Goal: Task Accomplishment & Management: Manage account settings

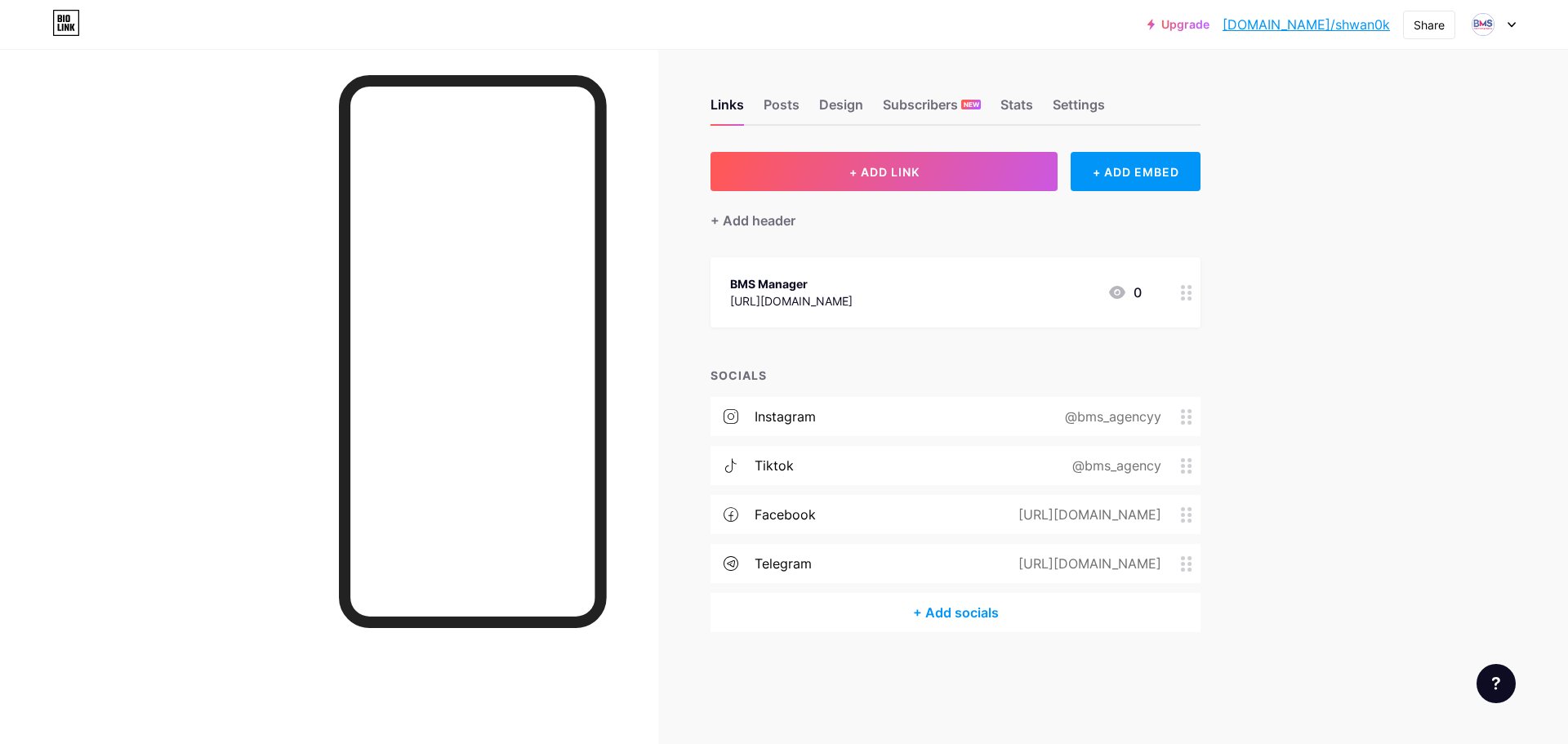
click at [853, 287] on div "BMS Manager" at bounding box center [792, 284] width 123 height 17
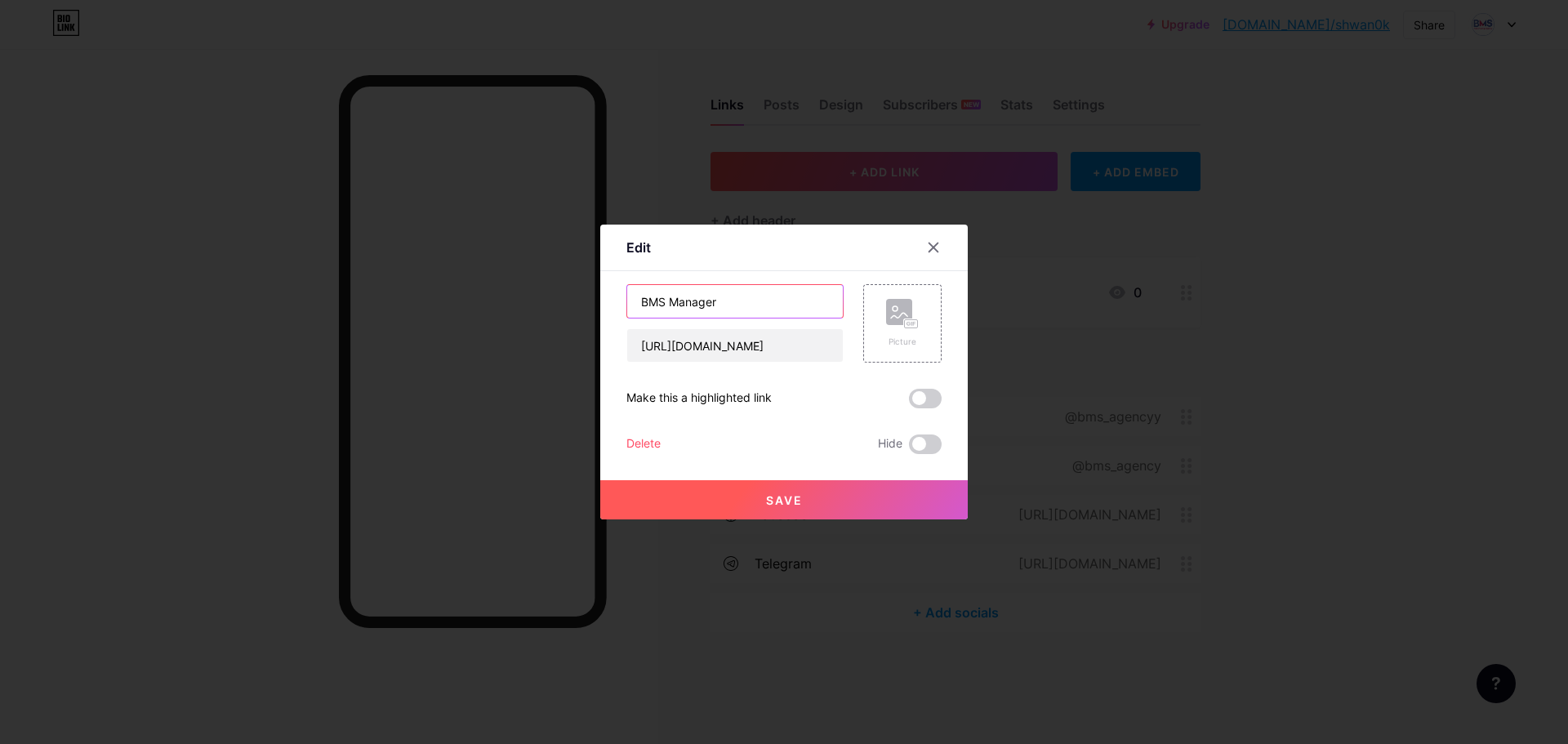
click at [764, 292] on input "BMS Manager" at bounding box center [735, 301] width 216 height 33
click at [821, 492] on button "Save" at bounding box center [784, 499] width 368 height 39
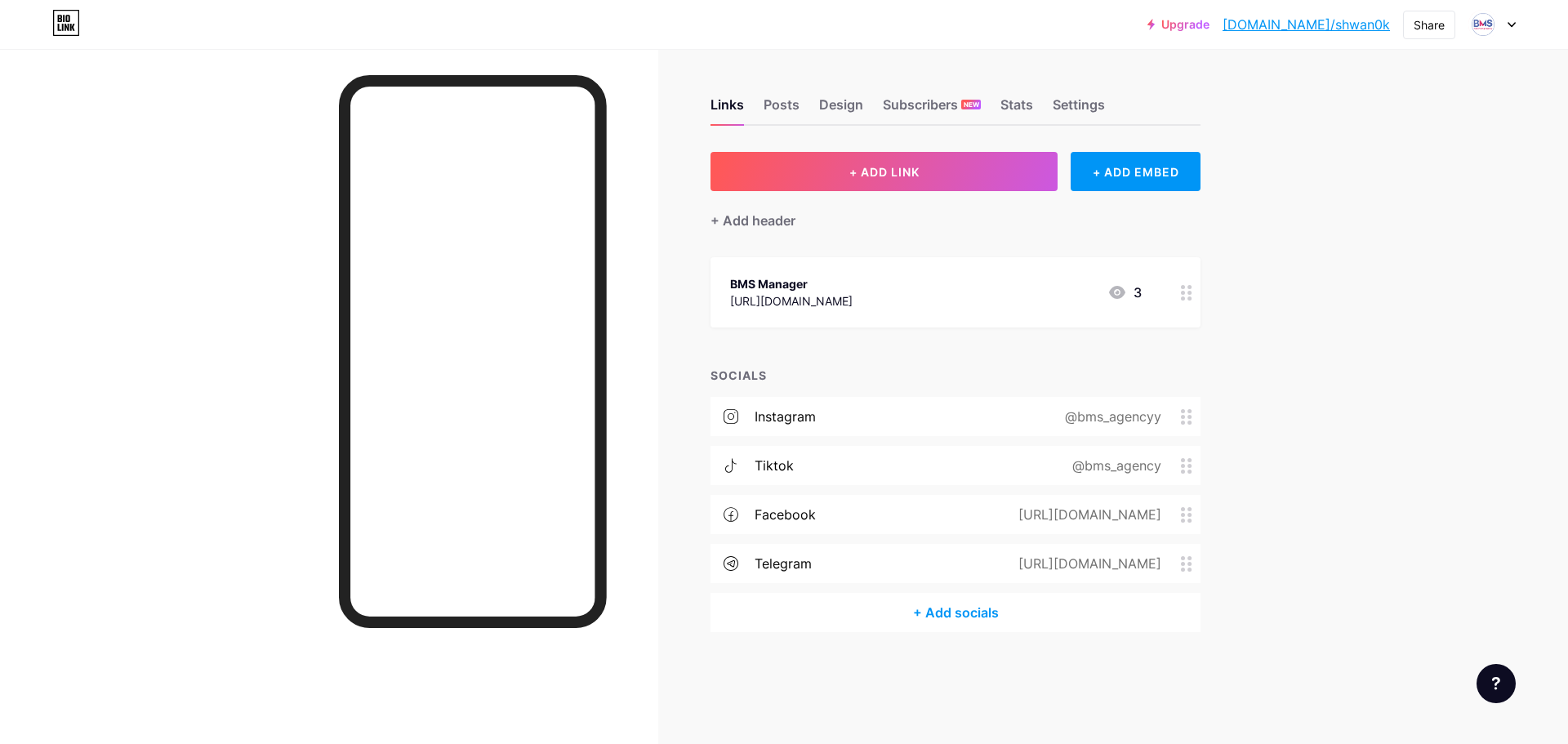
click at [853, 276] on div "BMS Manager" at bounding box center [792, 284] width 123 height 17
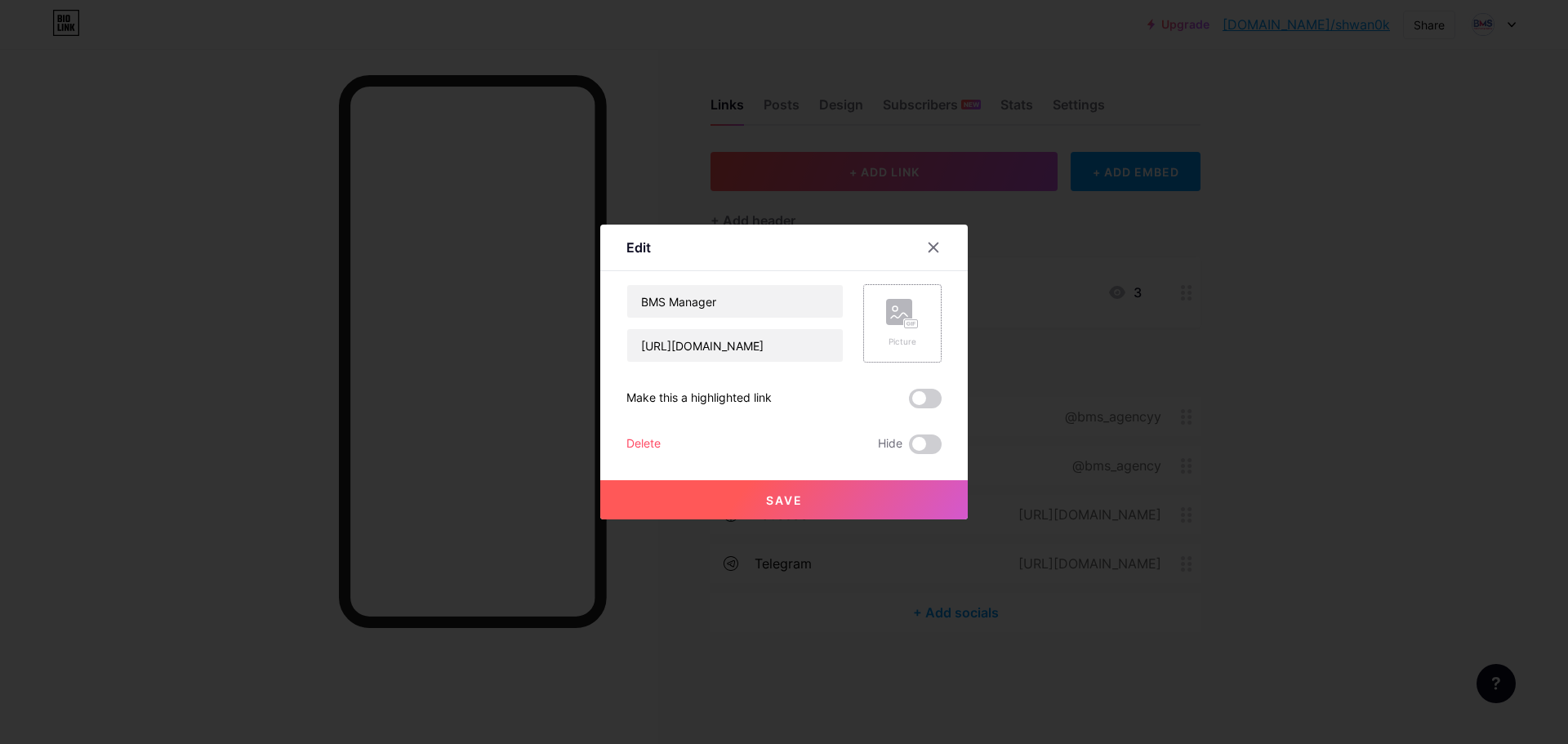
click at [905, 323] on rect at bounding box center [912, 324] width 13 height 9
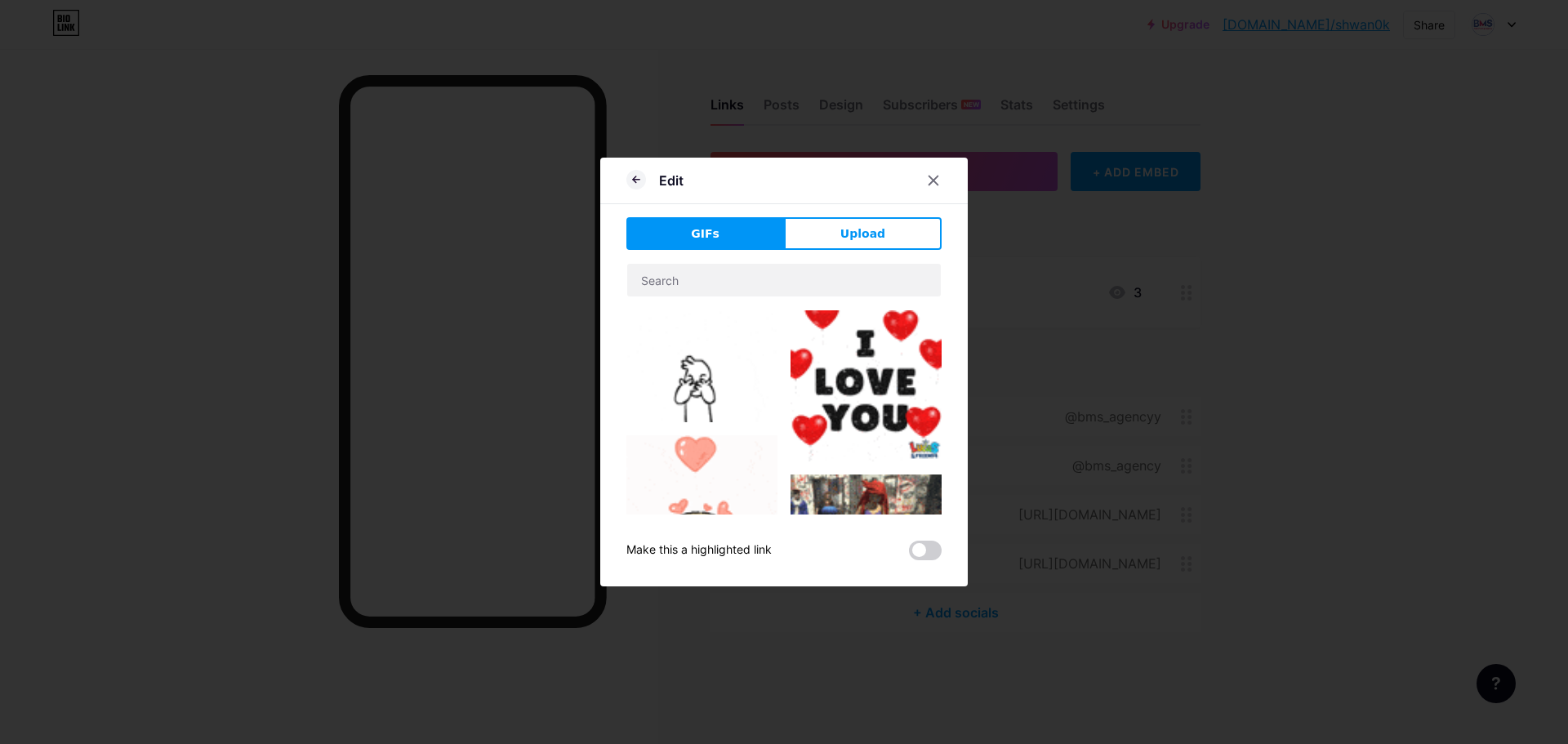
scroll to position [82, 0]
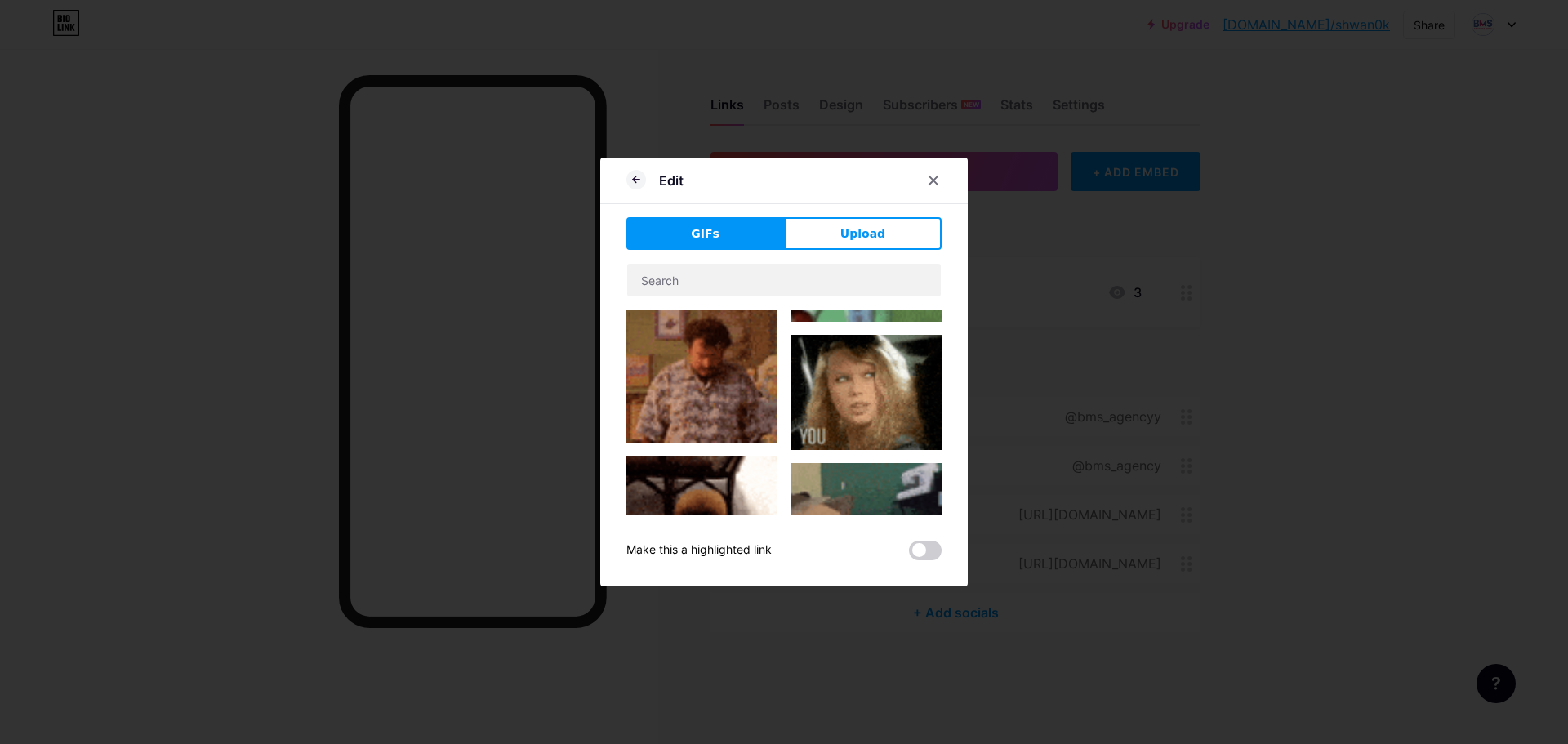
type input "BMS Manager"
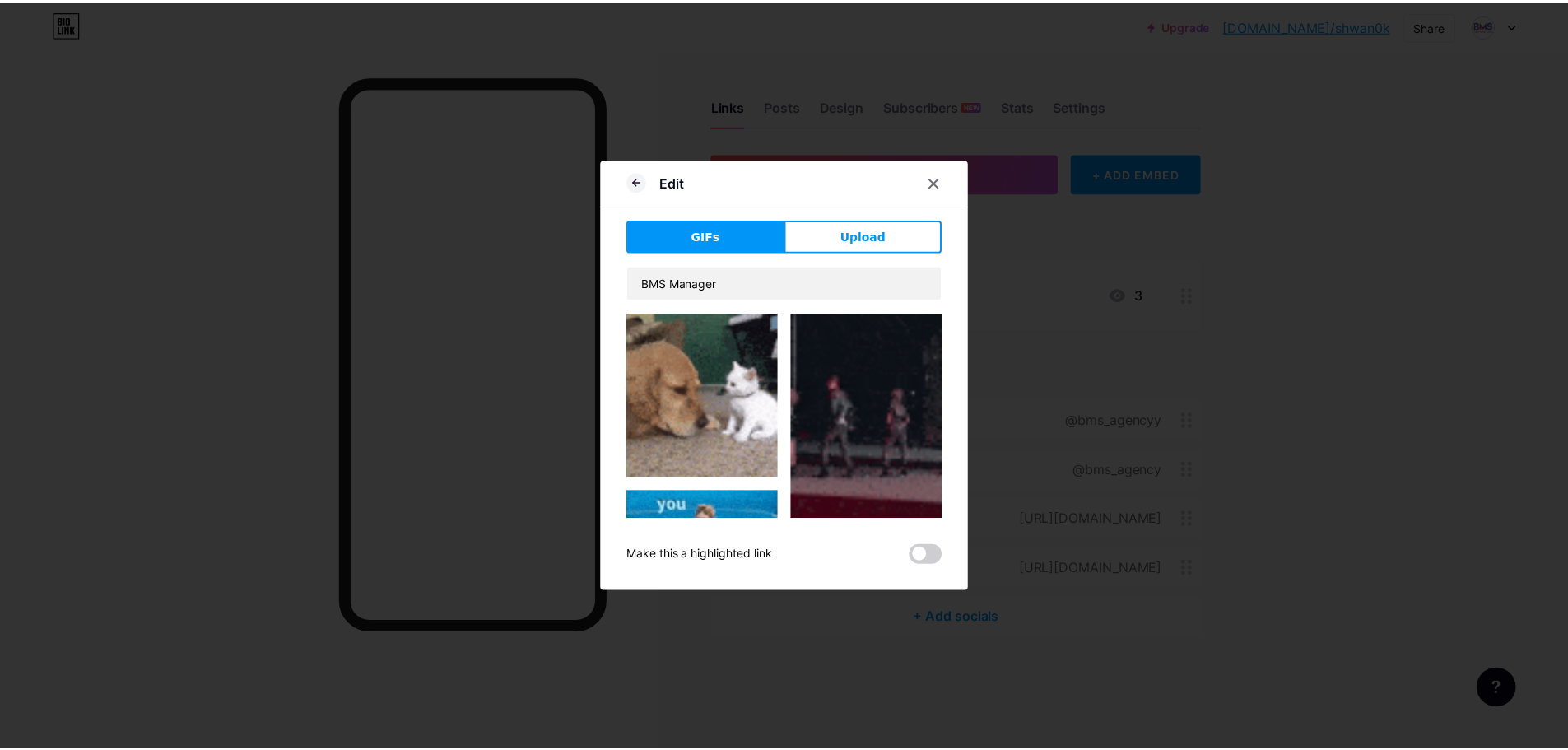
scroll to position [2716, 0]
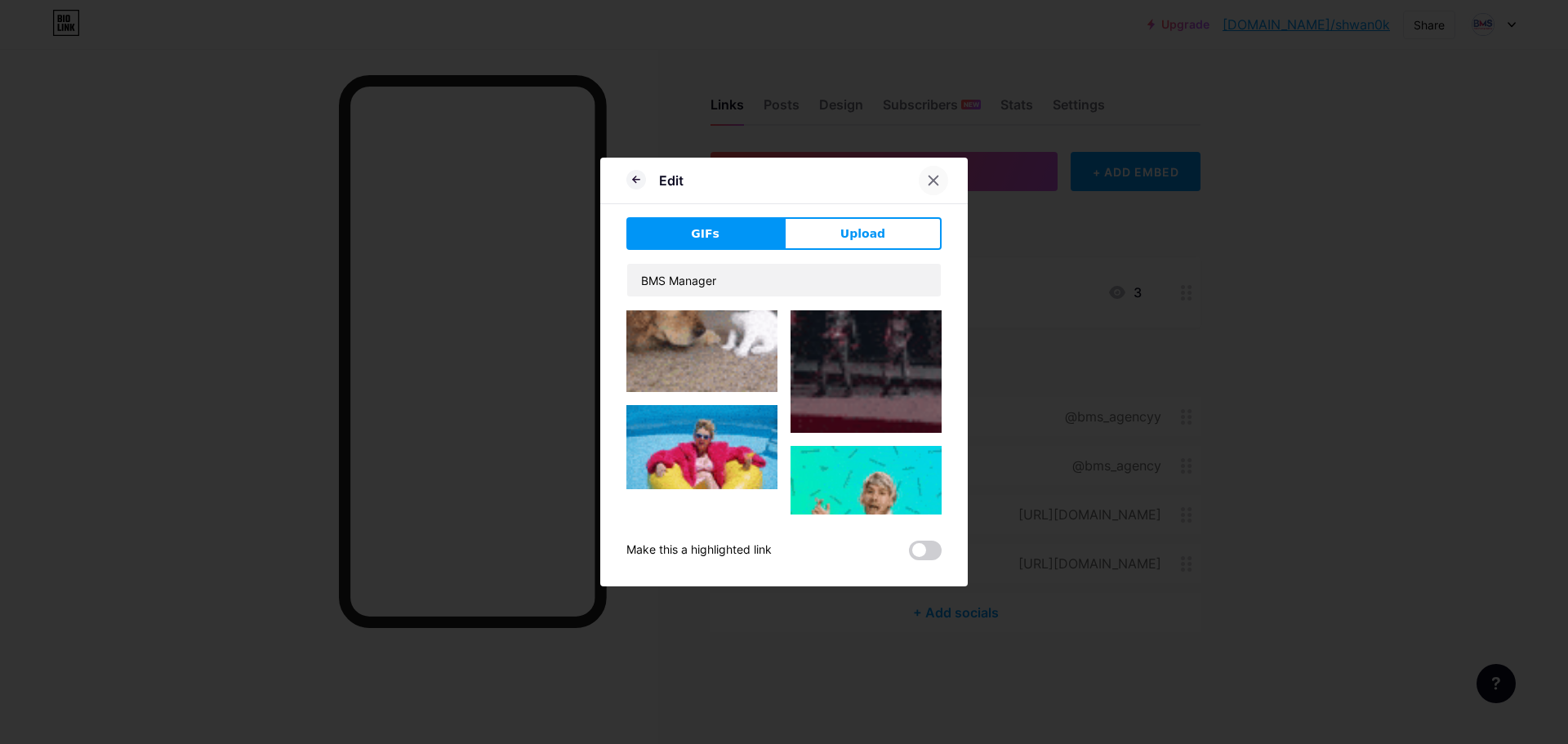
click at [928, 183] on icon at bounding box center [934, 180] width 13 height 13
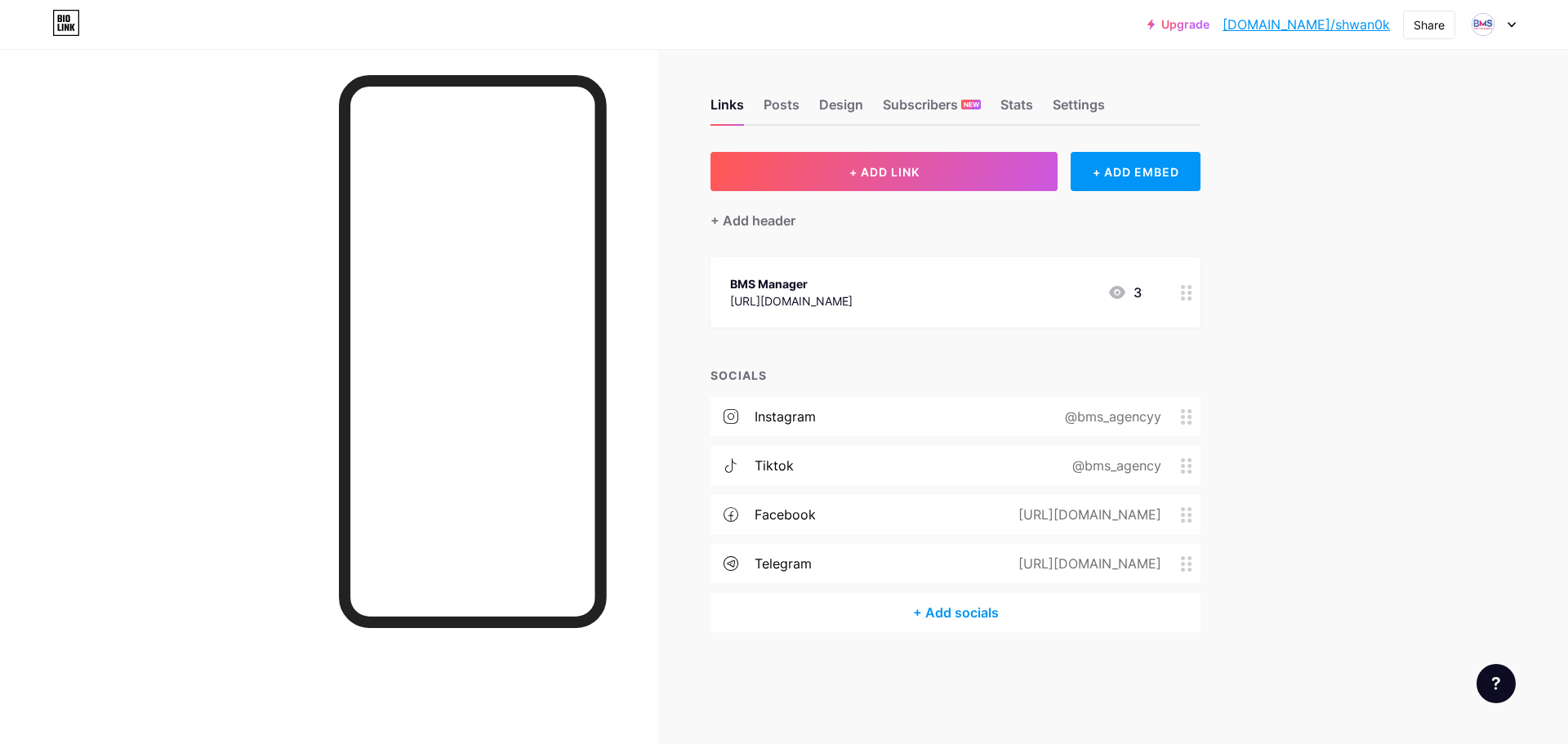
click at [1180, 411] on div "@bms_agencyy" at bounding box center [1110, 417] width 142 height 19
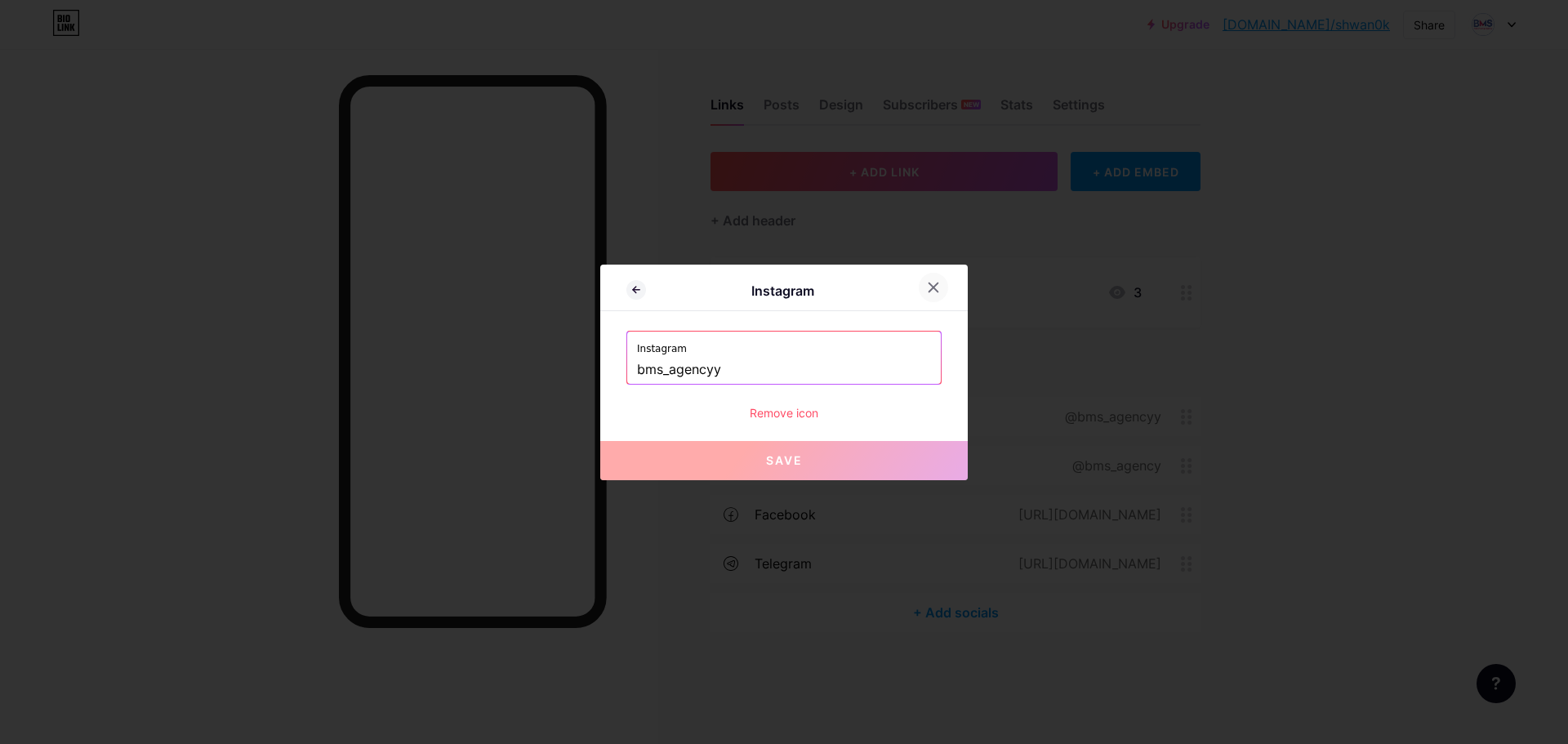
click at [933, 287] on icon at bounding box center [934, 288] width 13 height 13
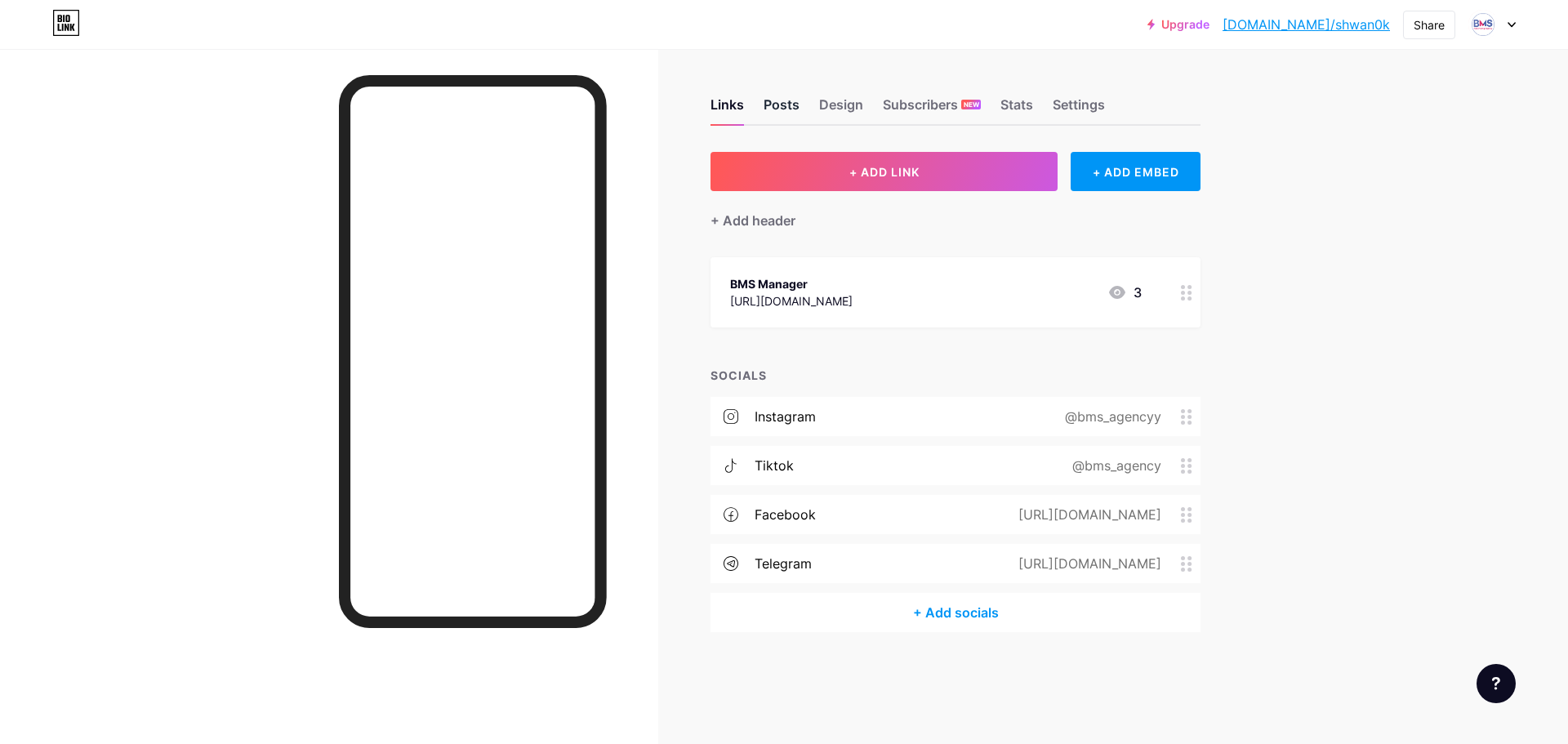
click at [781, 105] on div "Posts" at bounding box center [781, 109] width 36 height 30
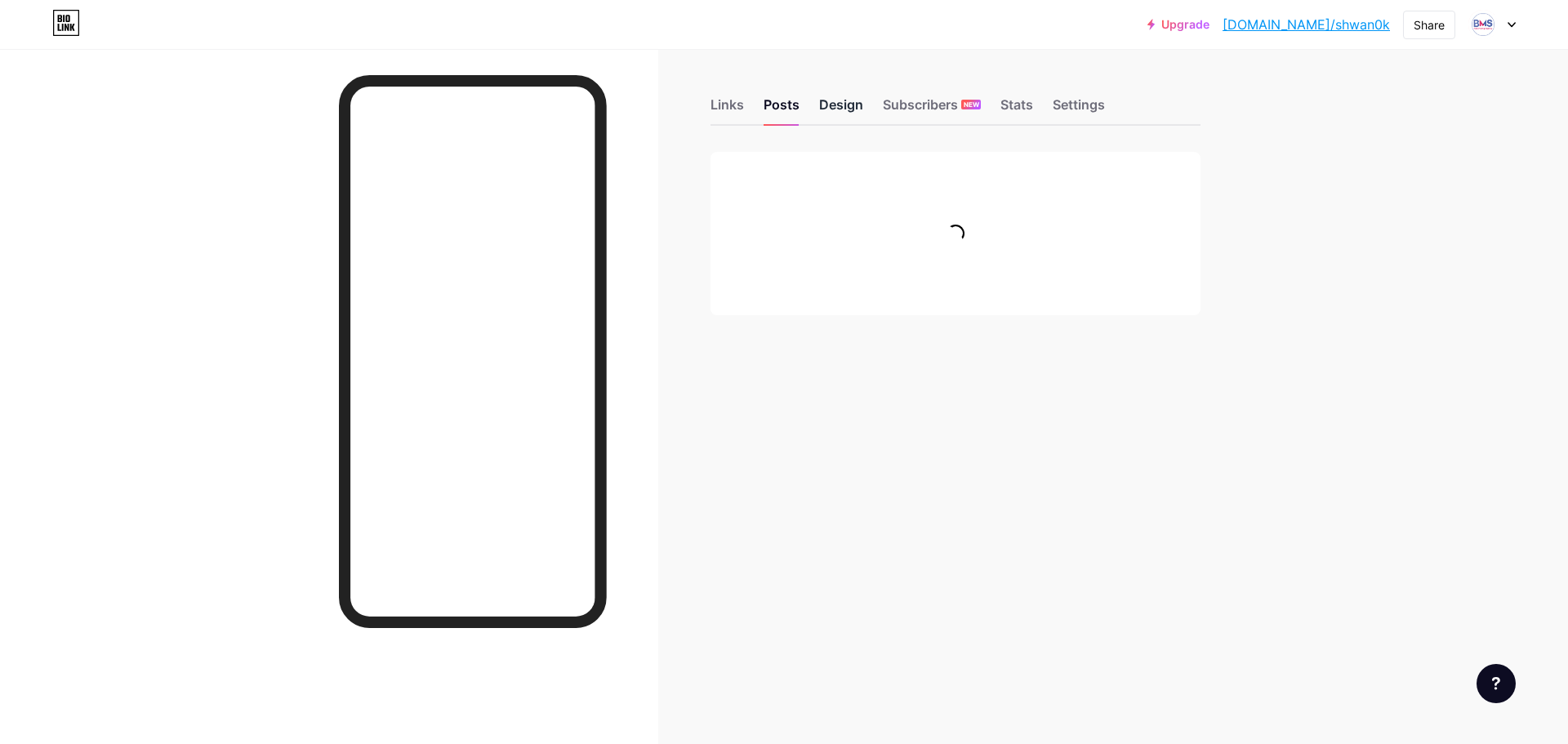
click at [832, 103] on div "Design" at bounding box center [841, 109] width 44 height 30
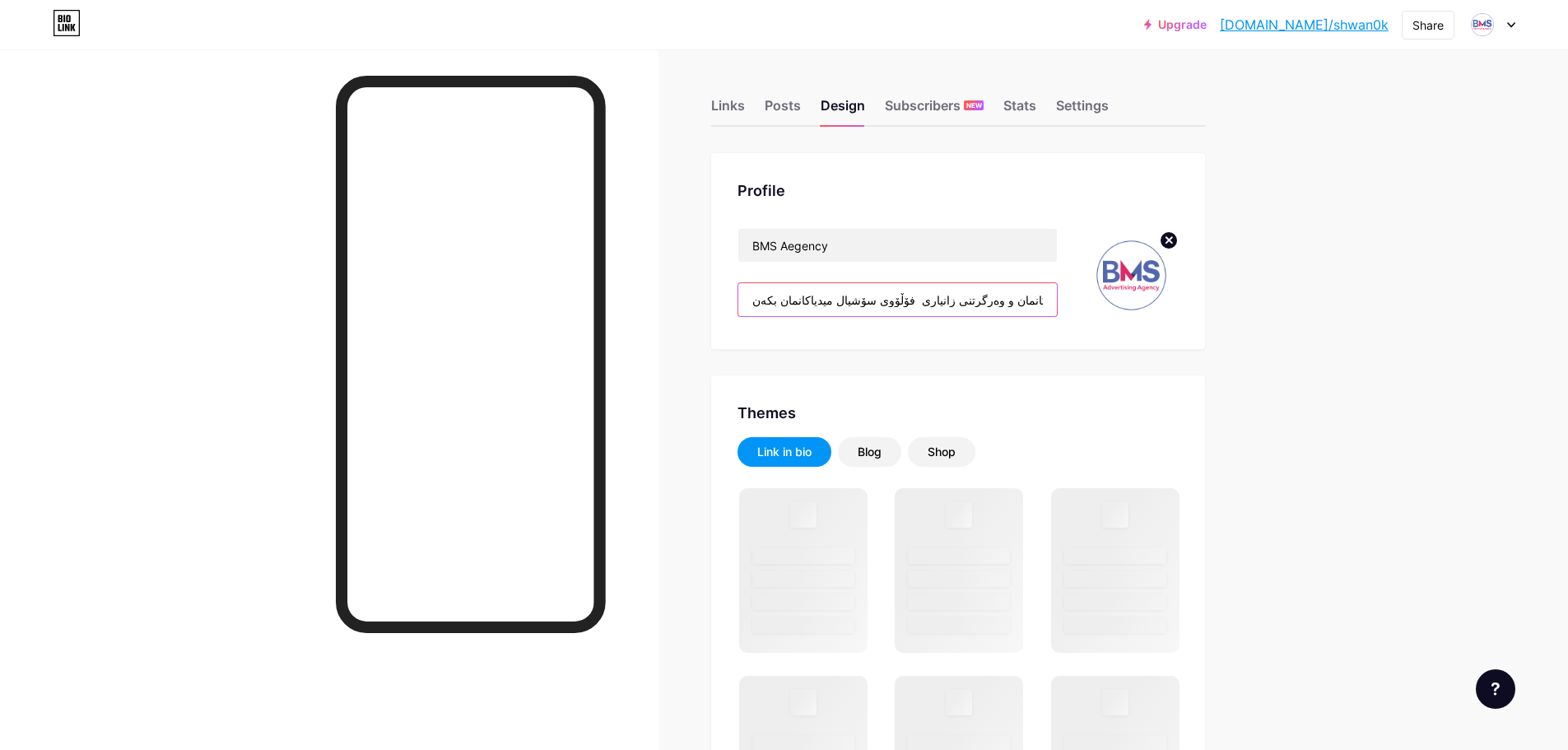
click at [882, 301] on input "بۆ ئاگاداربوون لە کارو چالاکیەکانمان و وەرگرتنی زانیاری فۆڵۆوی سۆشیال میدیاکانم…" at bounding box center [897, 300] width 318 height 33
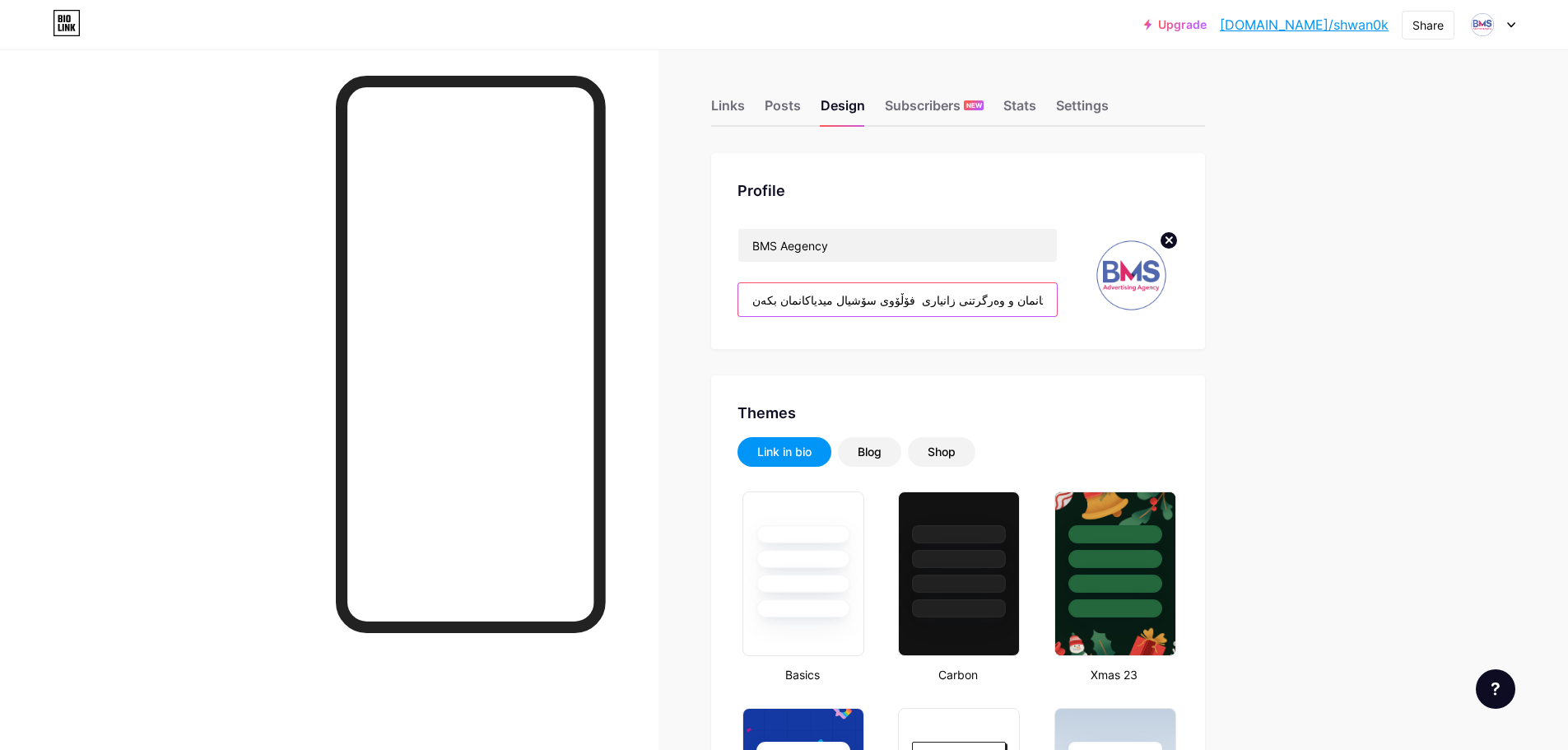
click at [757, 298] on input "بۆ ئاگاداربوون لە کارو چالاکیەکانمان و وەرگرتنی زانیاری فۆڵۆوی سۆشیال میدیاکانم…" at bounding box center [897, 300] width 318 height 33
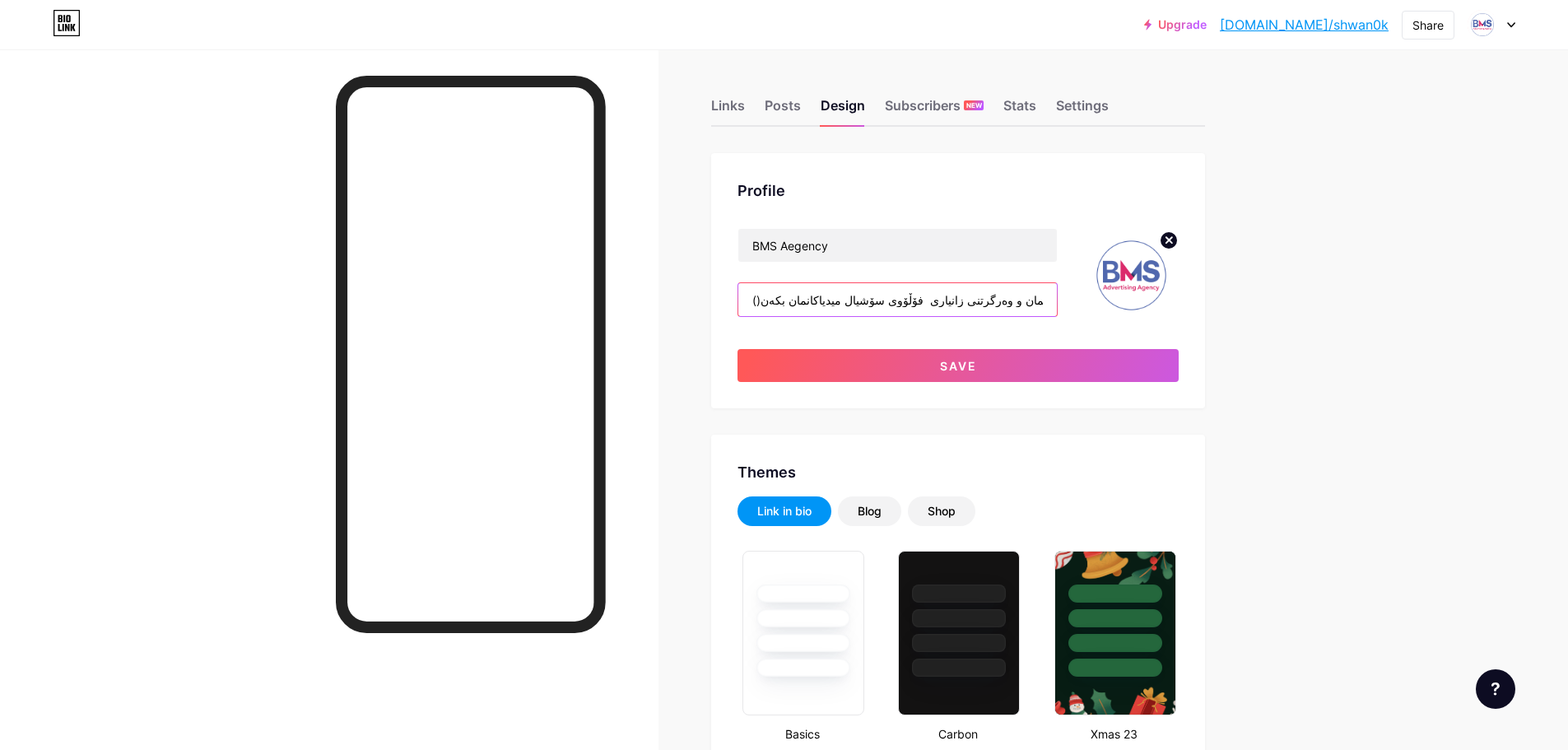
click at [759, 303] on input "()بۆ ئاگاداربوون لە کارو چالاکیەکانمان و وەرگرتنی زانیاری فۆڵۆوی سۆشیال میدیاکا…" at bounding box center [897, 300] width 318 height 33
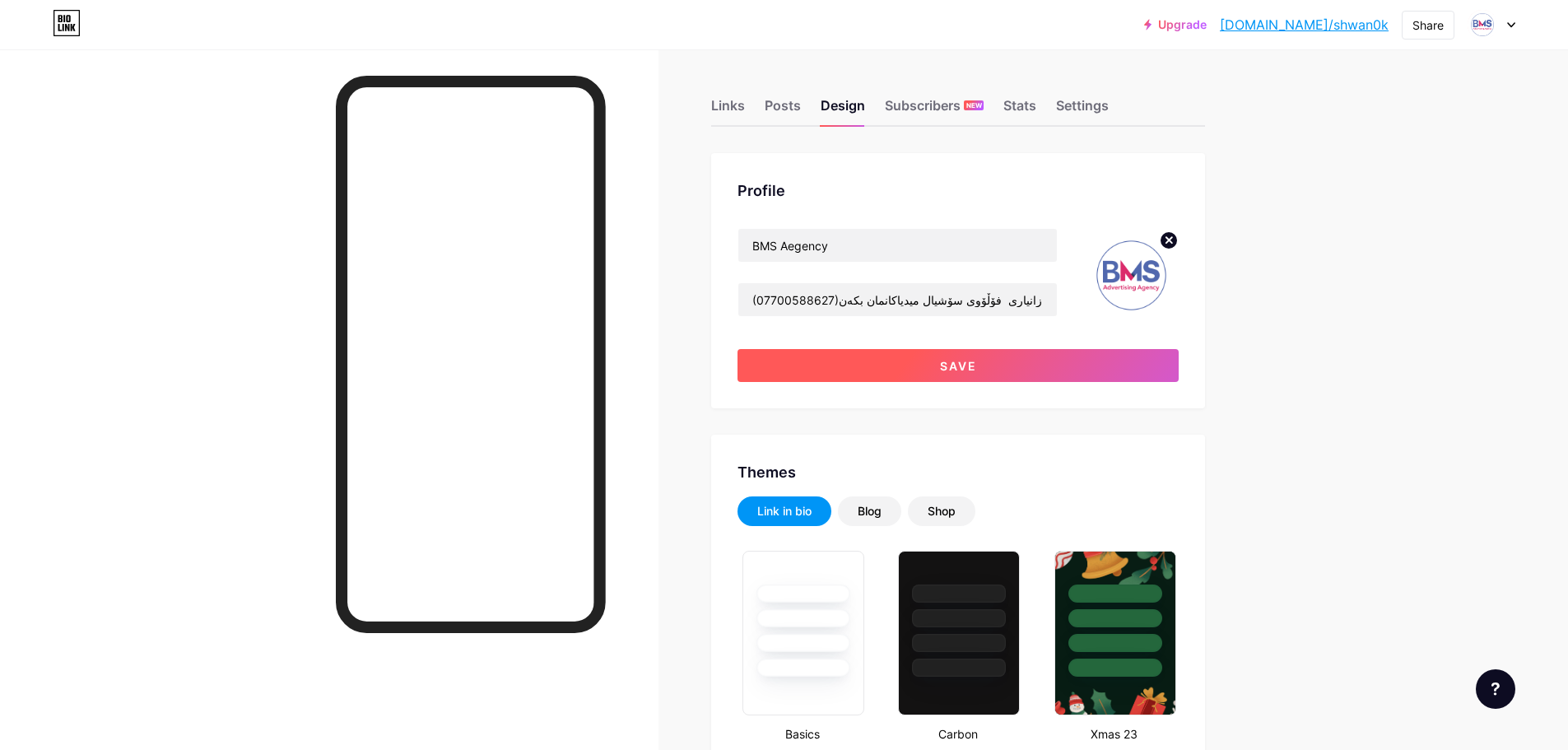
click at [830, 351] on button "Save" at bounding box center [958, 366] width 441 height 33
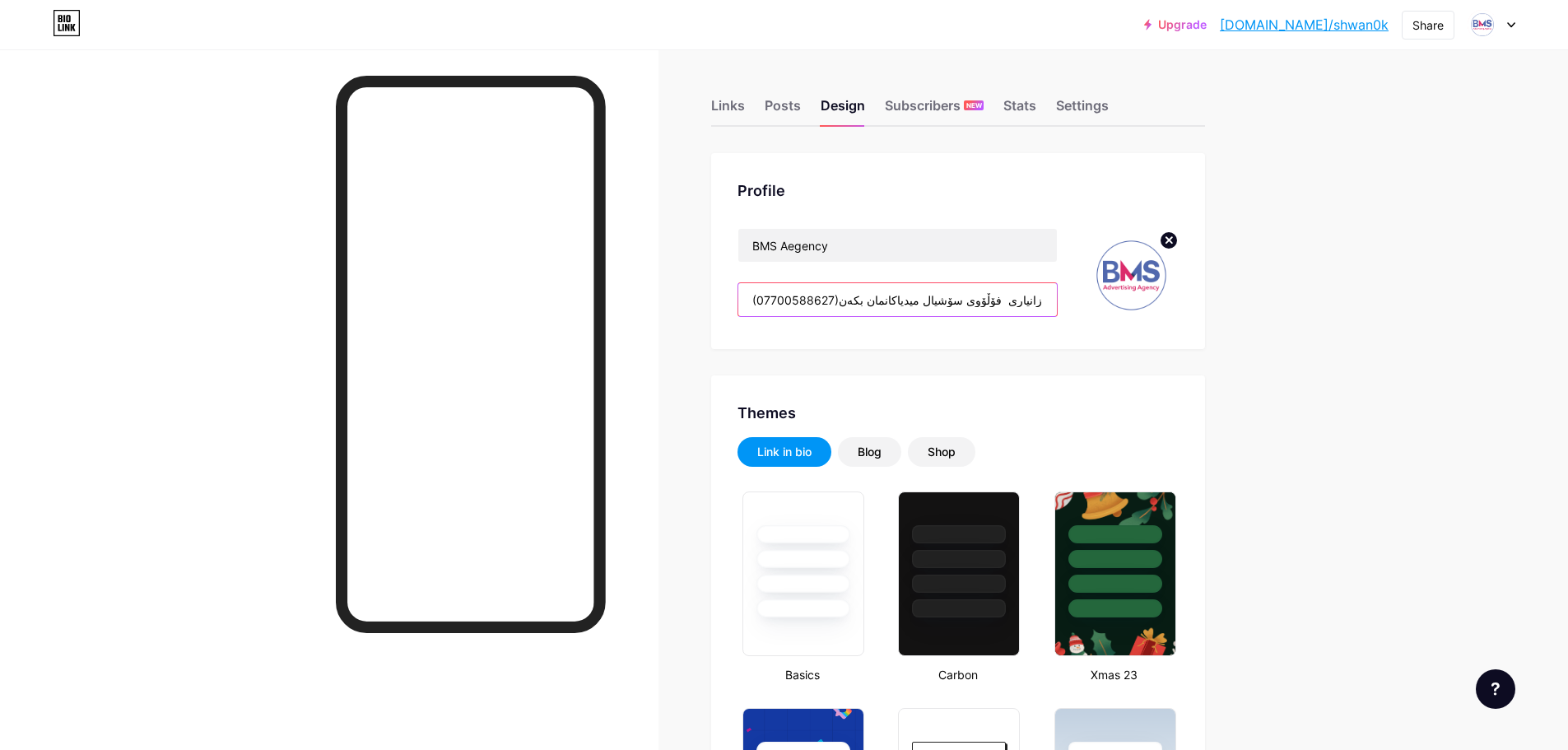
drag, startPoint x: 844, startPoint y: 302, endPoint x: 704, endPoint y: 302, distance: 140.0
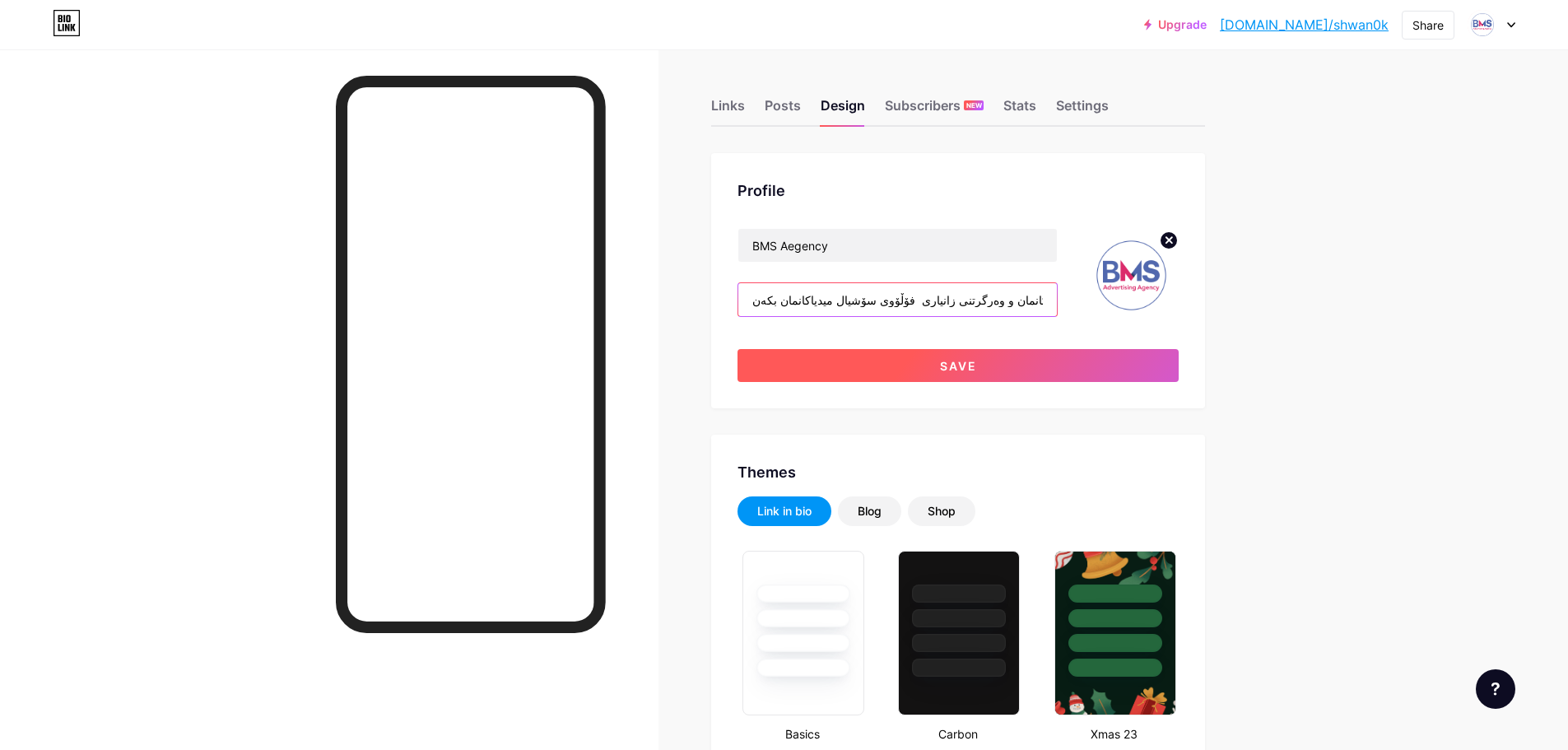
type input "بۆ ئاگاداربوون لە کارو چالاکیەکانمان و وەرگرتنی زانیاری فۆڵۆوی سۆشیال میدیاکانم…"
click at [938, 360] on button "Save" at bounding box center [958, 366] width 441 height 33
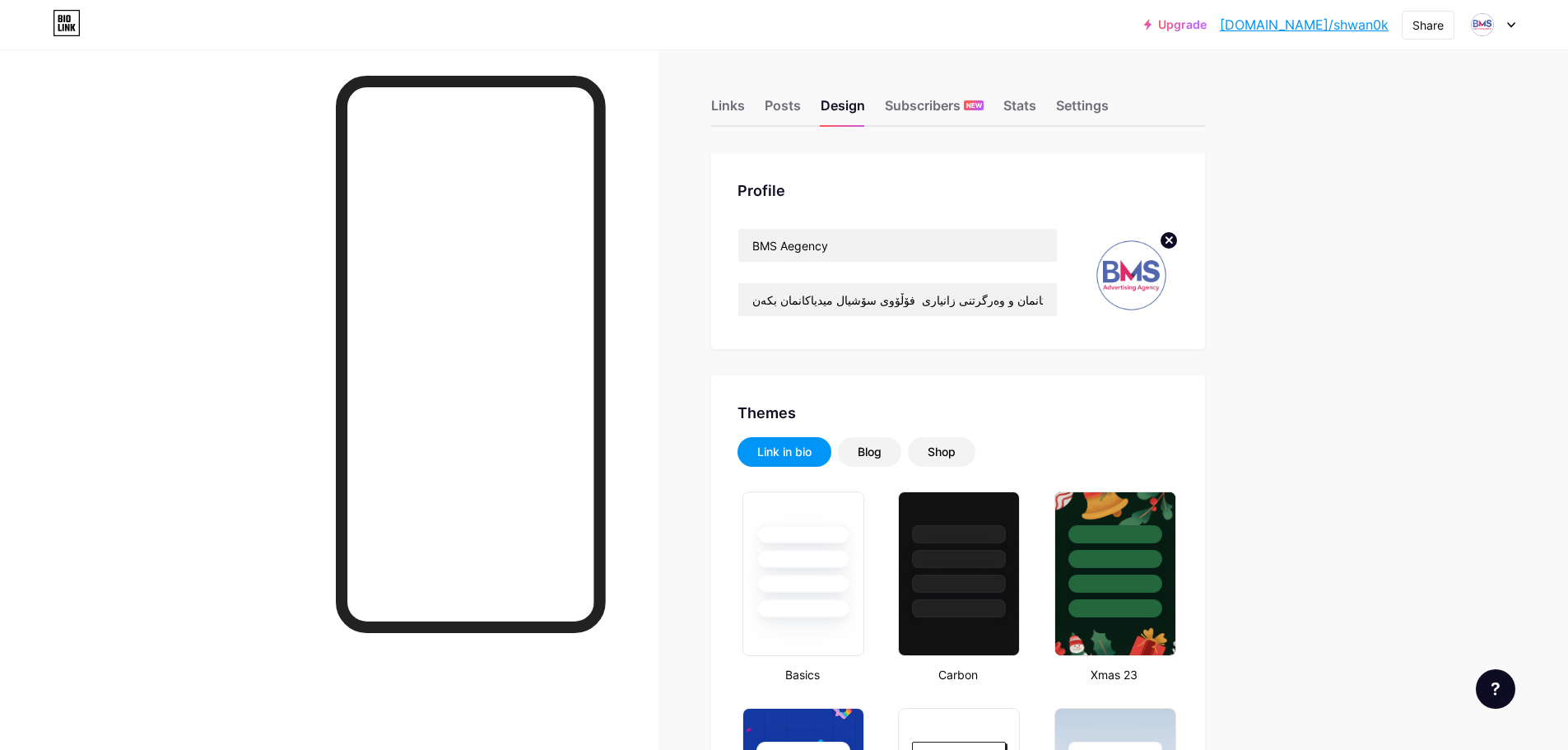
scroll to position [82, 0]
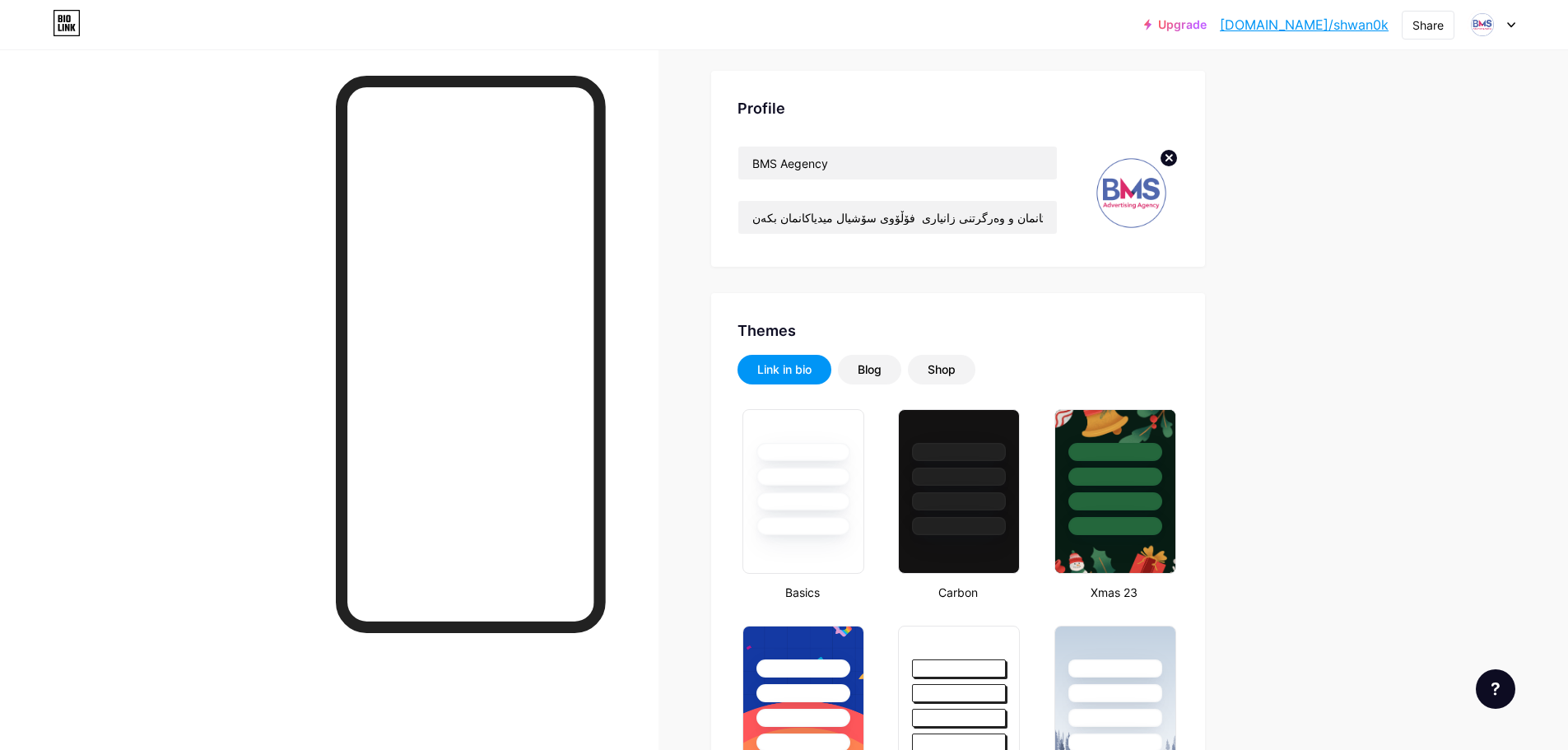
click at [798, 377] on div "Link in bio" at bounding box center [784, 369] width 54 height 16
click at [793, 370] on div "Link in bio" at bounding box center [784, 369] width 54 height 16
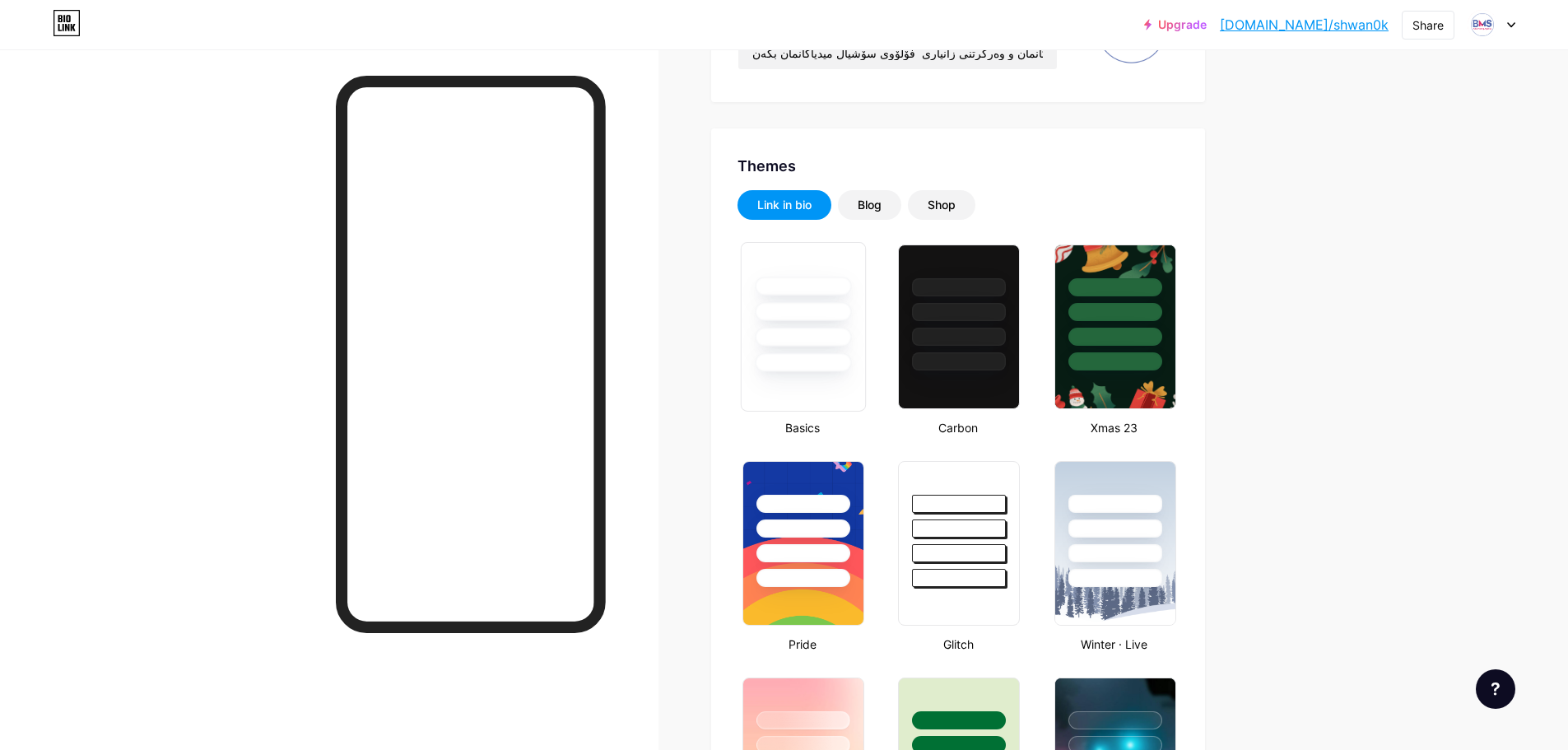
click at [818, 383] on div at bounding box center [803, 326] width 125 height 169
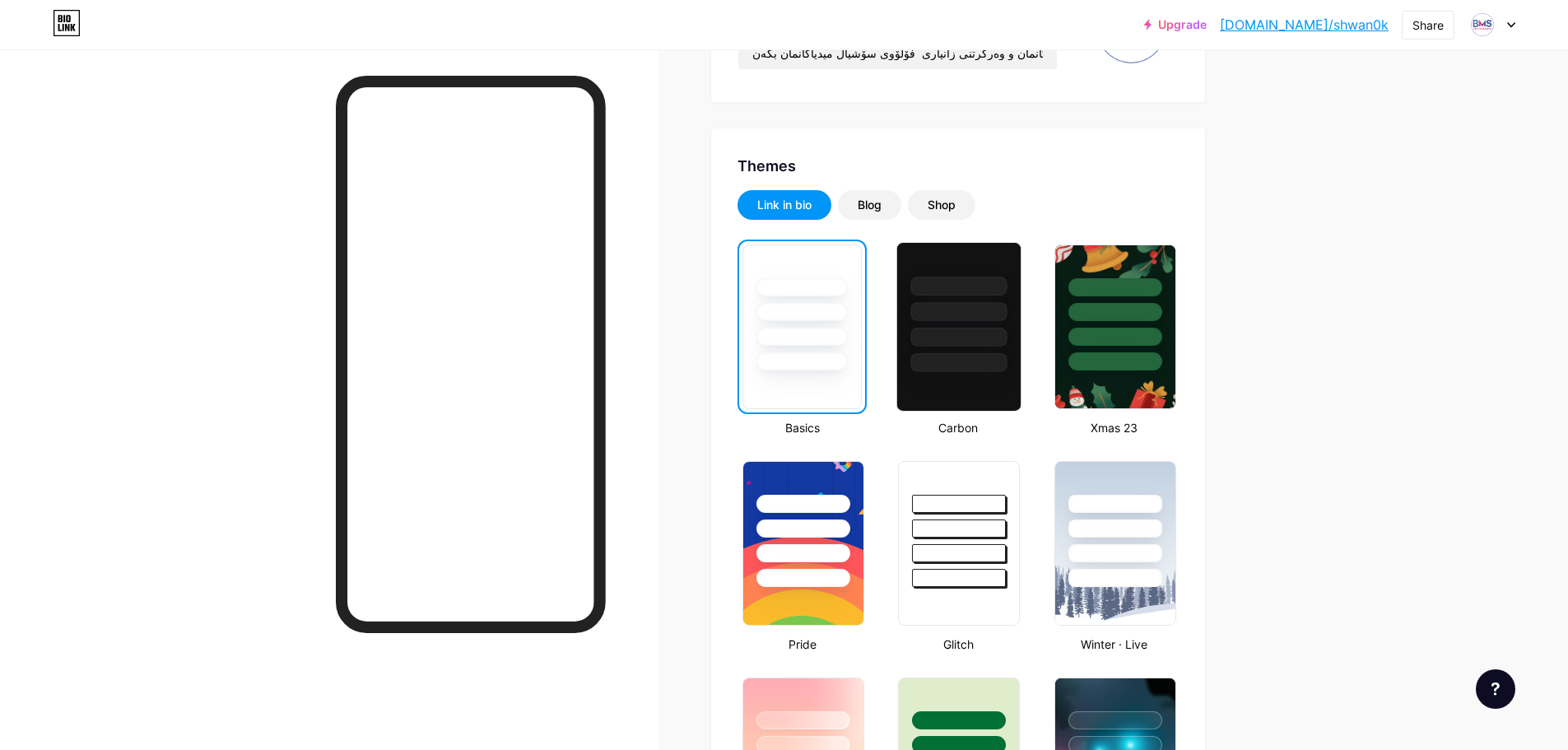
click at [938, 384] on div at bounding box center [958, 326] width 125 height 169
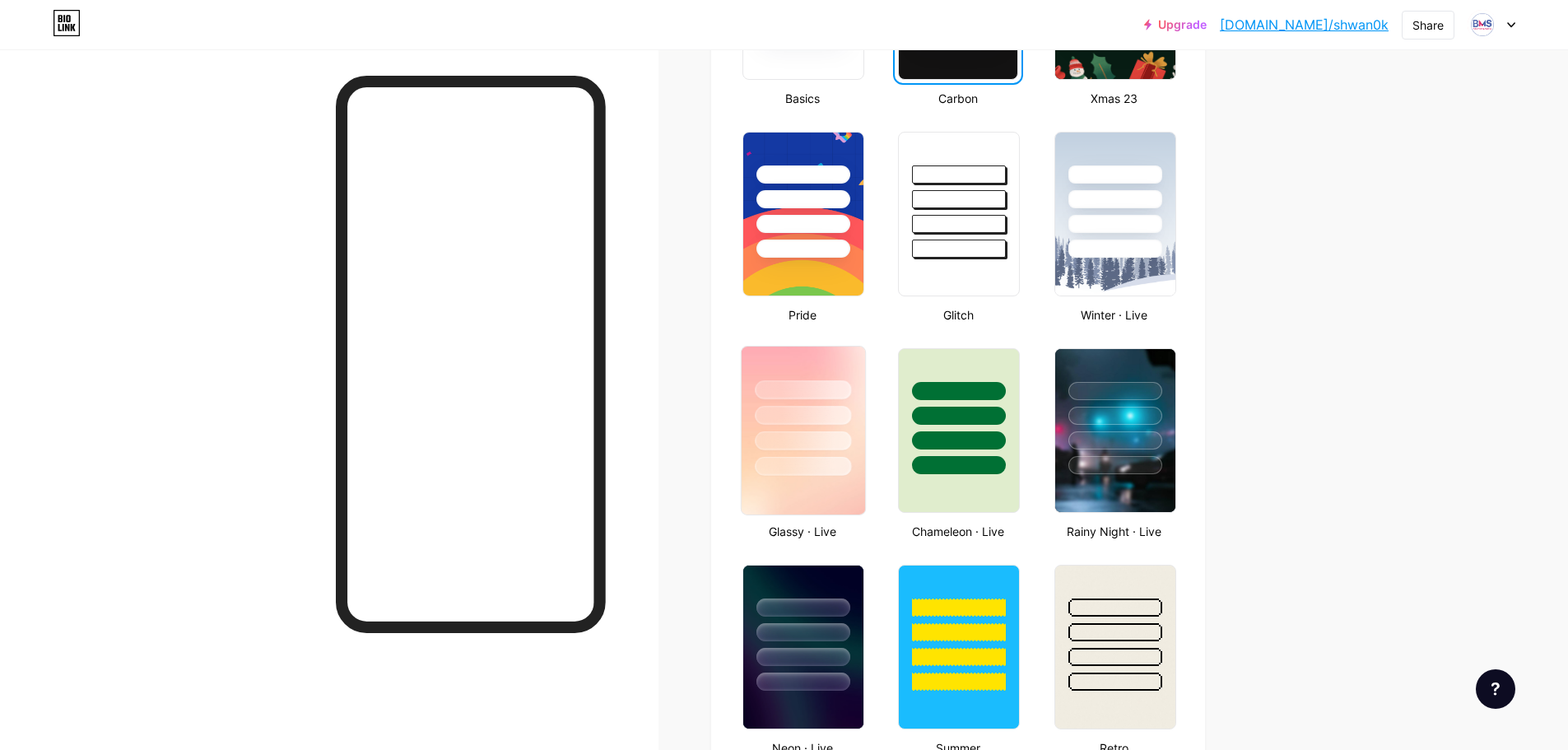
scroll to position [741, 0]
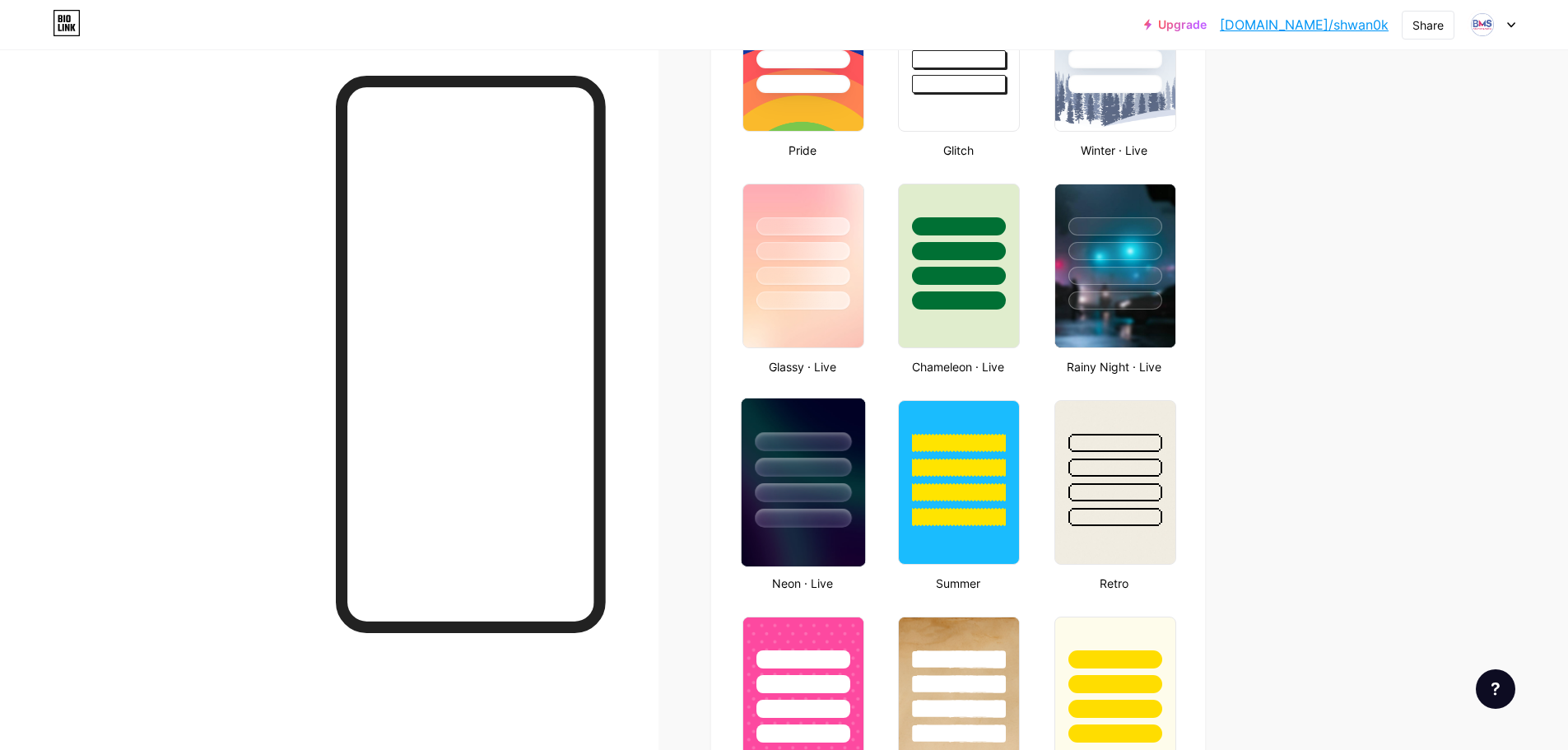
click at [823, 517] on div at bounding box center [803, 519] width 97 height 19
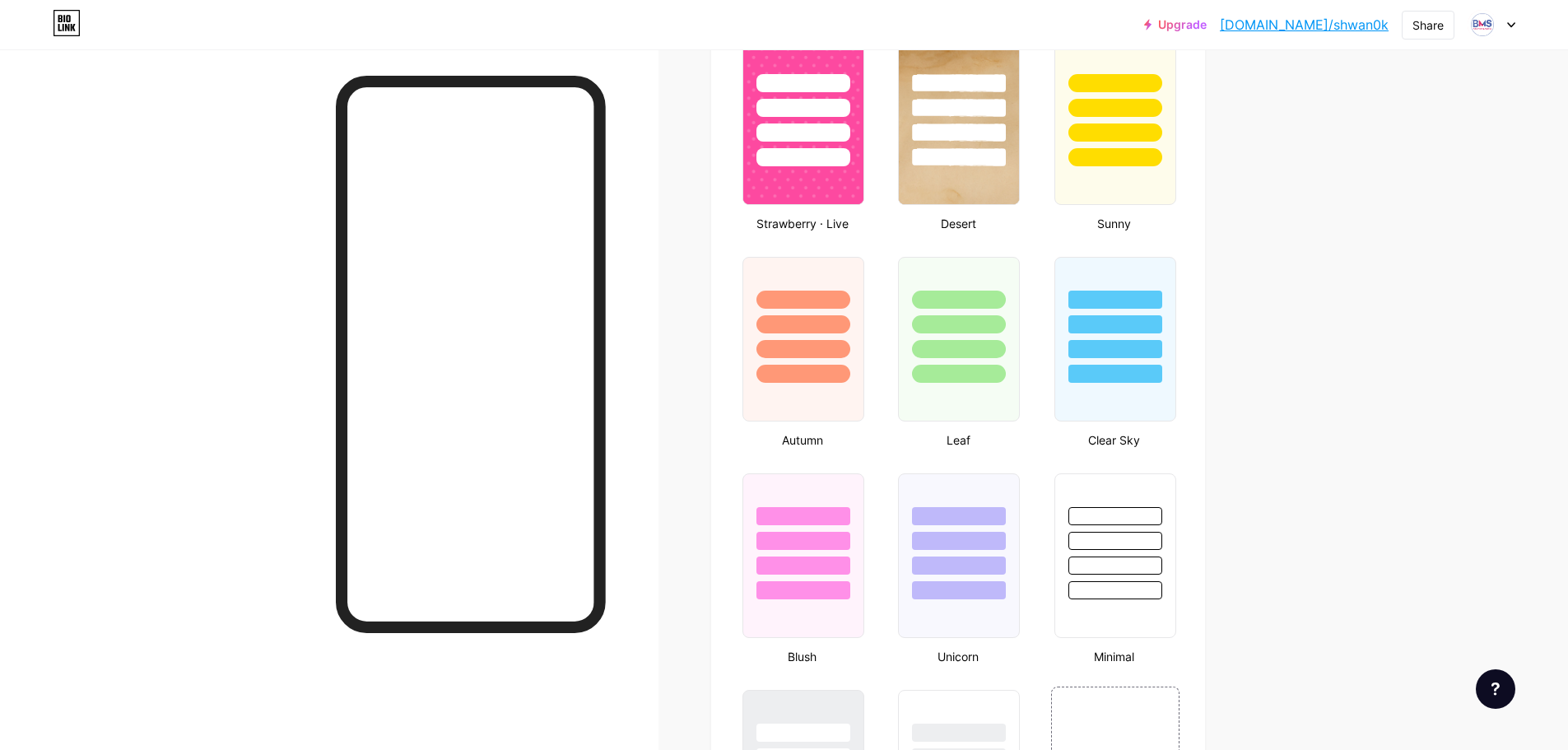
scroll to position [1399, 0]
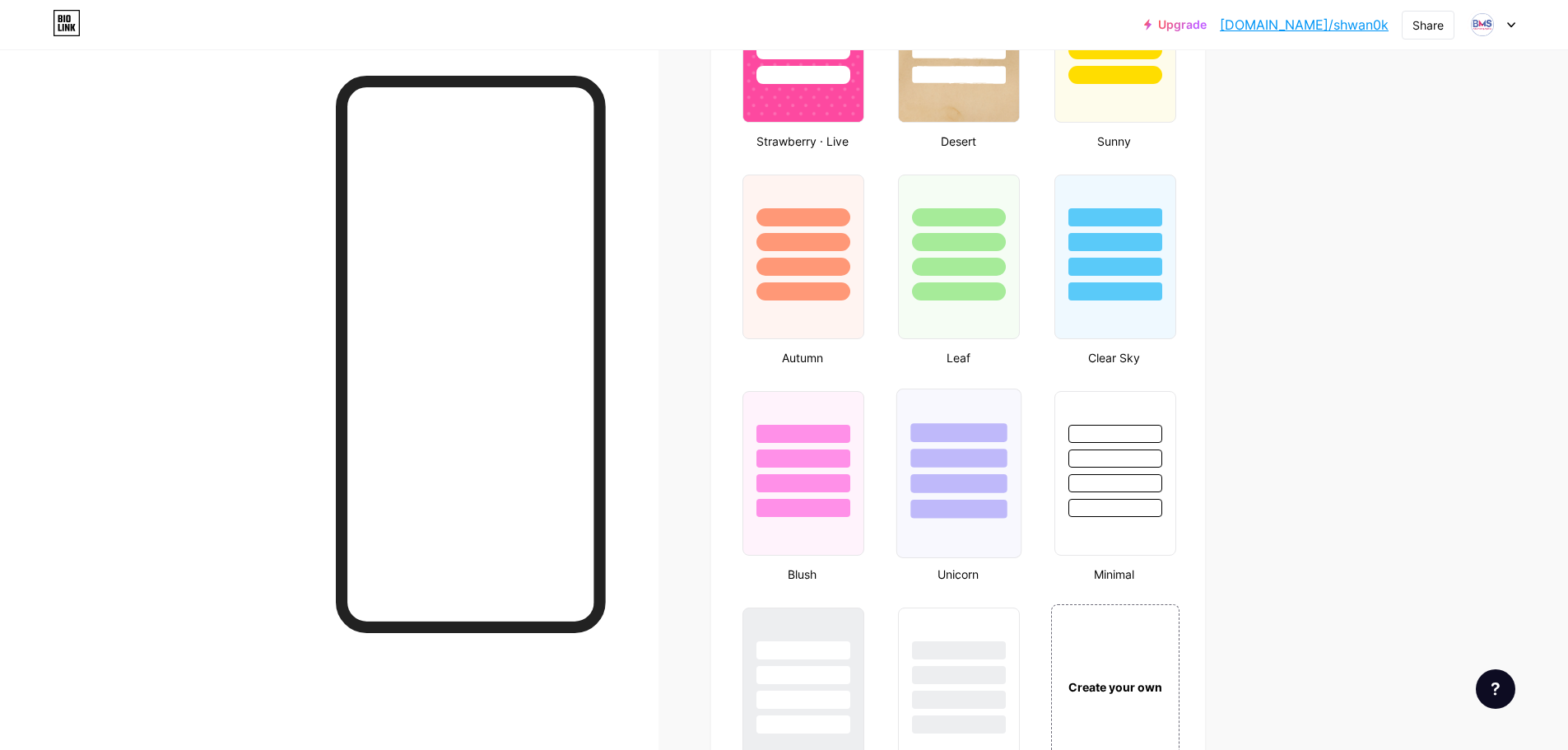
click at [930, 499] on div at bounding box center [960, 509] width 97 height 19
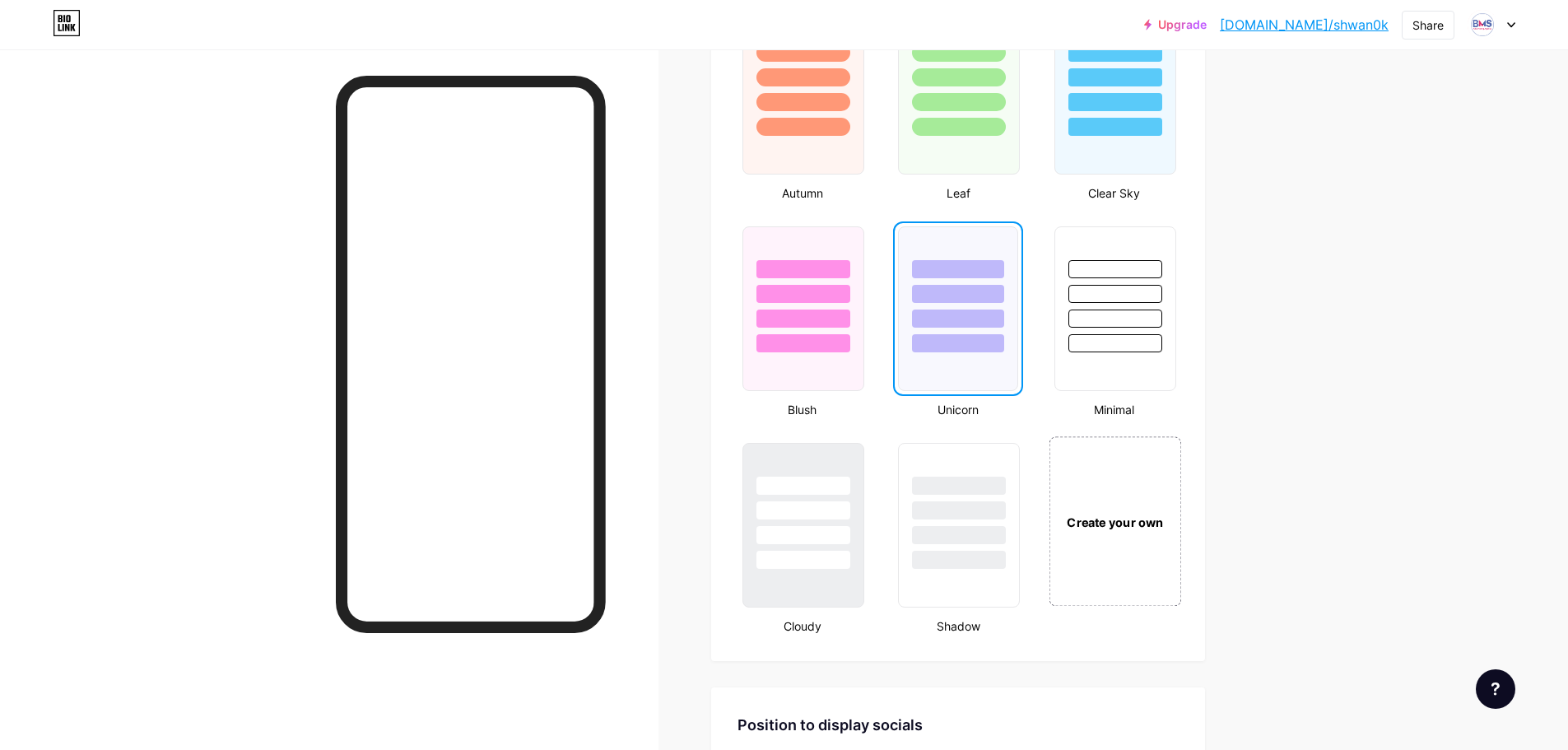
scroll to position [1728, 0]
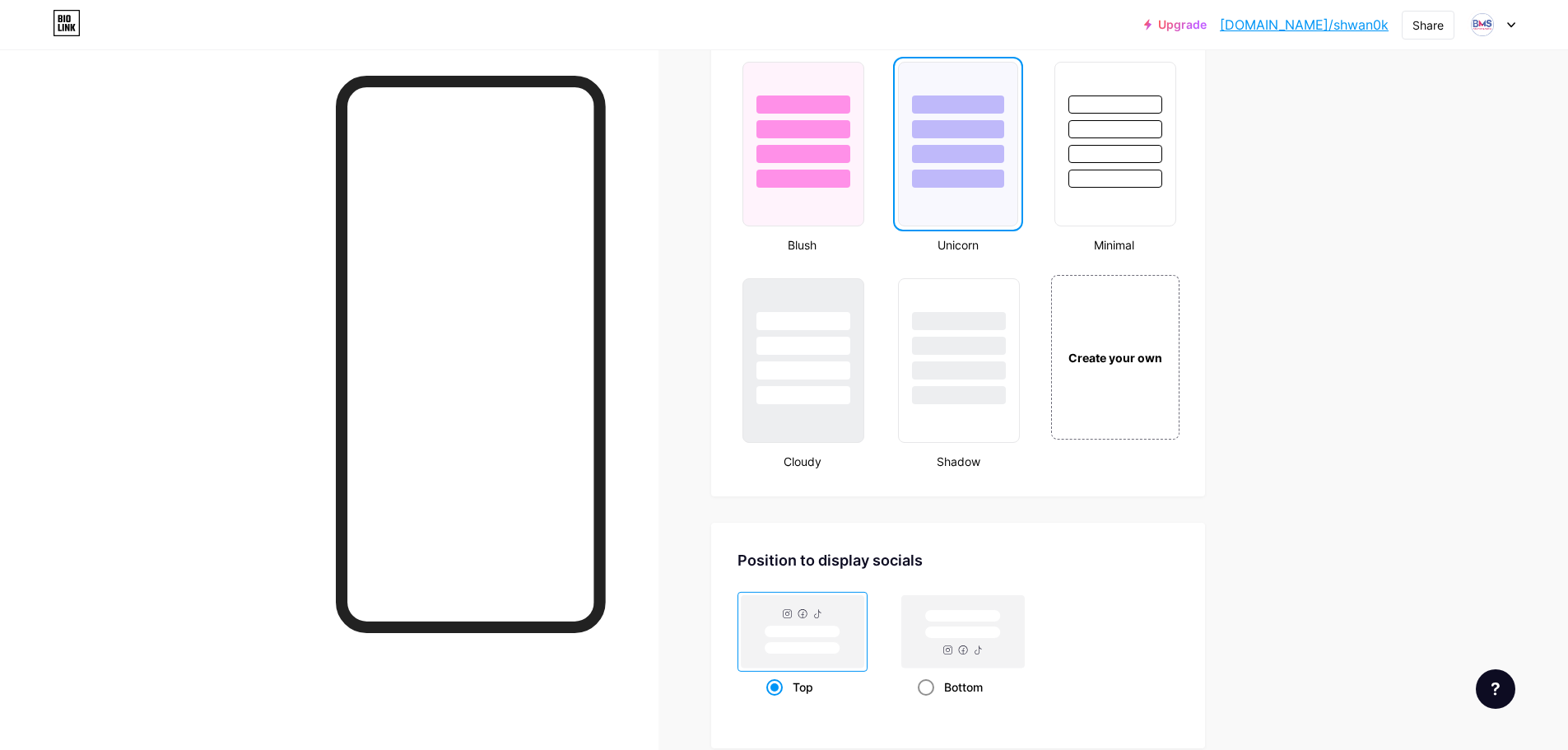
click at [949, 681] on div "Bottom" at bounding box center [963, 686] width 91 height 30
click at [929, 703] on input "Bottom" at bounding box center [923, 707] width 11 height 11
radio input "true"
click at [839, 618] on rect at bounding box center [802, 631] width 123 height 73
click at [777, 703] on input "Top" at bounding box center [771, 707] width 11 height 11
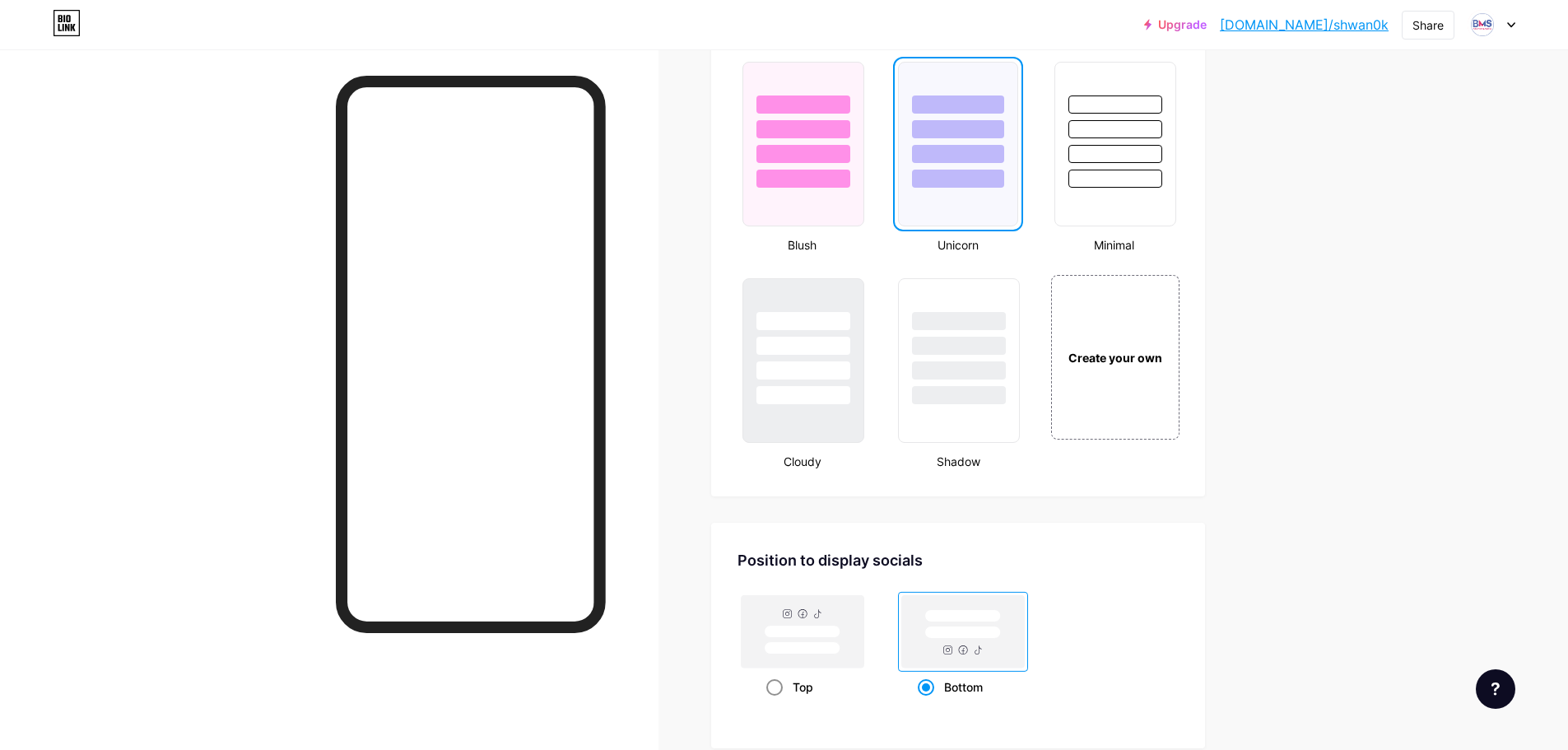
radio input "true"
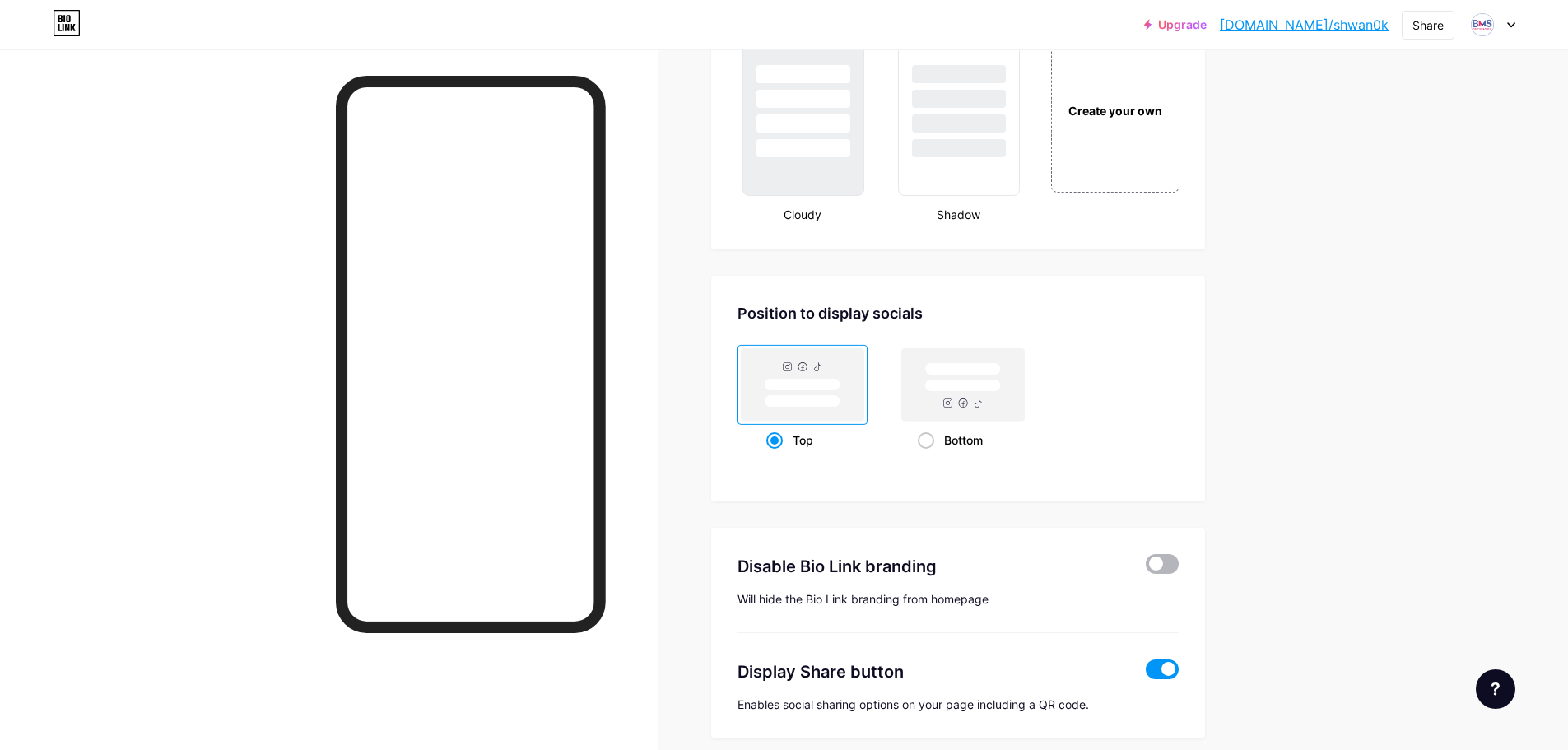
click at [1153, 560] on span at bounding box center [1162, 564] width 33 height 19
click at [1145, 568] on input "checkbox" at bounding box center [1145, 568] width 0 height 0
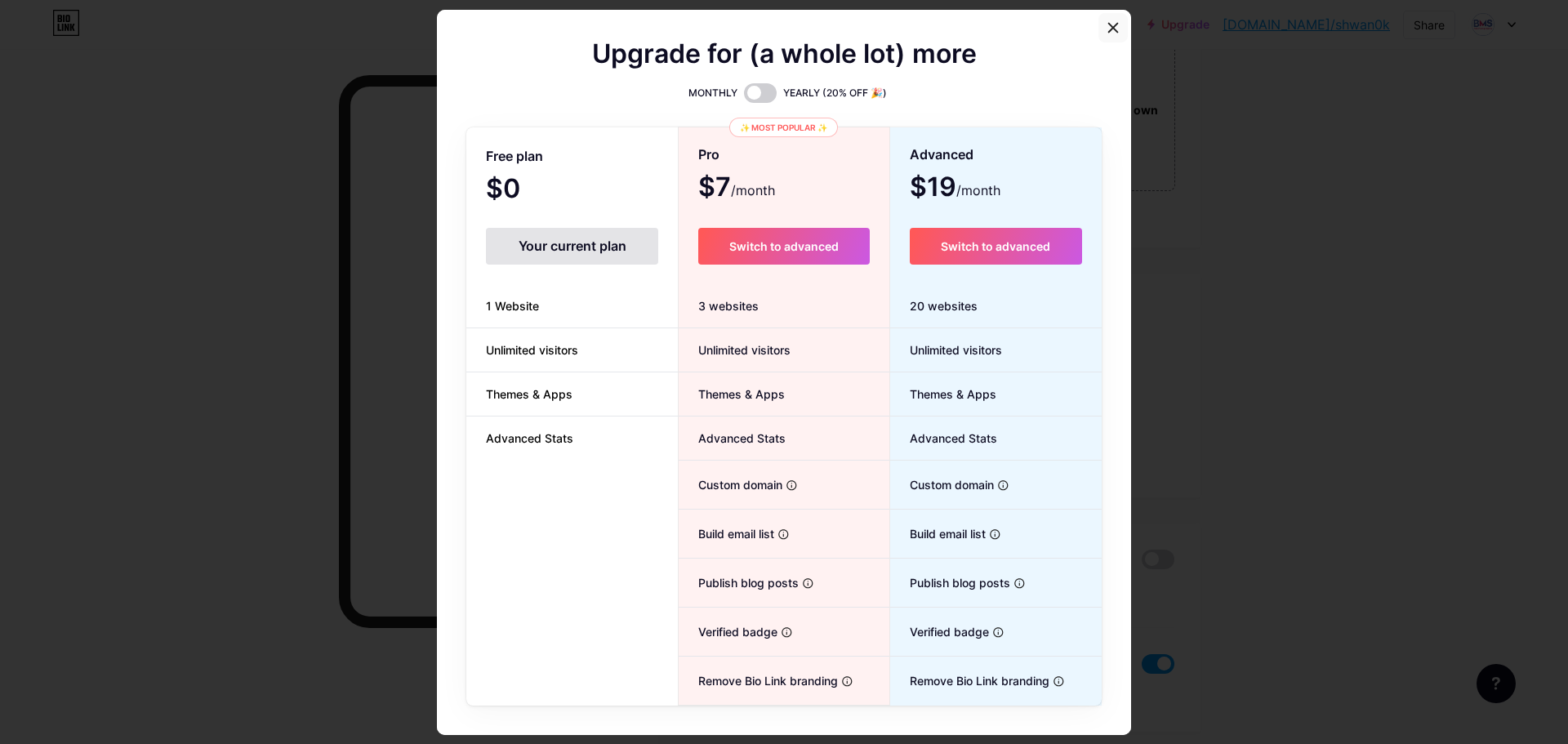
click at [1101, 35] on div at bounding box center [1113, 28] width 30 height 30
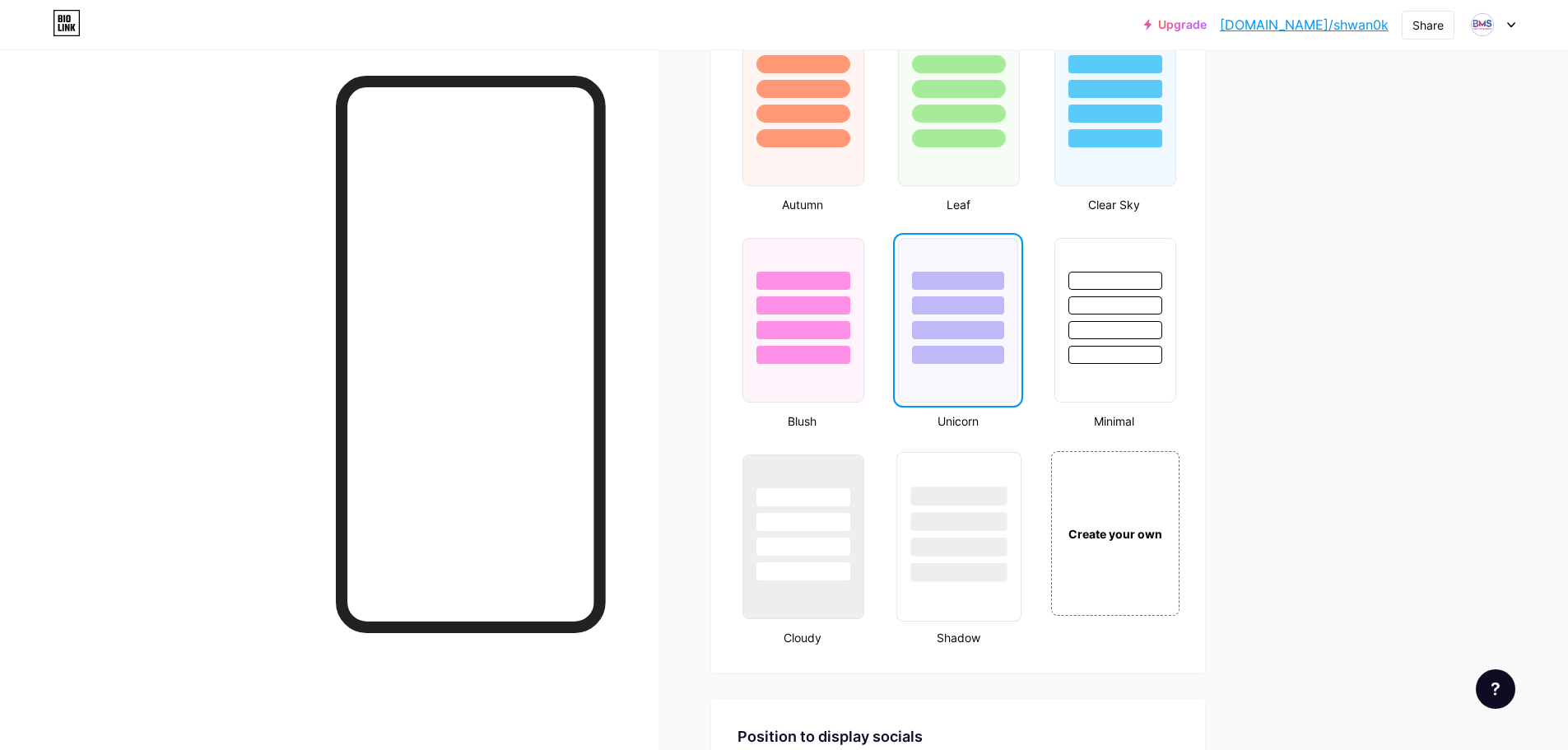
scroll to position [1223, 0]
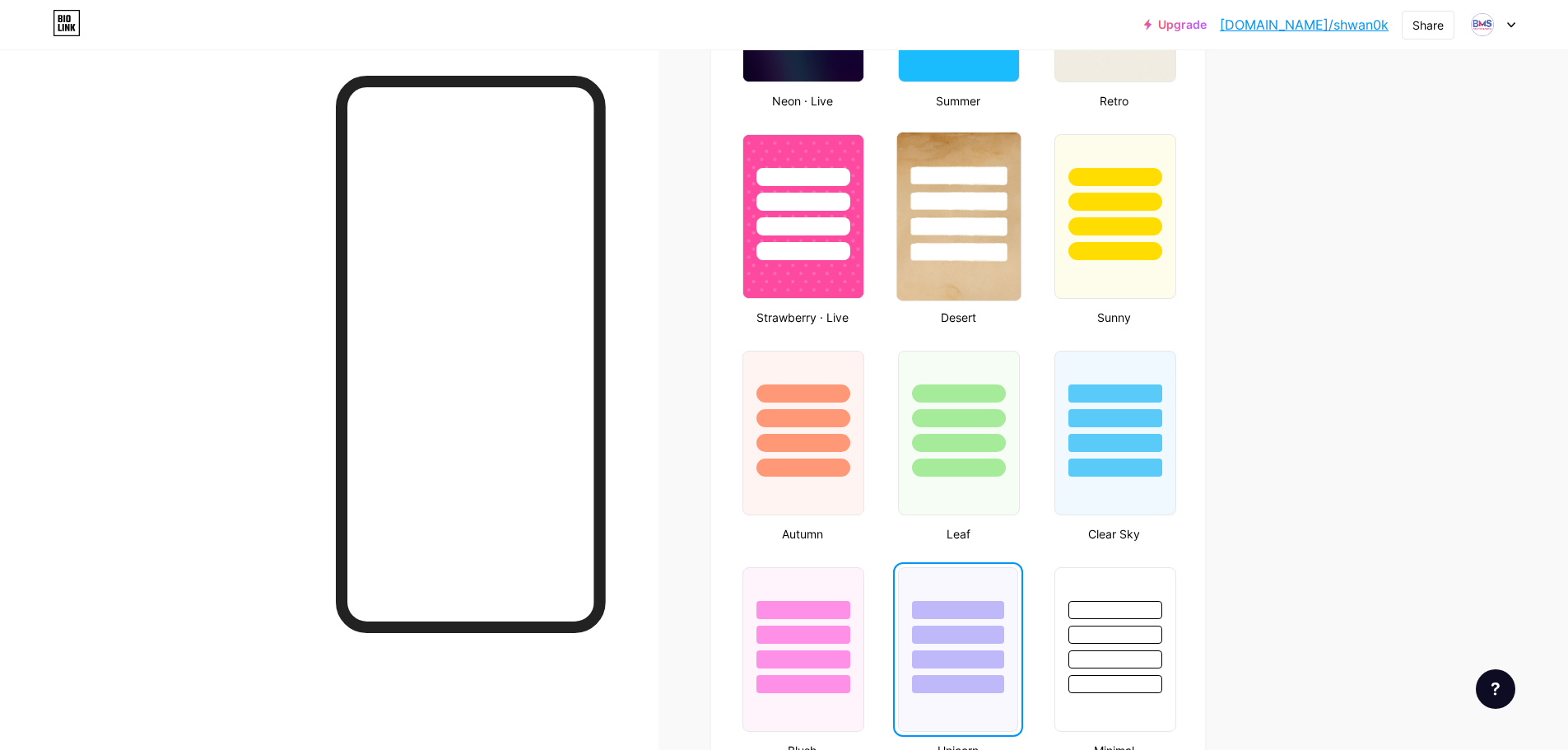
click at [960, 258] on div at bounding box center [960, 253] width 97 height 19
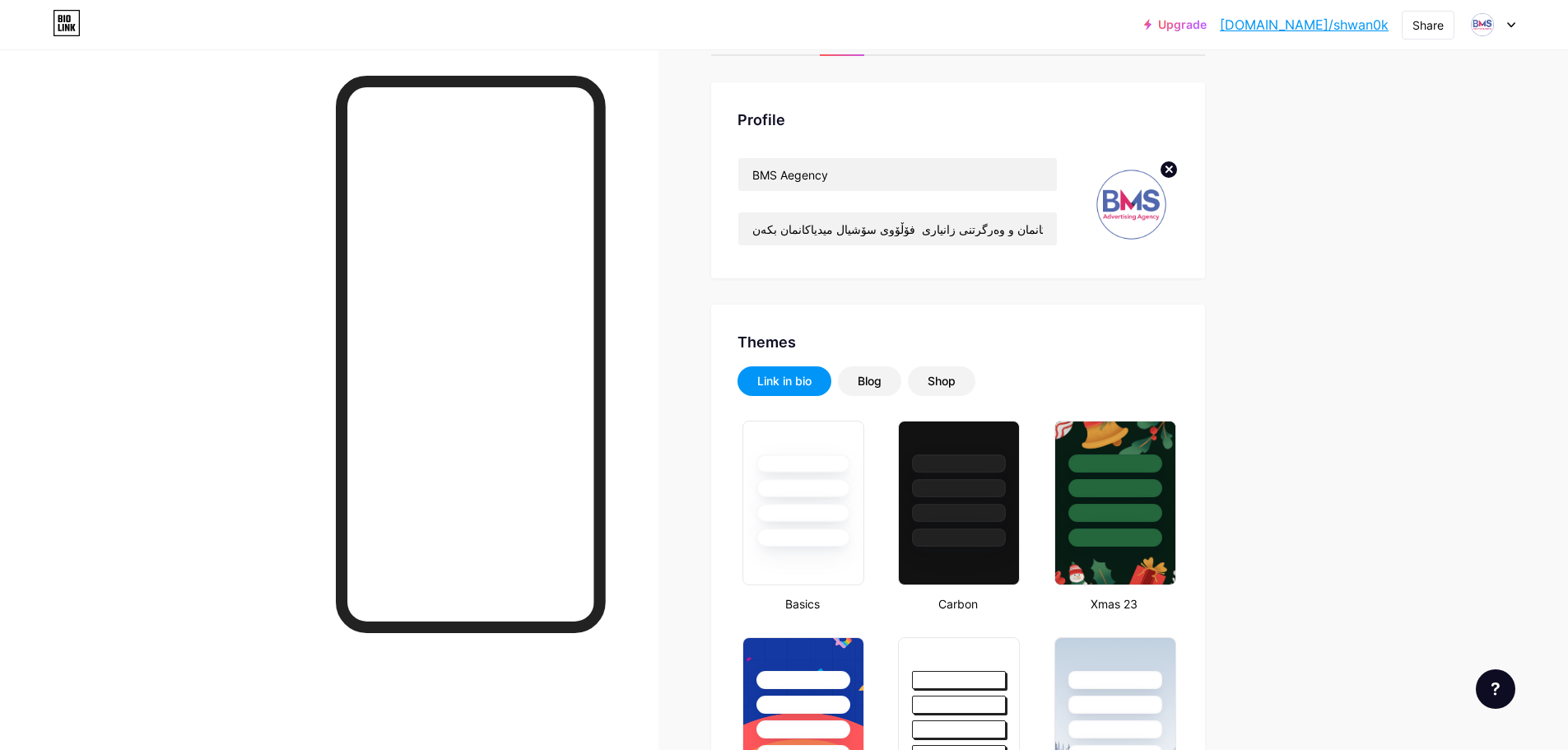
scroll to position [0, 0]
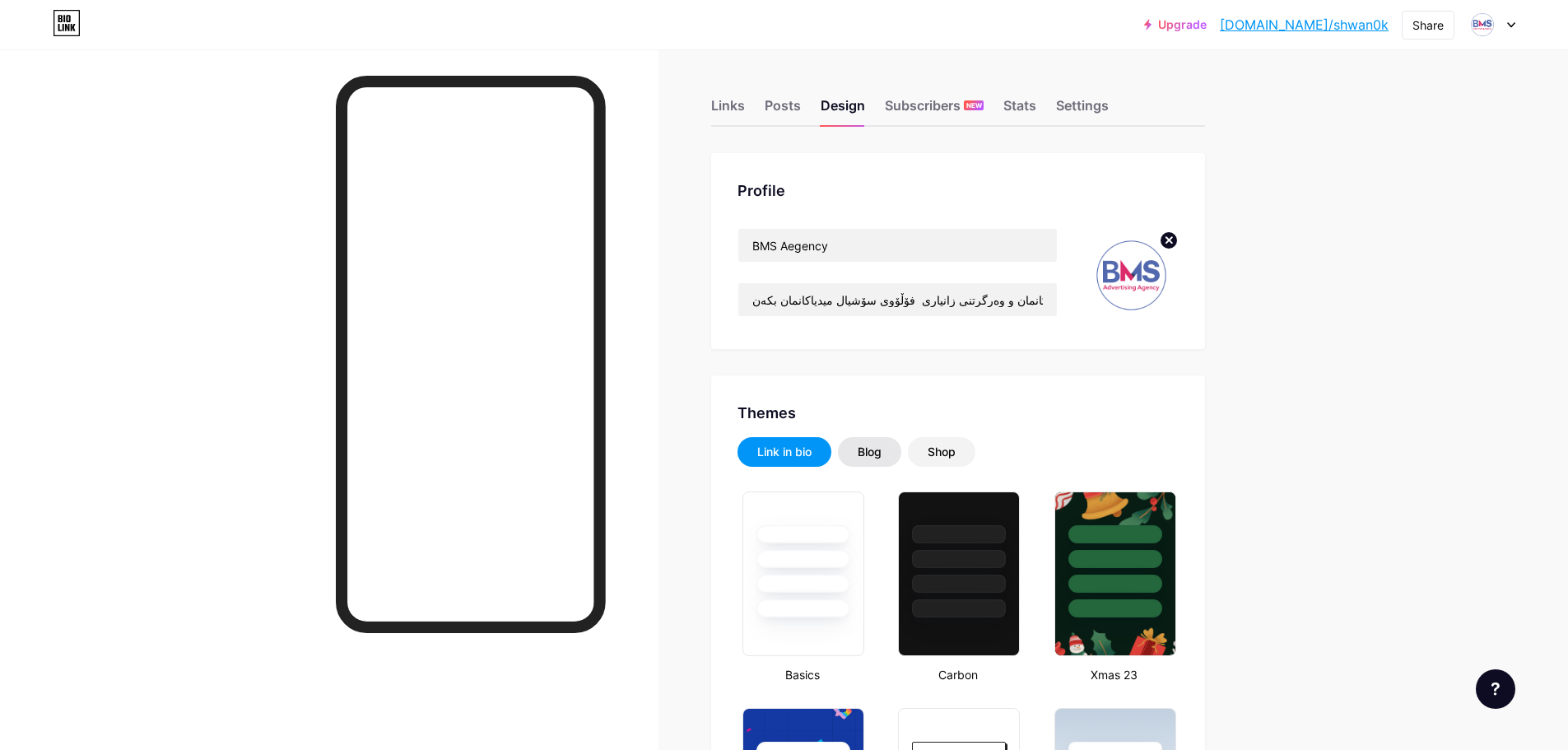
click at [899, 449] on div "Blog" at bounding box center [870, 452] width 64 height 30
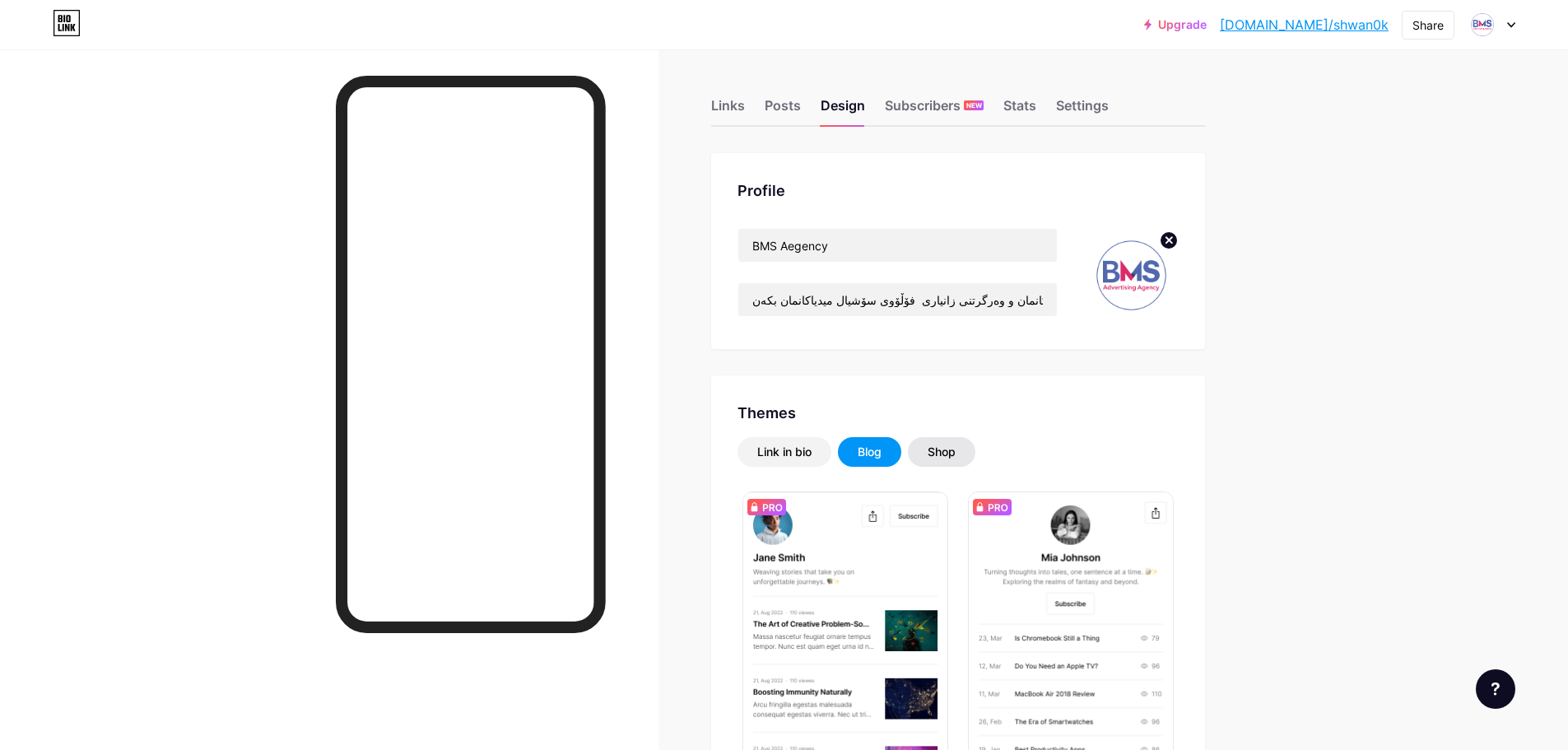
click at [922, 449] on div "Shop" at bounding box center [941, 452] width 68 height 30
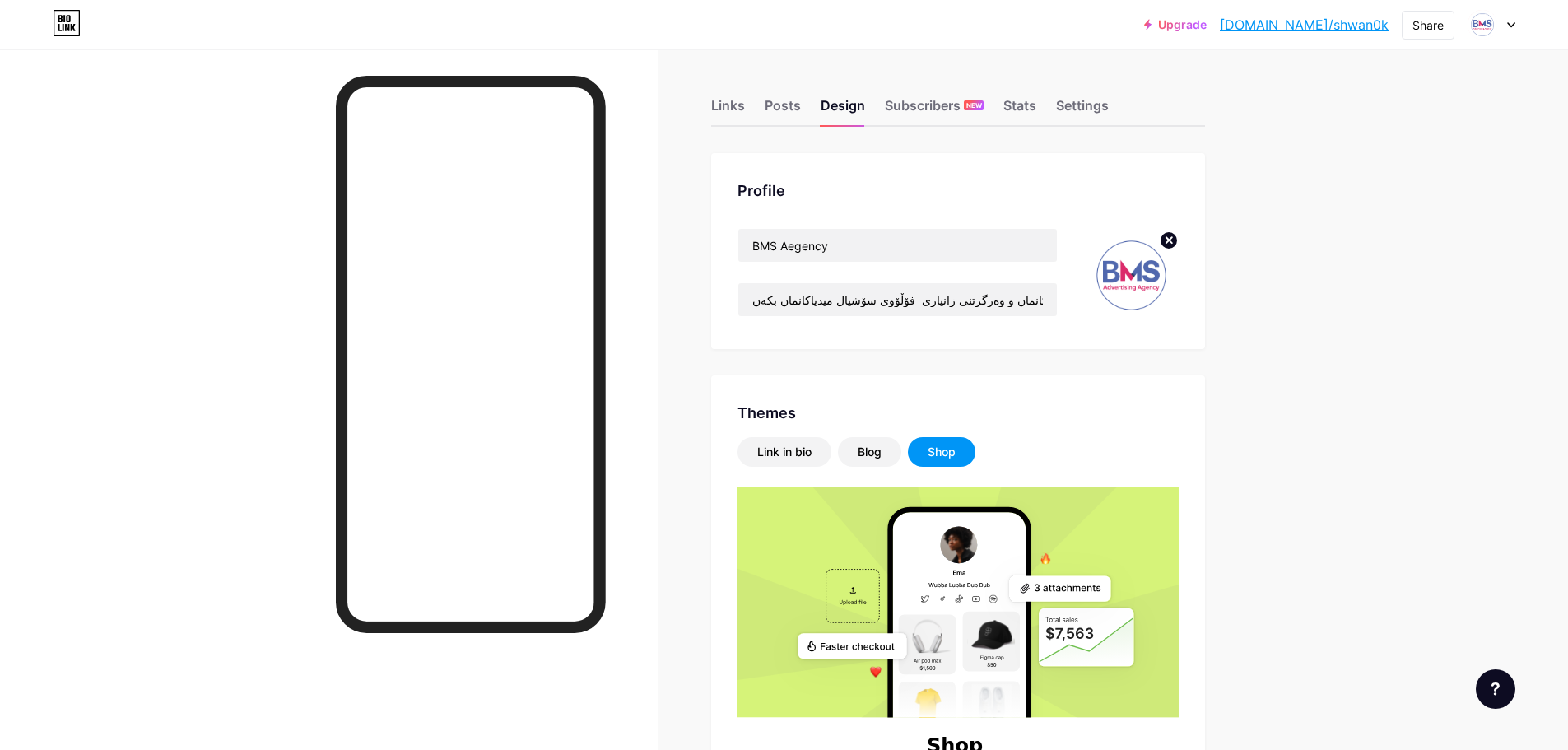
click at [940, 452] on div "Shop" at bounding box center [941, 452] width 28 height 16
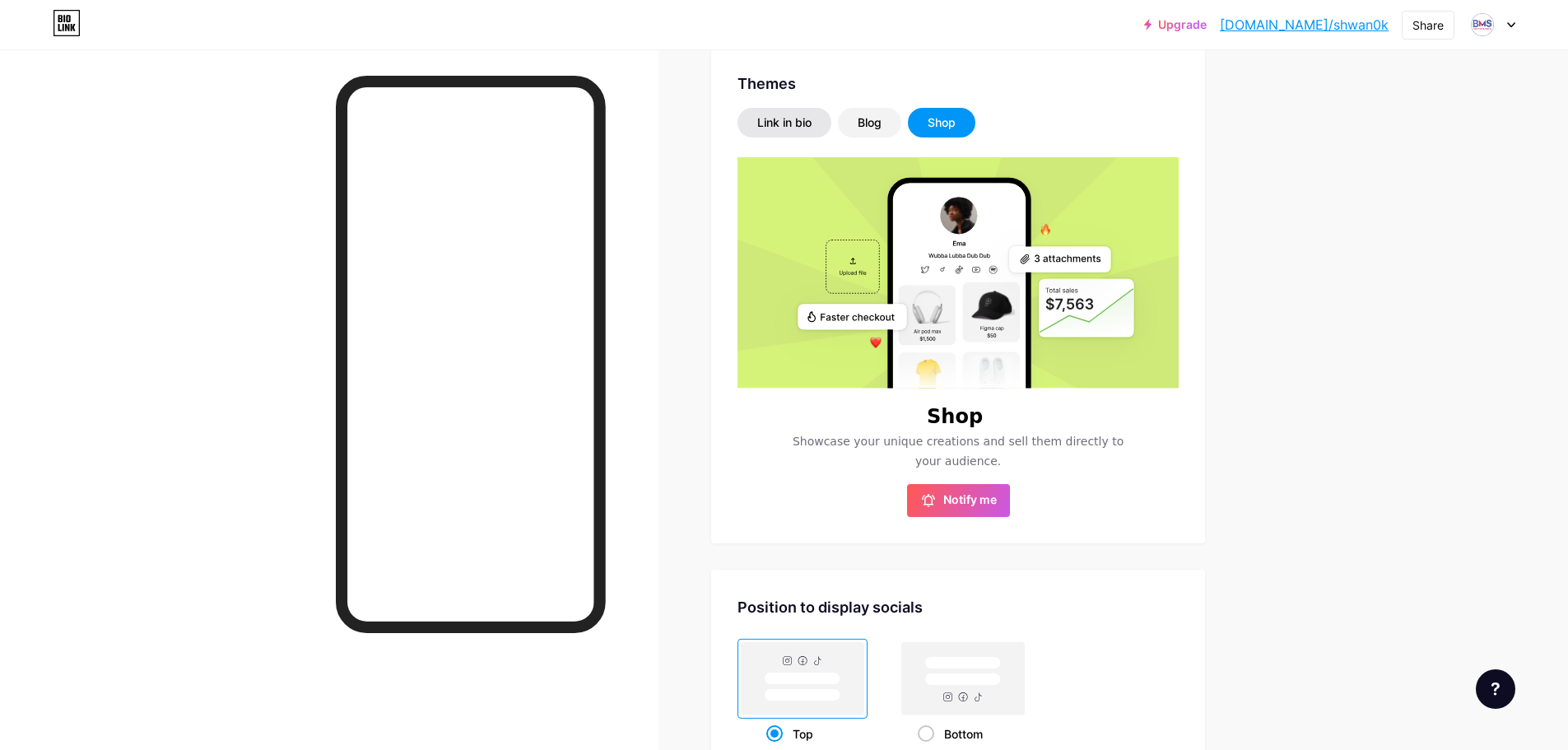
click at [777, 124] on div "Link in bio" at bounding box center [784, 122] width 54 height 16
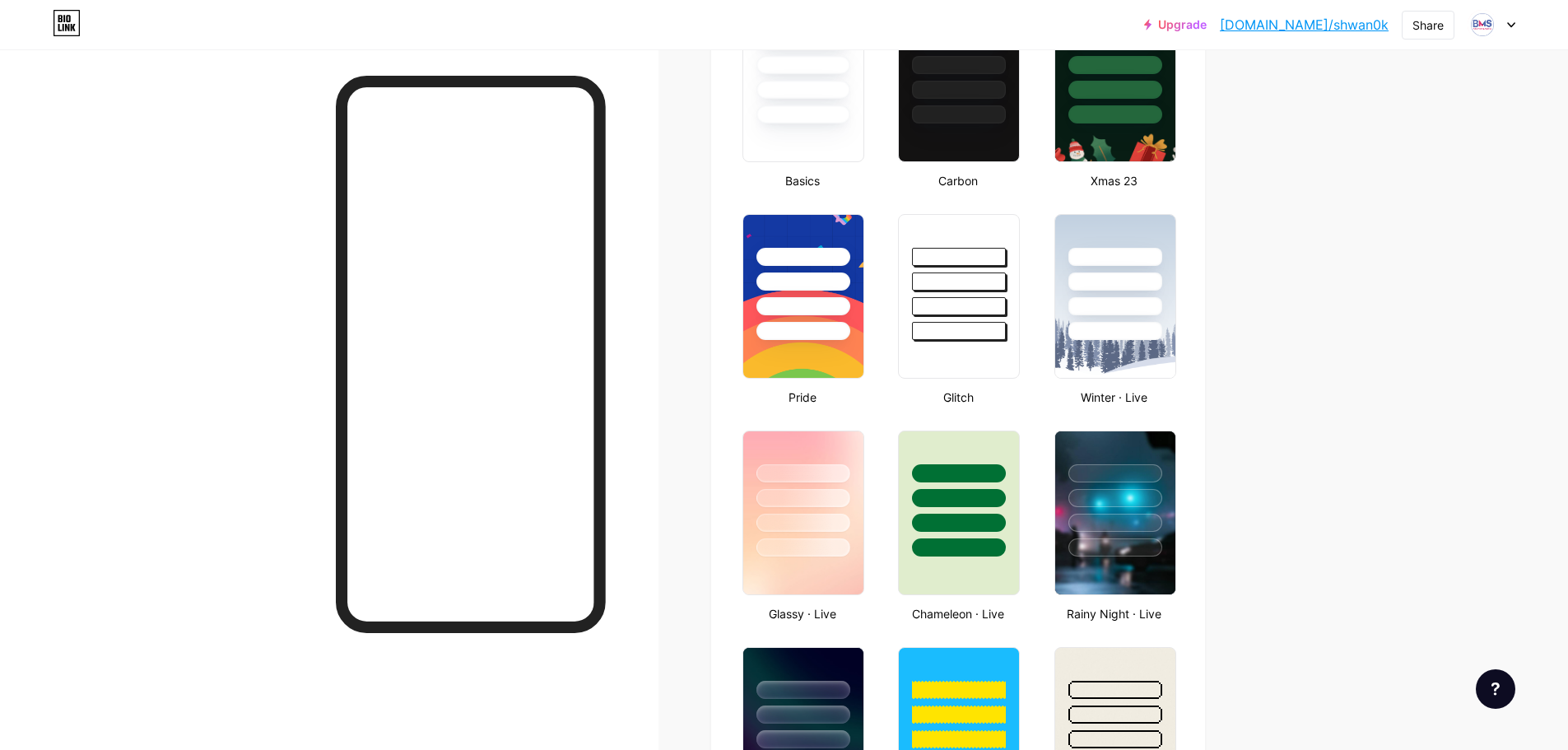
scroll to position [659, 0]
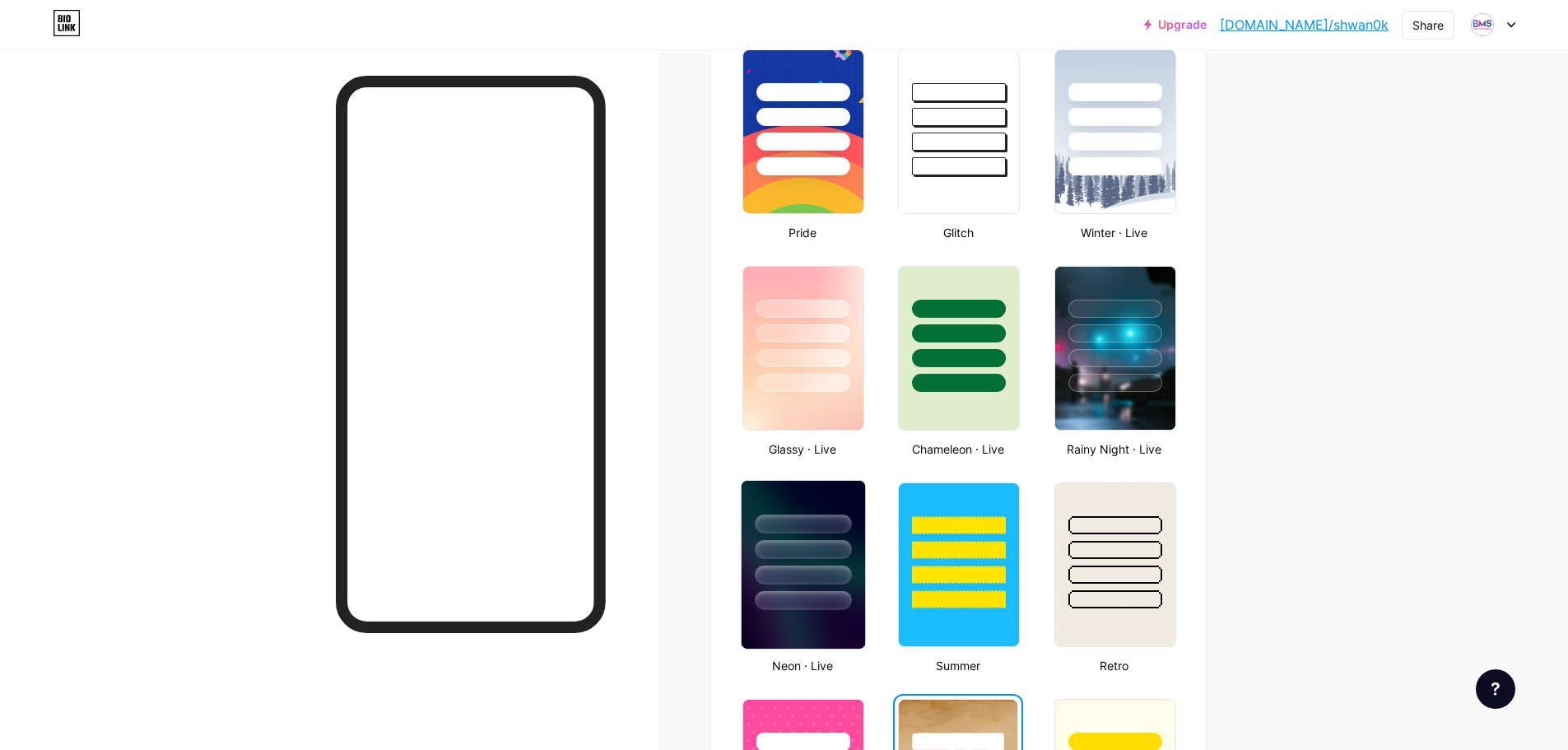
click at [822, 498] on div at bounding box center [803, 546] width 124 height 130
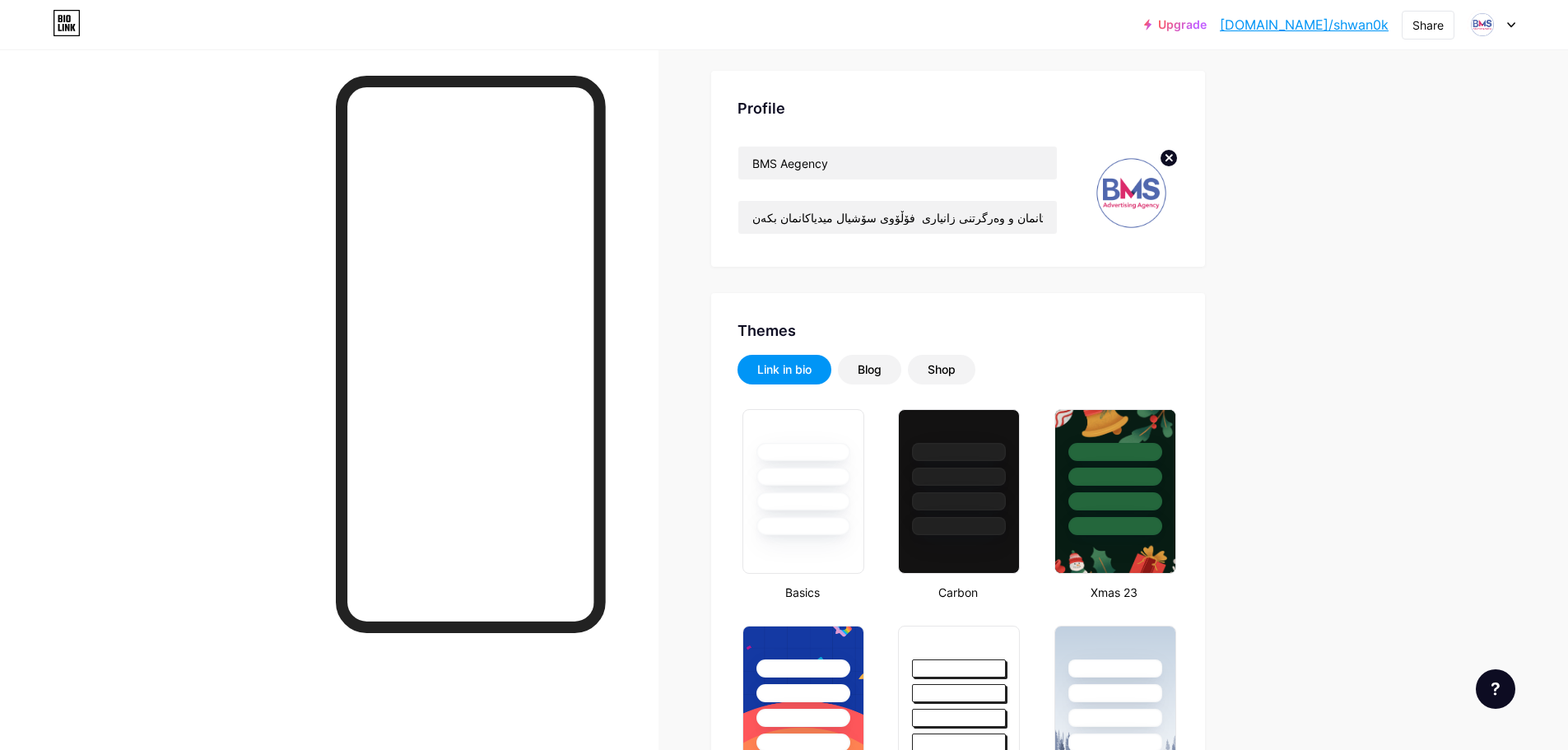
scroll to position [0, 0]
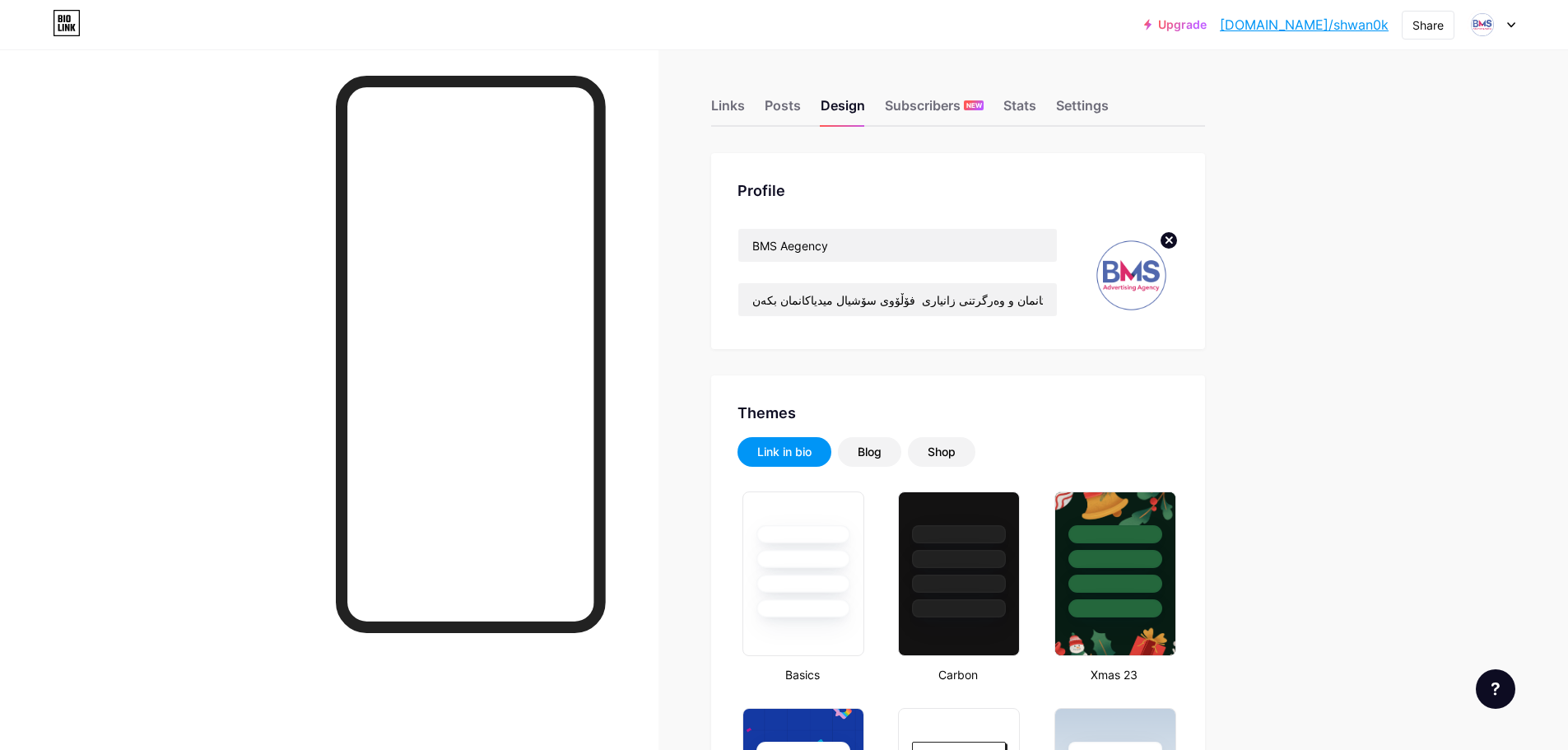
click at [1043, 102] on div "Links Posts Design Subscribers NEW Stats Settings" at bounding box center [958, 98] width 493 height 58
click at [1036, 102] on div "Stats" at bounding box center [1020, 110] width 33 height 30
click at [1068, 105] on div "Settings" at bounding box center [1081, 110] width 52 height 30
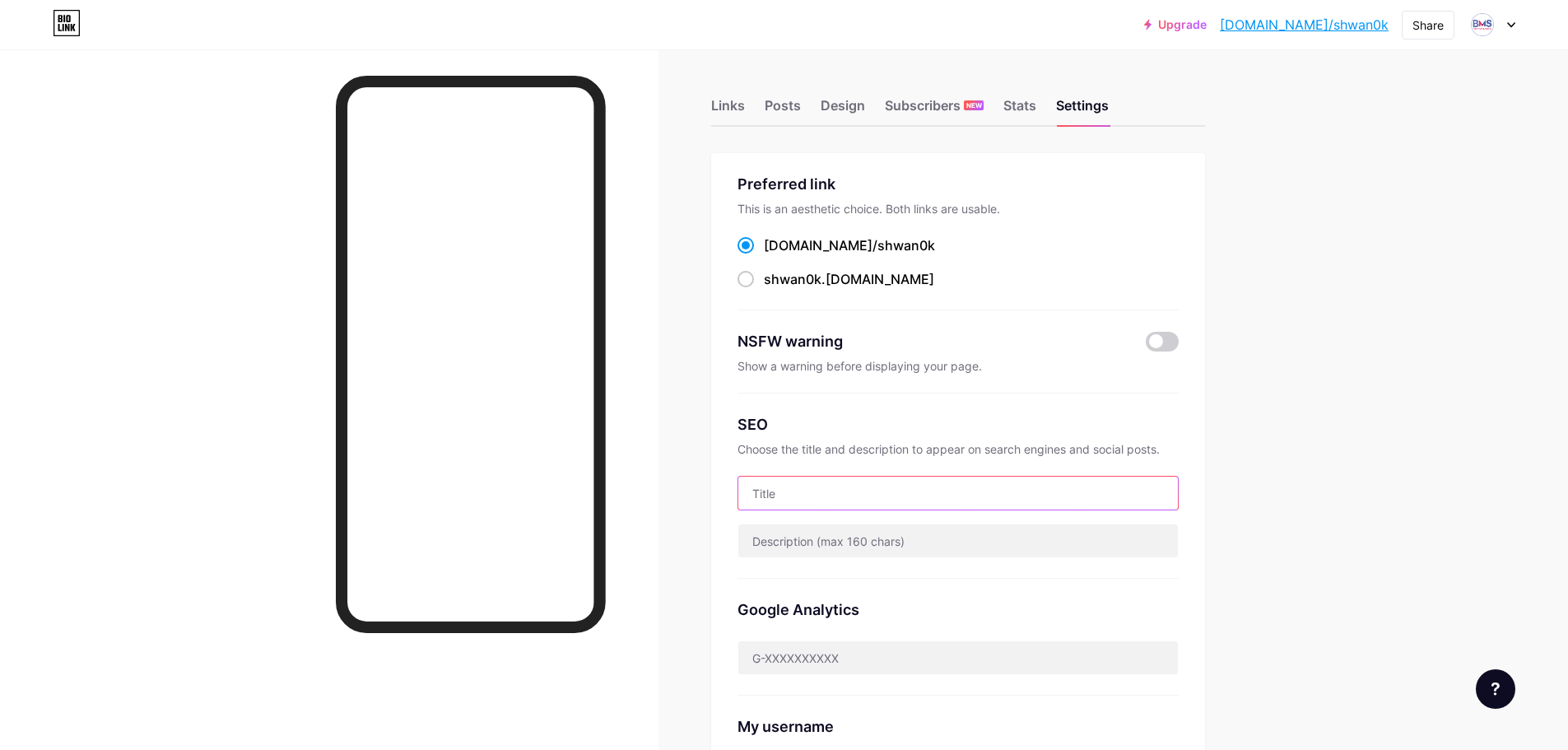
click at [790, 487] on input "text" at bounding box center [958, 494] width 439 height 33
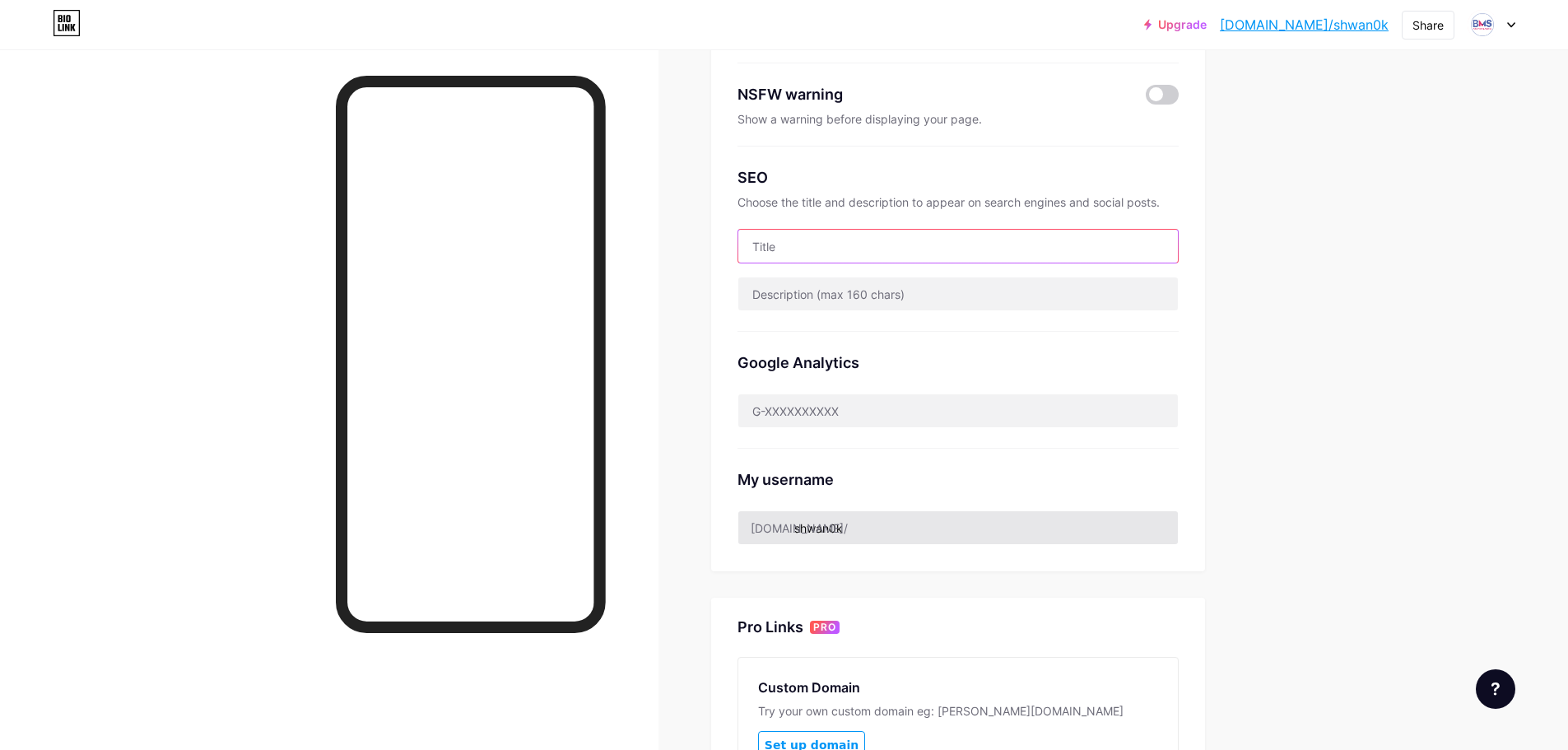
scroll to position [329, 0]
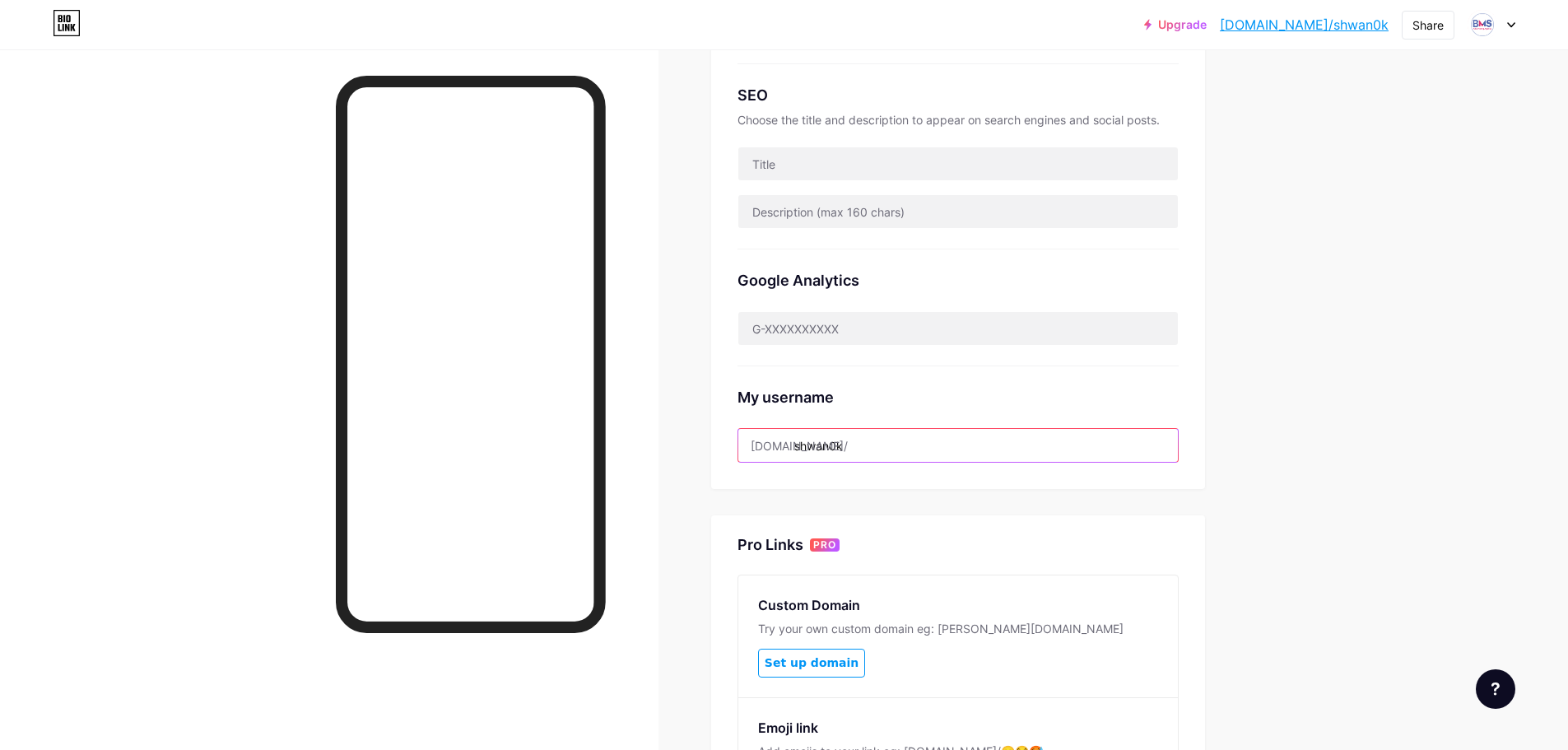
click at [871, 449] on input "shwan0k" at bounding box center [958, 445] width 439 height 33
drag, startPoint x: 871, startPoint y: 449, endPoint x: 843, endPoint y: 449, distance: 28.0
click at [843, 449] on input "shwan0k" at bounding box center [958, 445] width 439 height 33
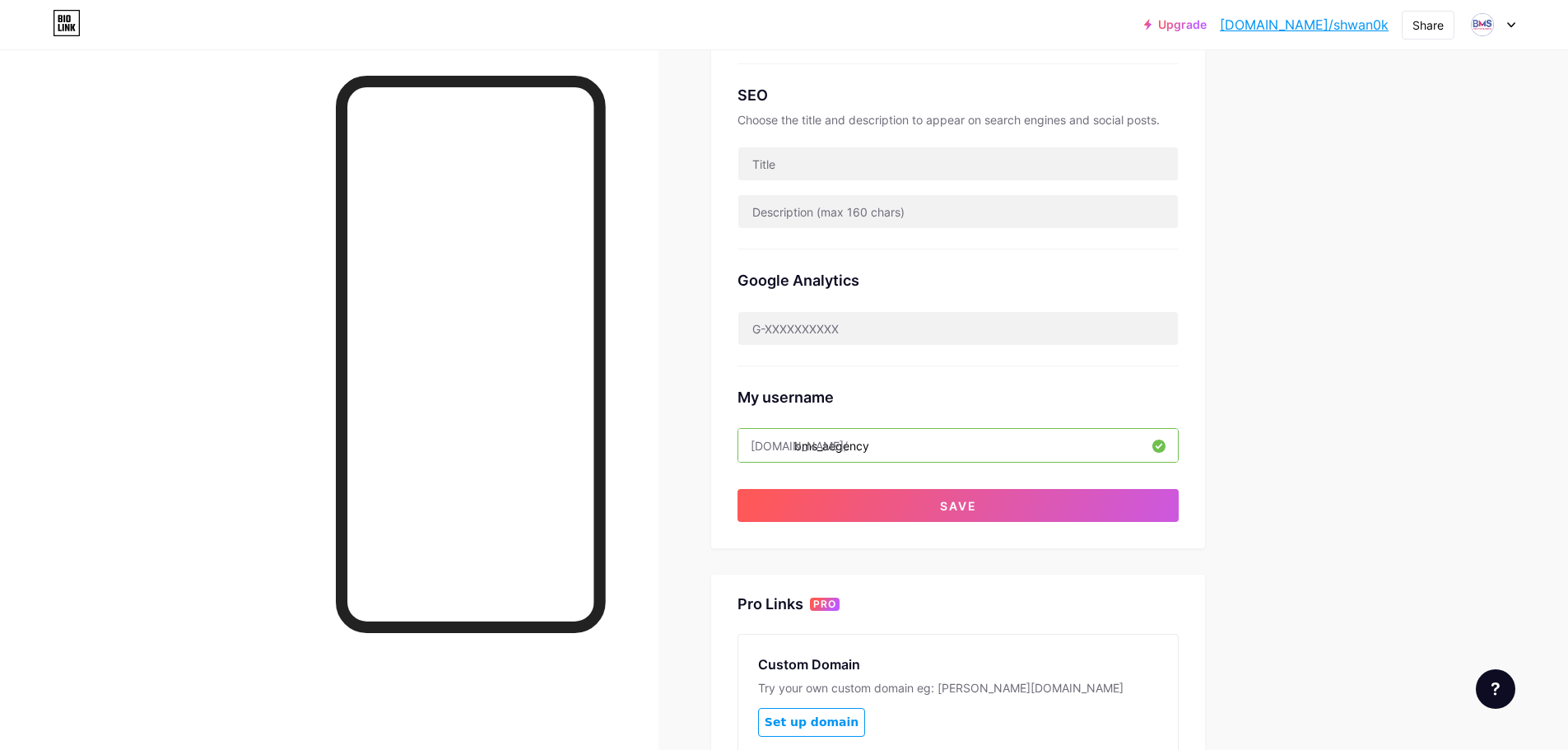
drag, startPoint x: 889, startPoint y: 437, endPoint x: 802, endPoint y: 448, distance: 87.7
click at [802, 448] on input "bms_aegency" at bounding box center [958, 445] width 439 height 33
paste input "a"
click at [827, 449] on input "bmsagency" at bounding box center [958, 445] width 439 height 33
click at [823, 445] on input "bmsagency" at bounding box center [958, 445] width 439 height 33
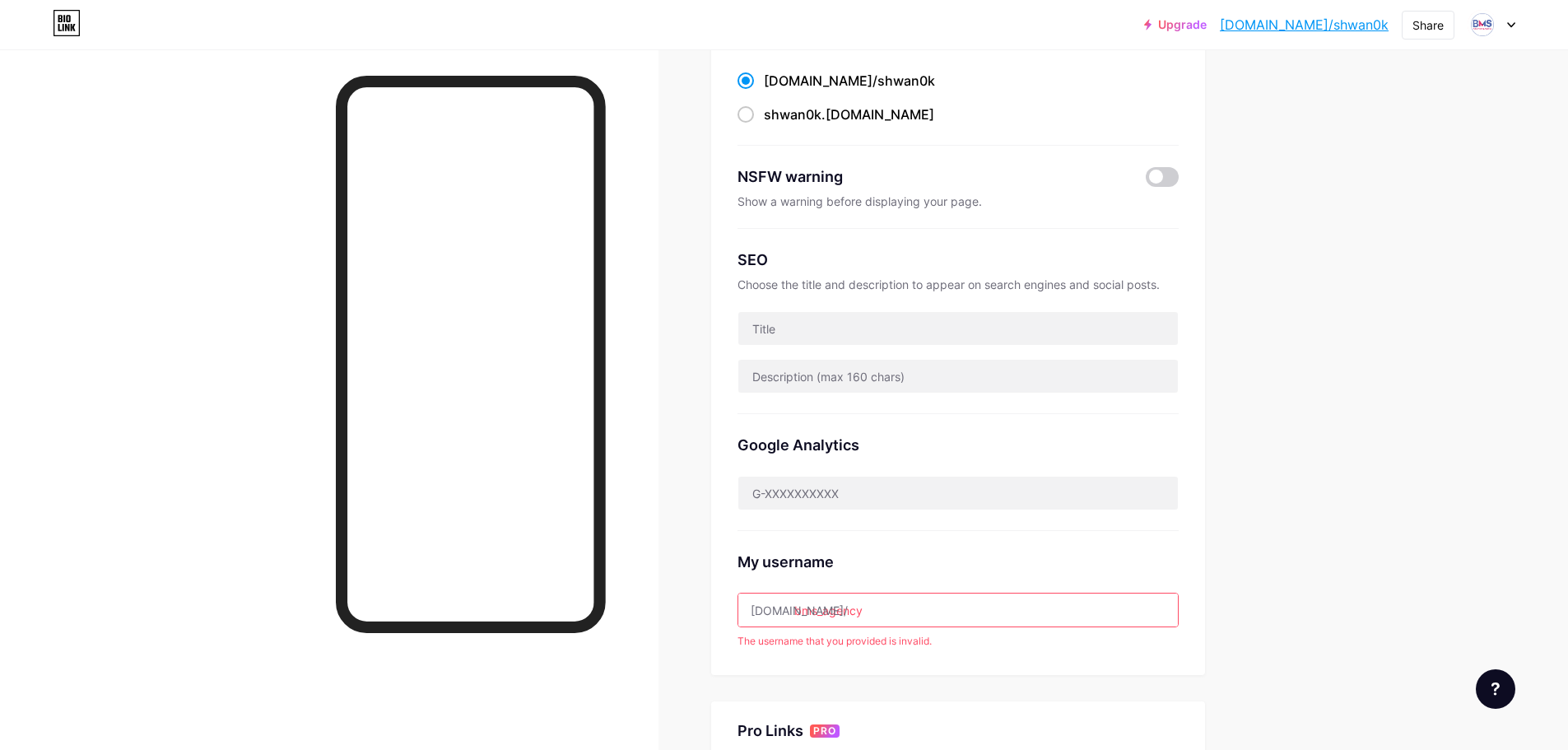
scroll to position [247, 0]
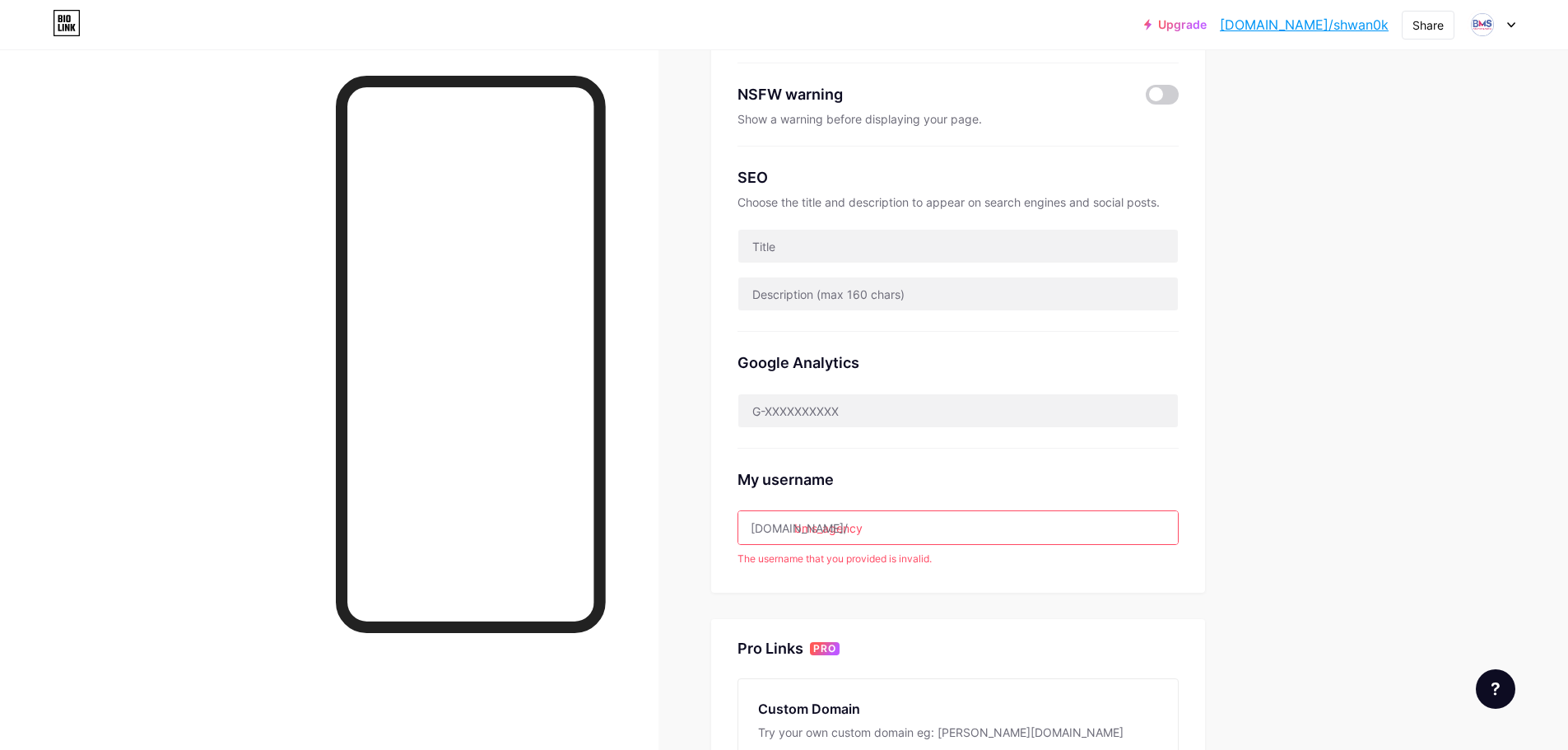
click at [885, 516] on input "bms_agency" at bounding box center [958, 527] width 439 height 33
click at [909, 544] on div "My username [DOMAIN_NAME]/ bms_agency The username that you provided is invalid." at bounding box center [958, 508] width 441 height 118
click at [934, 552] on div "The username that you provided is invalid." at bounding box center [958, 558] width 441 height 15
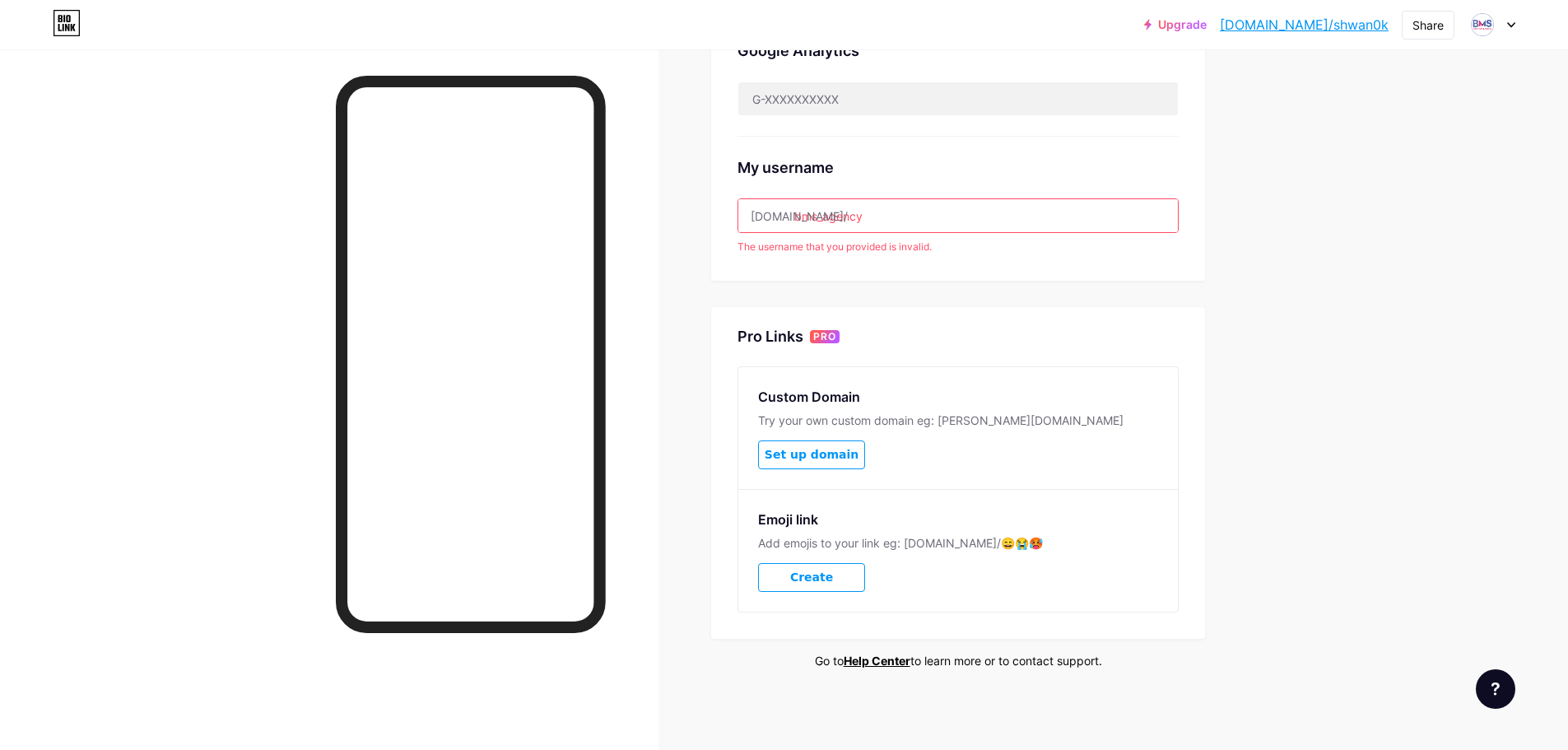
scroll to position [147, 0]
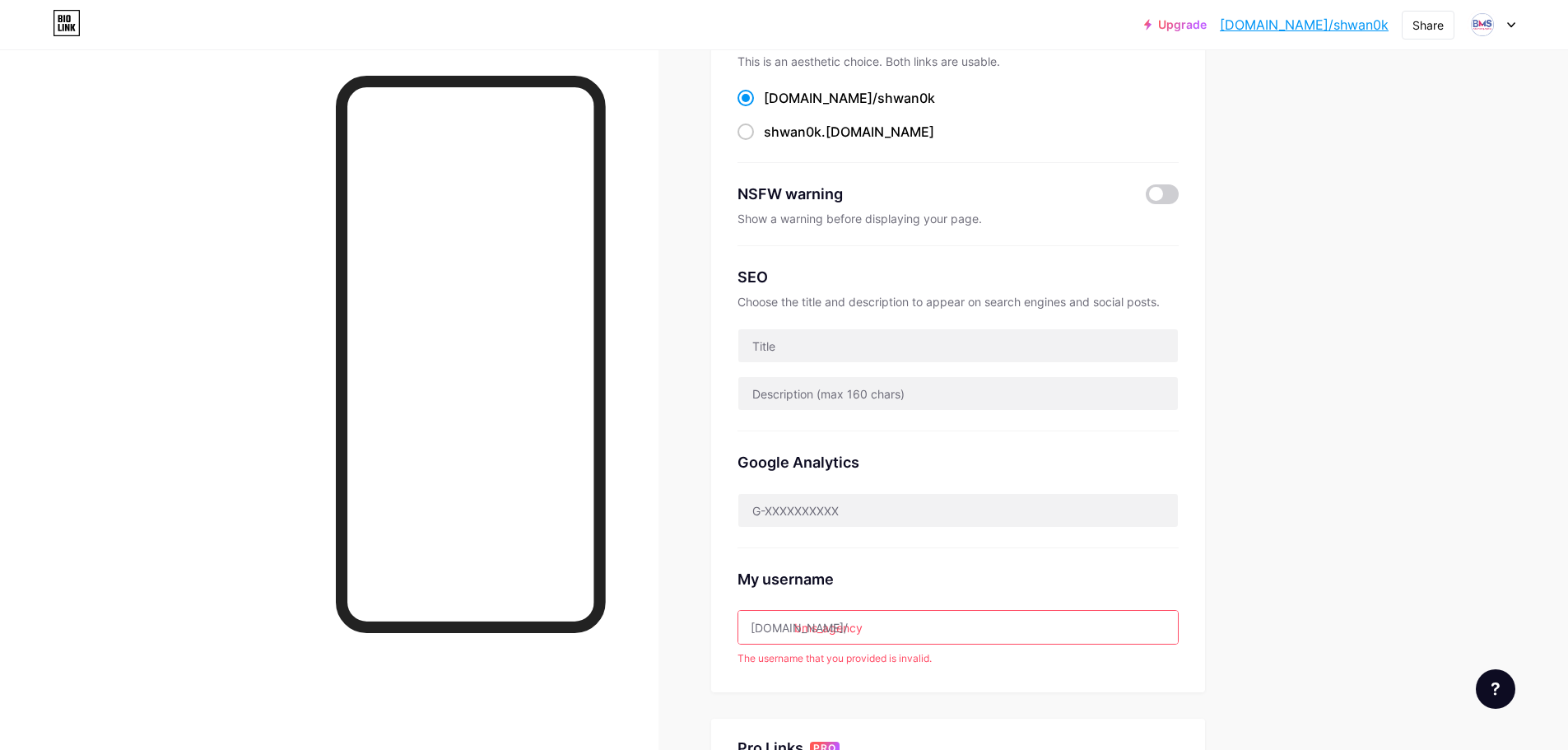
click at [932, 555] on div "My username [DOMAIN_NAME]/ bms_agency The username that you provided is invalid." at bounding box center [958, 608] width 441 height 118
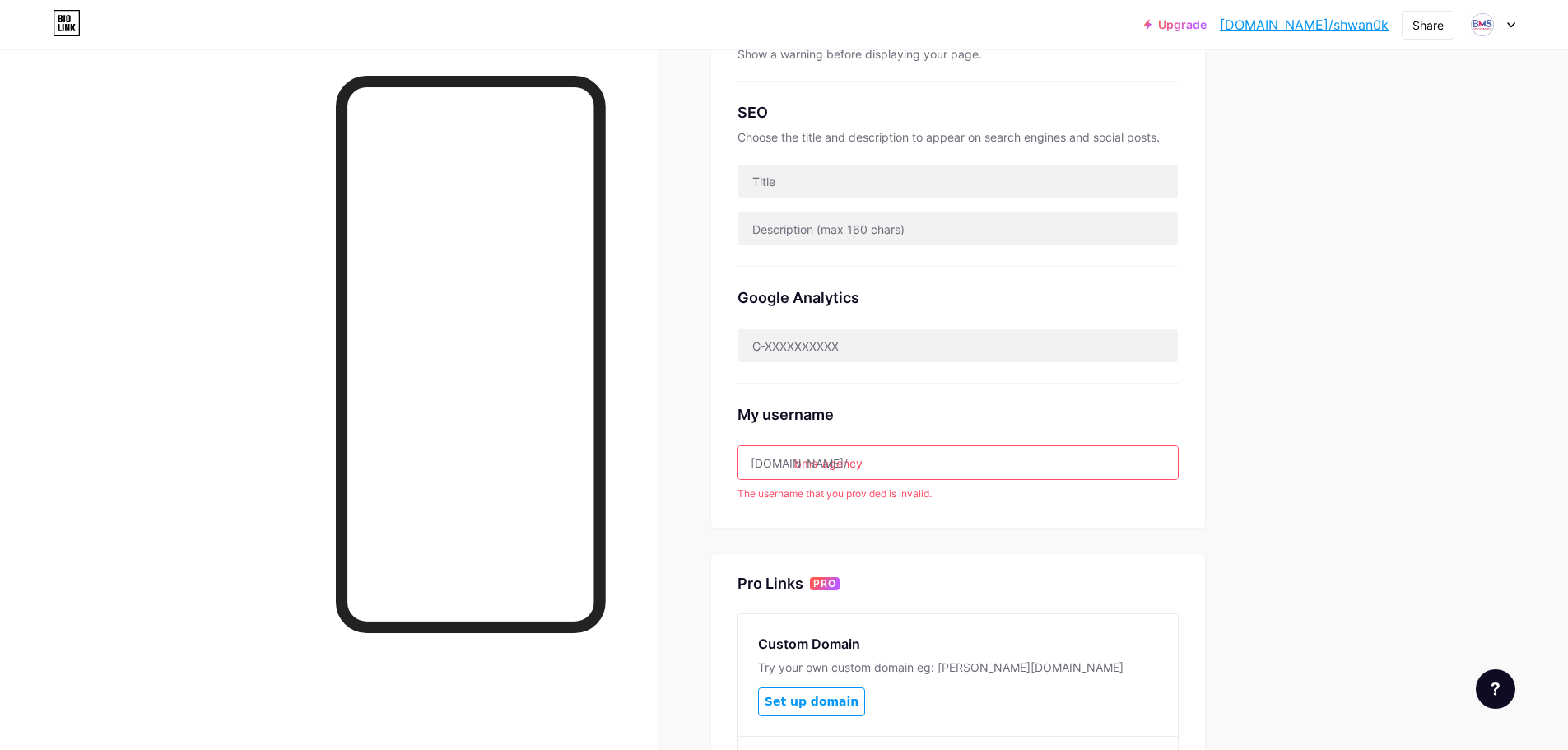
click at [827, 465] on input "bms_agency" at bounding box center [958, 463] width 439 height 33
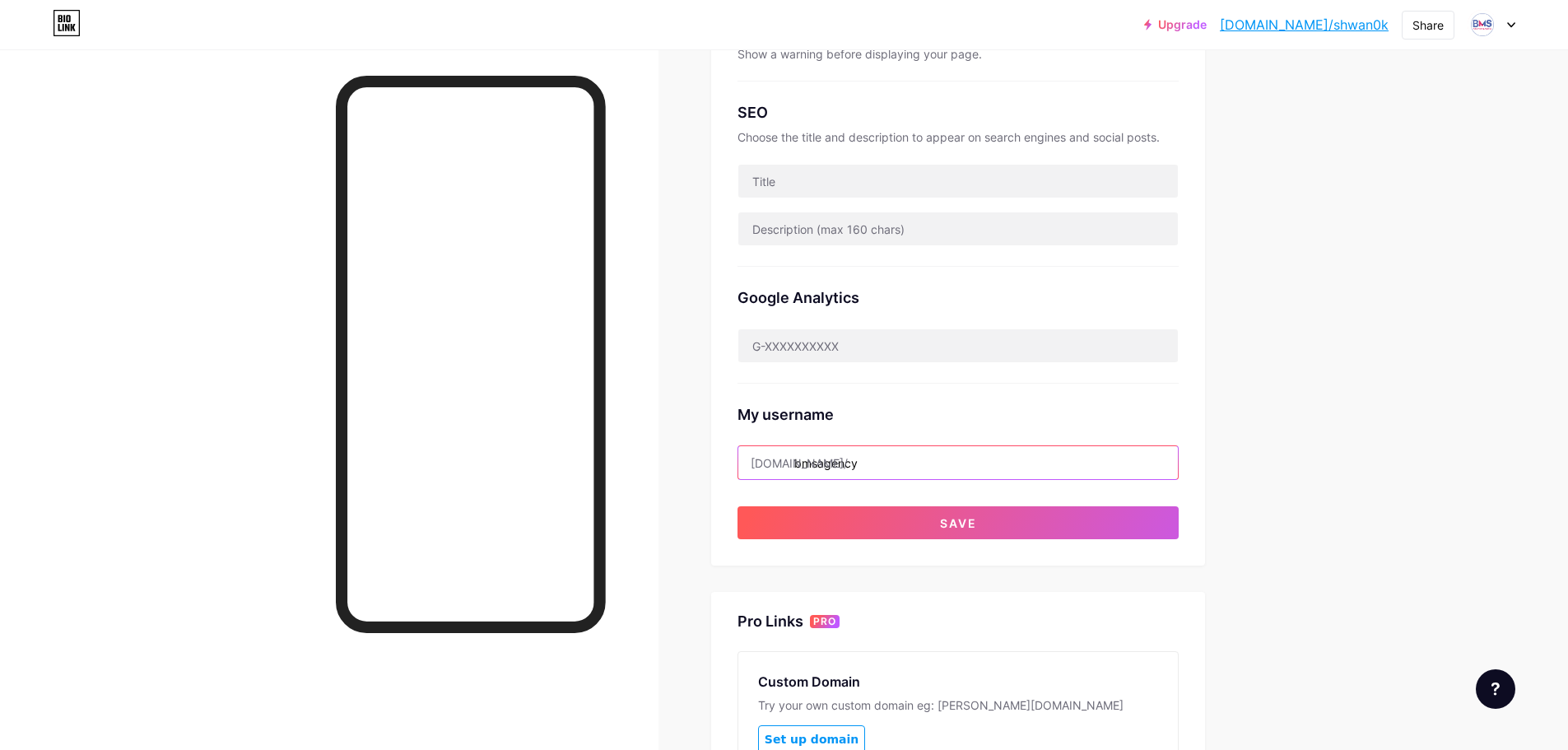
click at [824, 461] on input "bmsagency" at bounding box center [958, 463] width 439 height 33
click at [836, 475] on input "bmsagency" at bounding box center [958, 463] width 439 height 33
paste input "text"
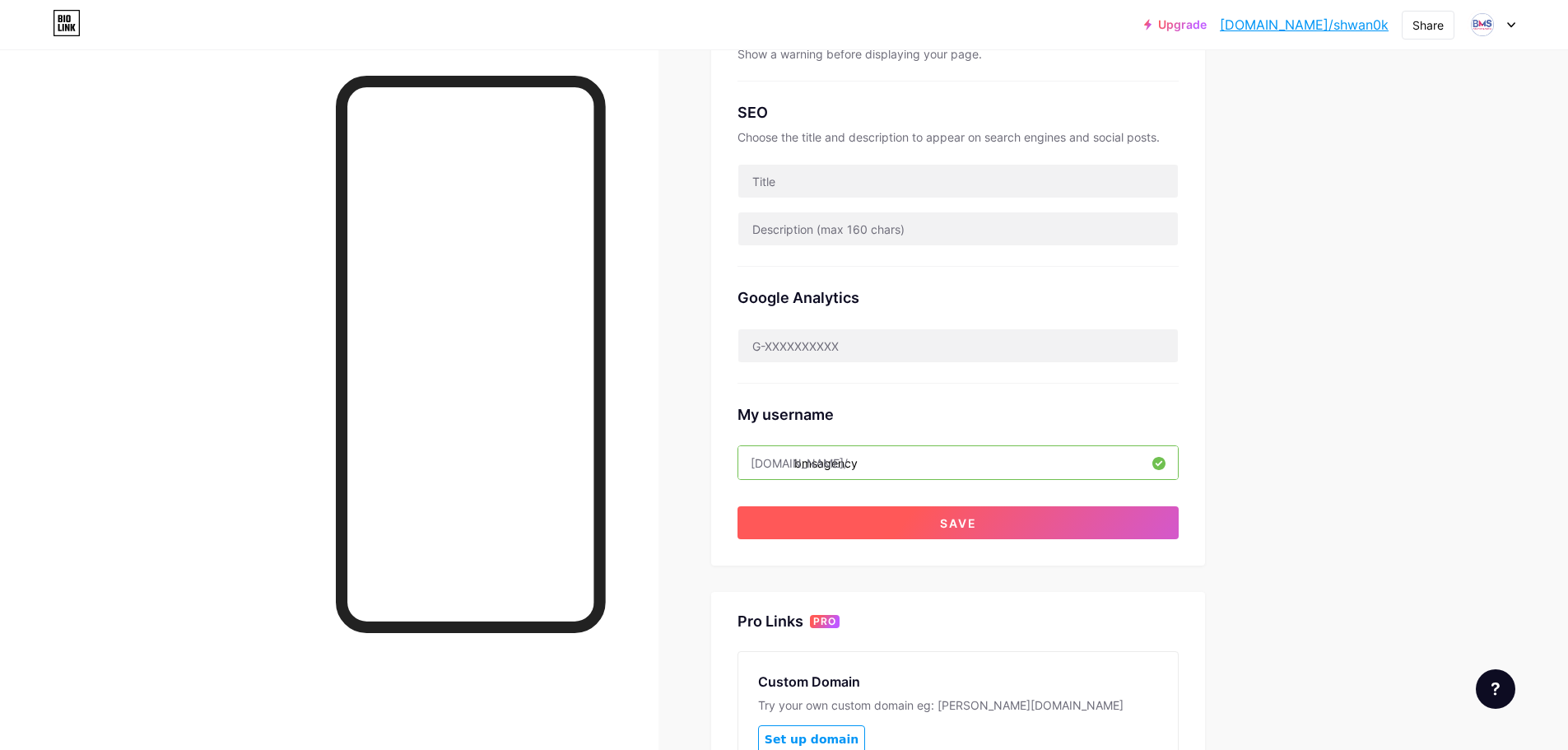
click at [869, 506] on button "Save" at bounding box center [958, 523] width 441 height 33
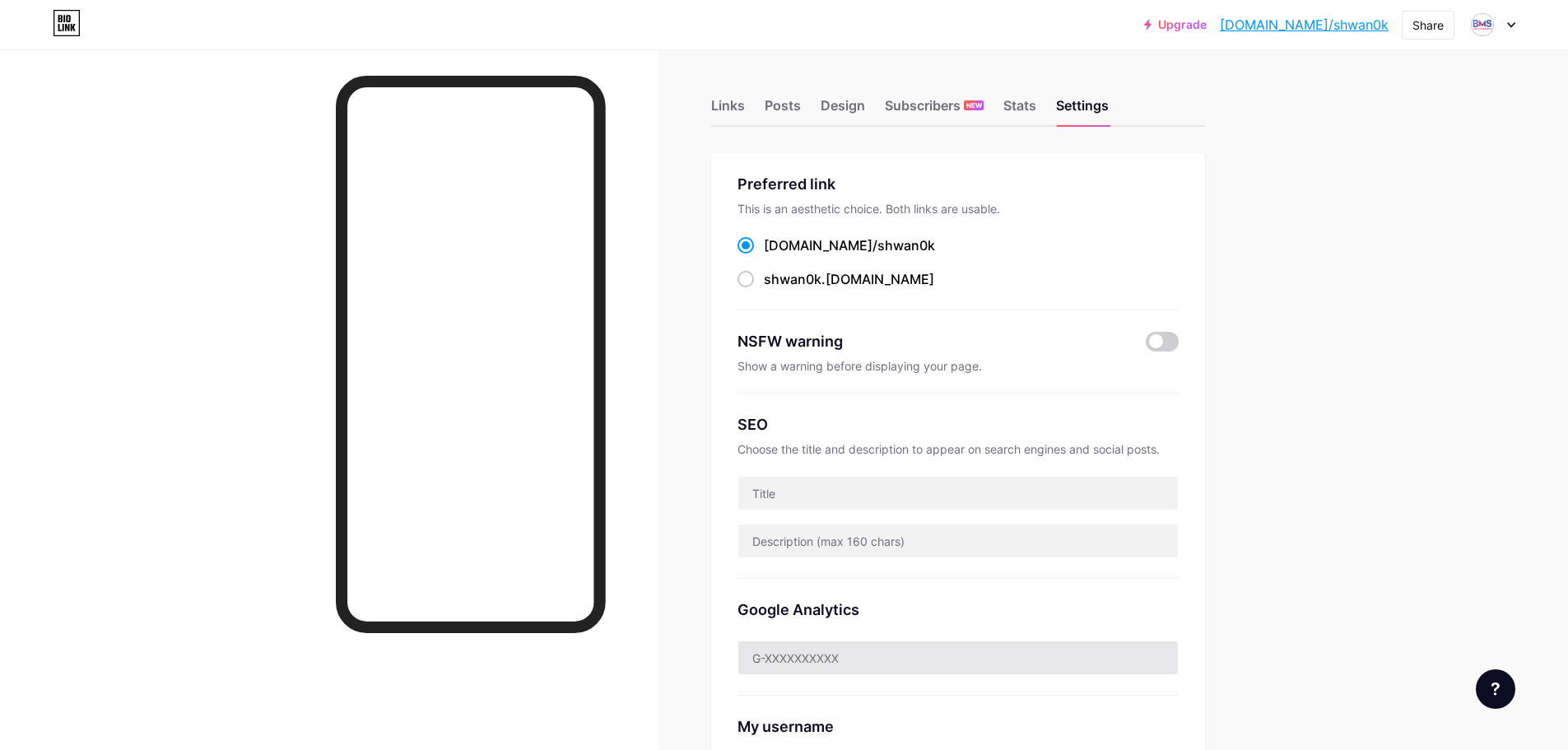
scroll to position [247, 0]
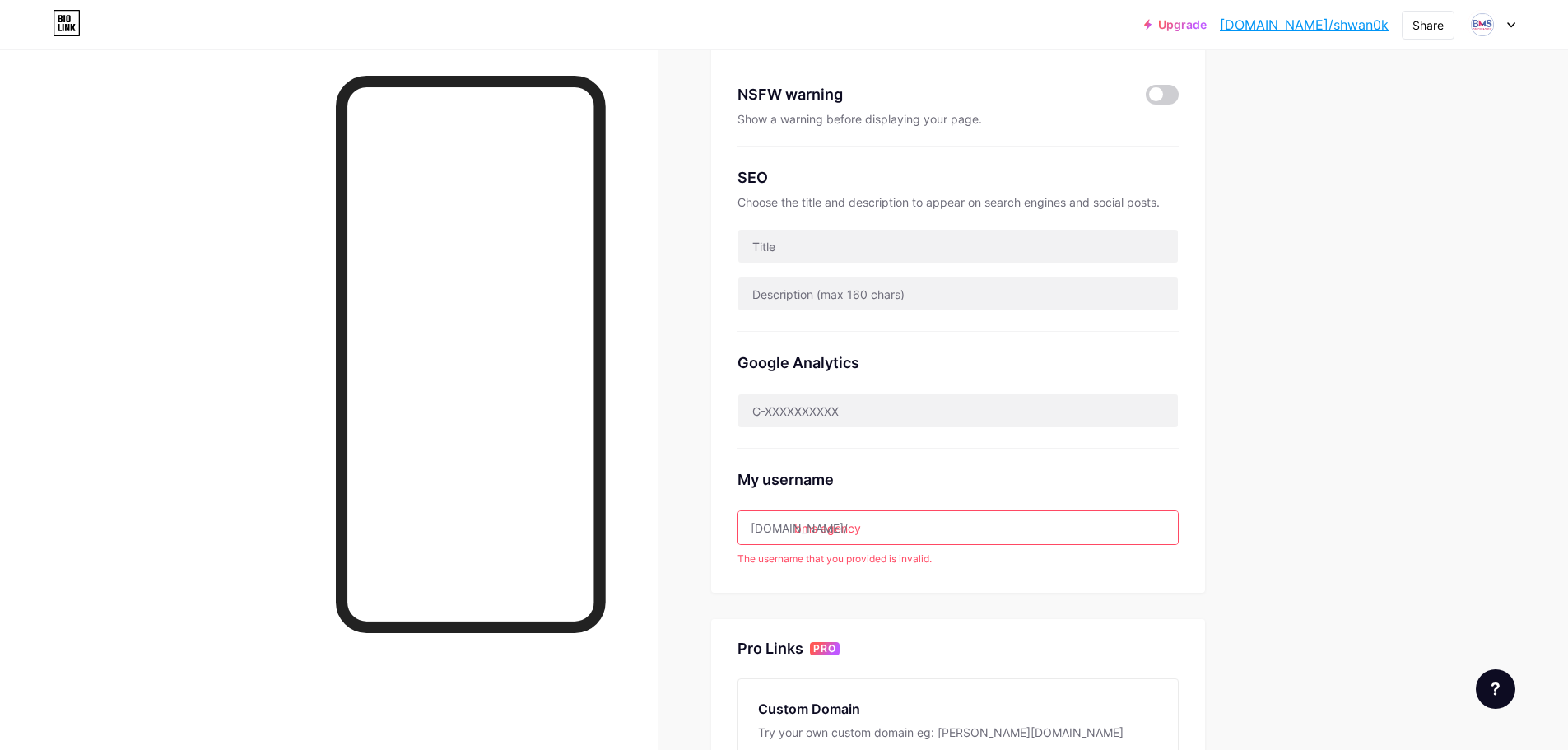
click at [823, 529] on input "bms agency" at bounding box center [958, 527] width 439 height 33
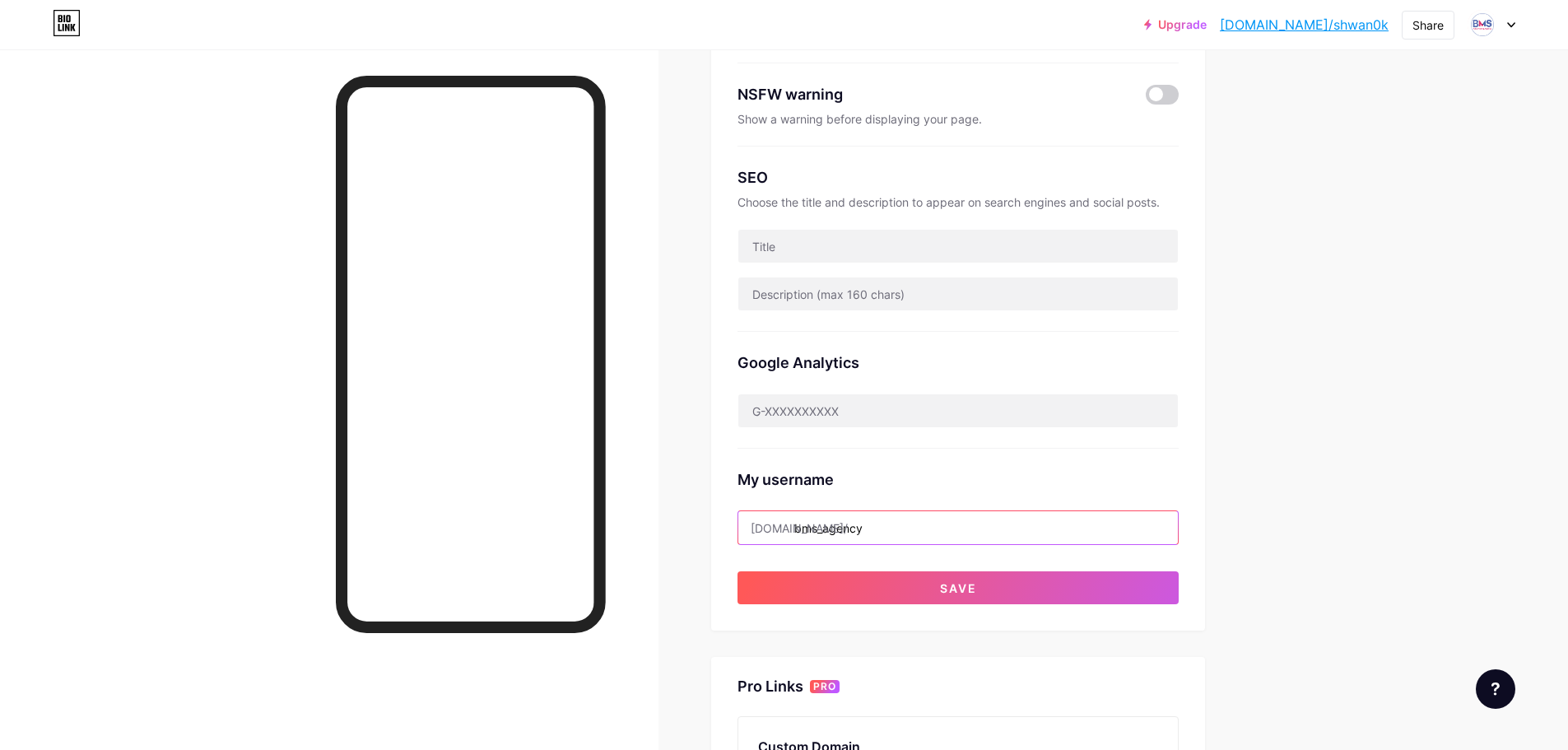
type input "bms_agency"
click at [836, 549] on div "Preferred link This is an aesthetic choice. Both links are usable. [DOMAIN_NAME…" at bounding box center [958, 264] width 441 height 678
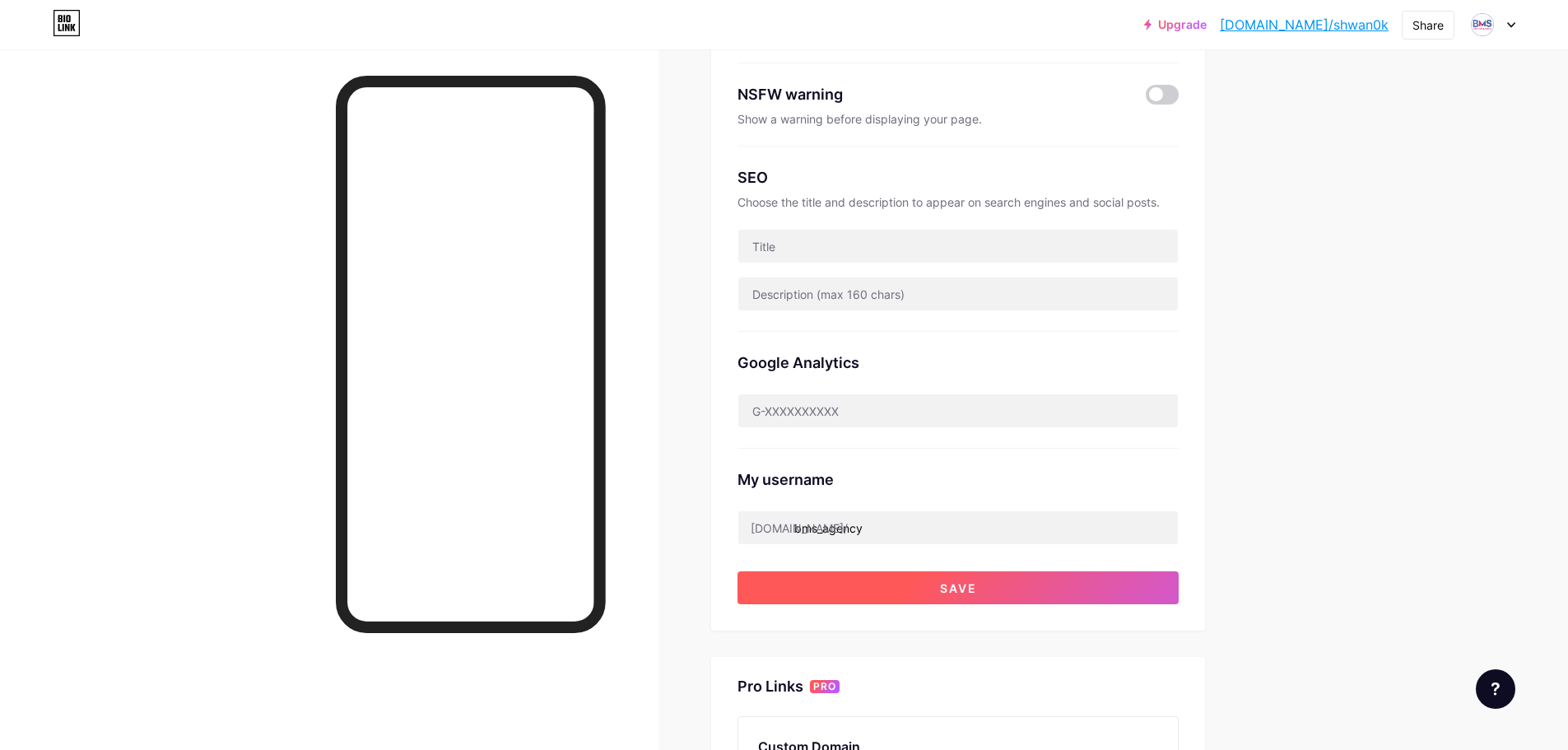
click at [852, 573] on button "Save" at bounding box center [958, 587] width 441 height 33
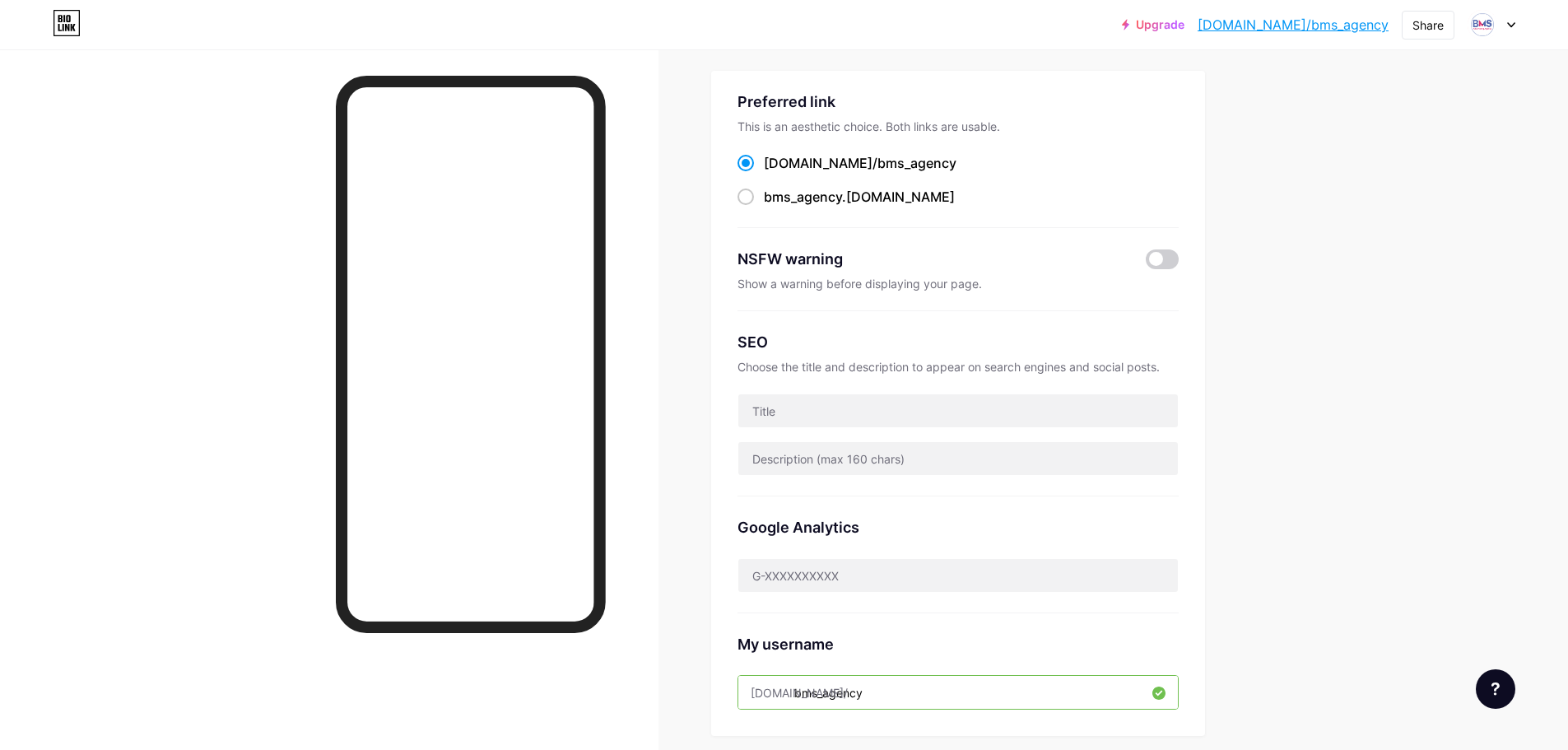
scroll to position [0, 0]
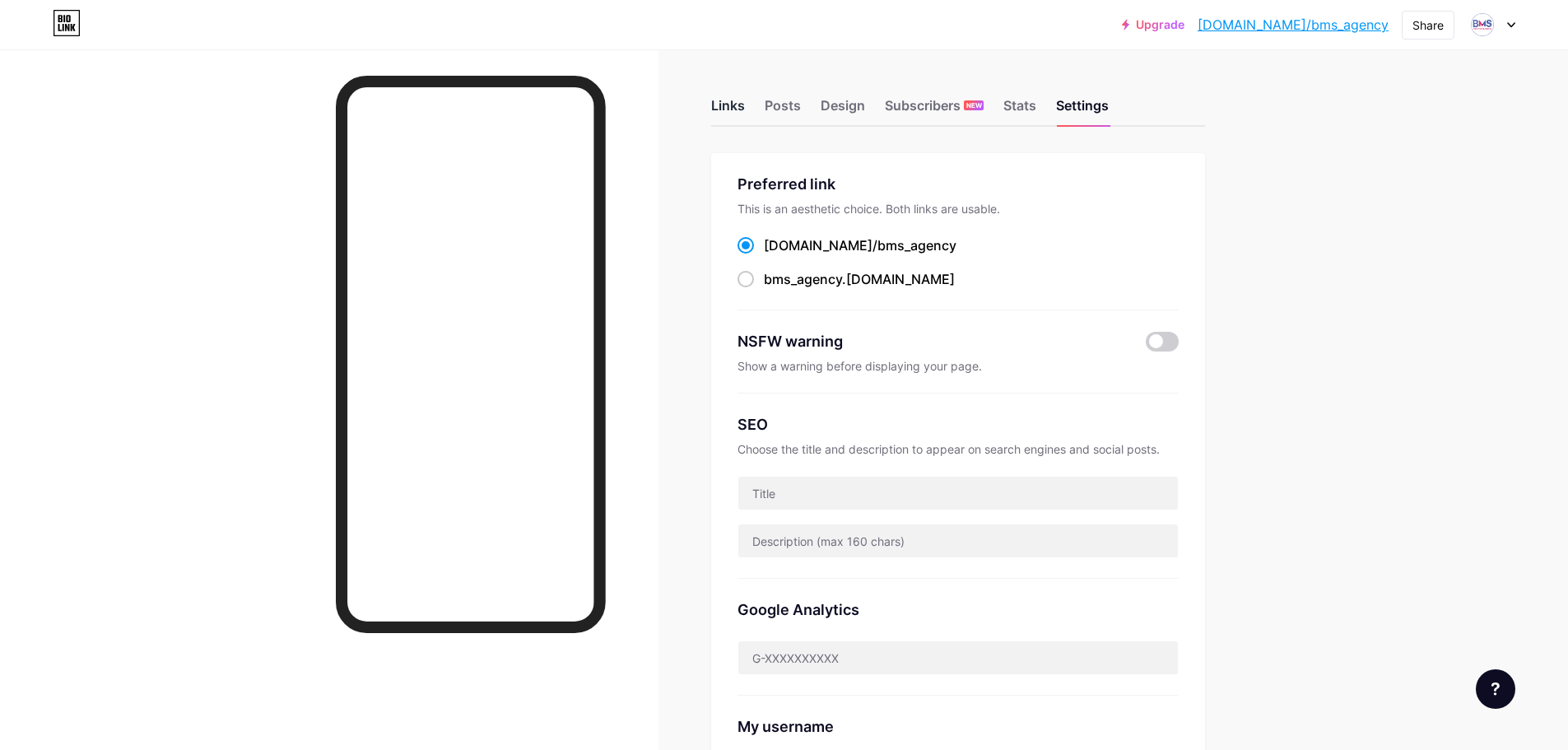
click at [745, 107] on div "Links" at bounding box center [727, 110] width 34 height 30
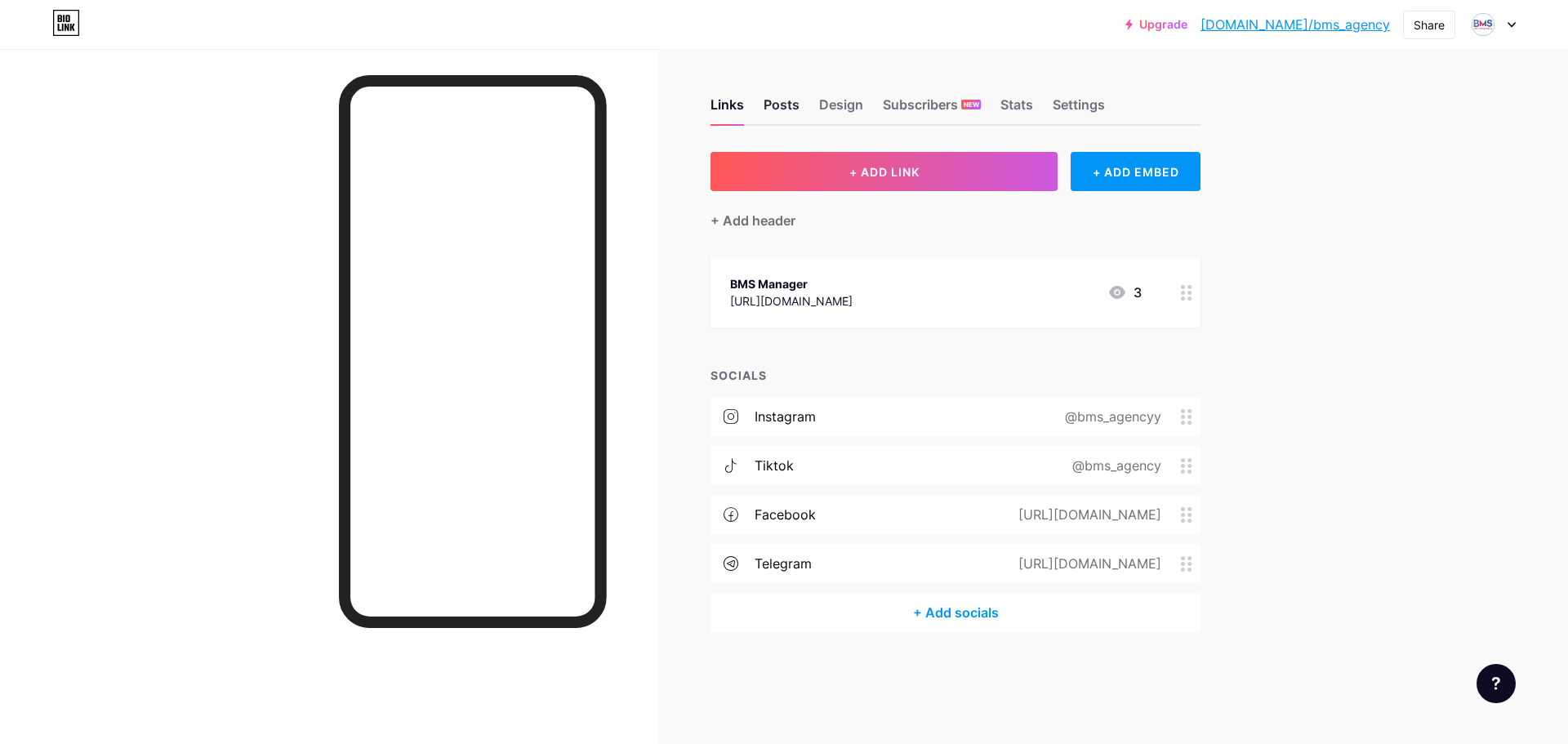
click at [782, 104] on div "Posts" at bounding box center [781, 109] width 36 height 30
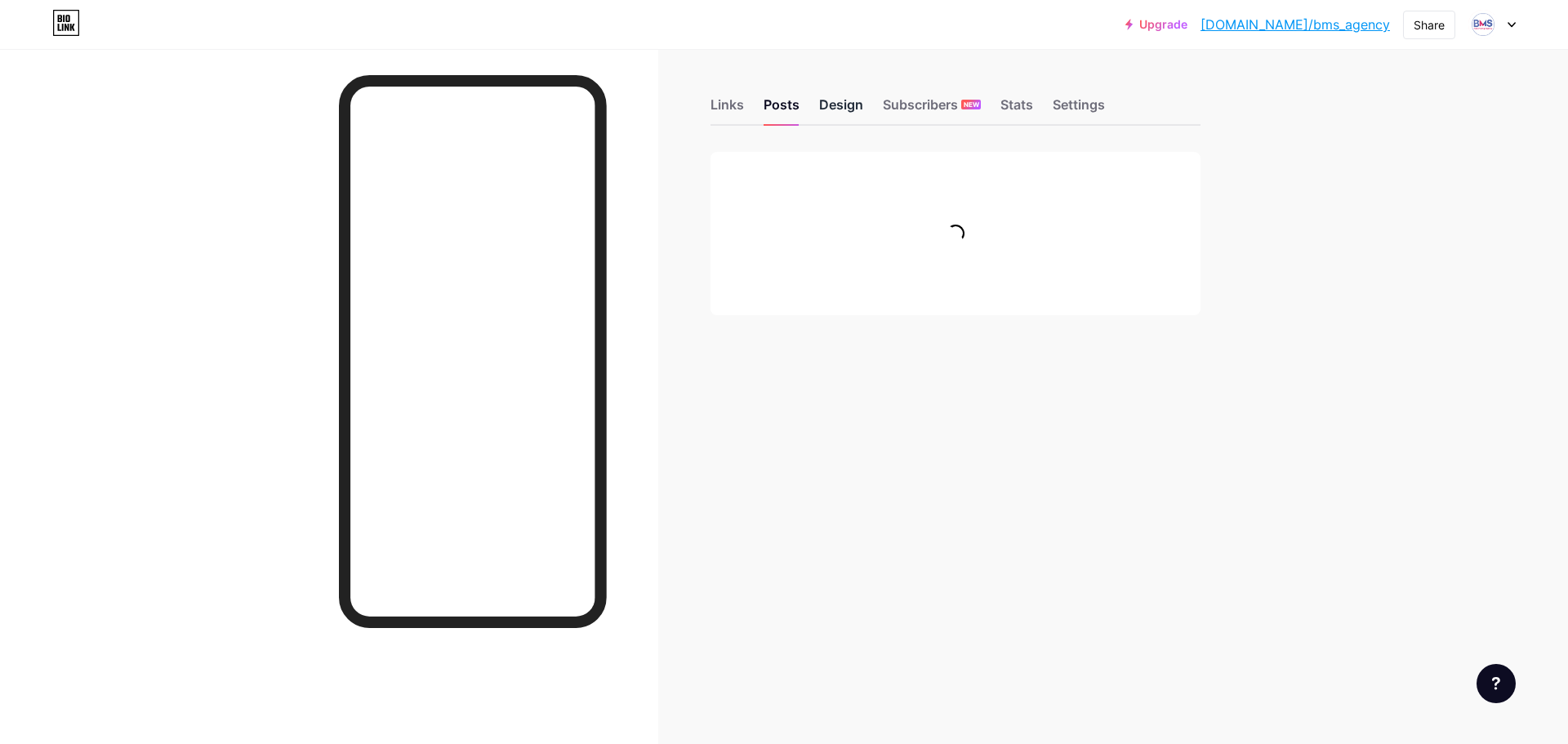
click at [856, 107] on div "Design" at bounding box center [841, 109] width 44 height 30
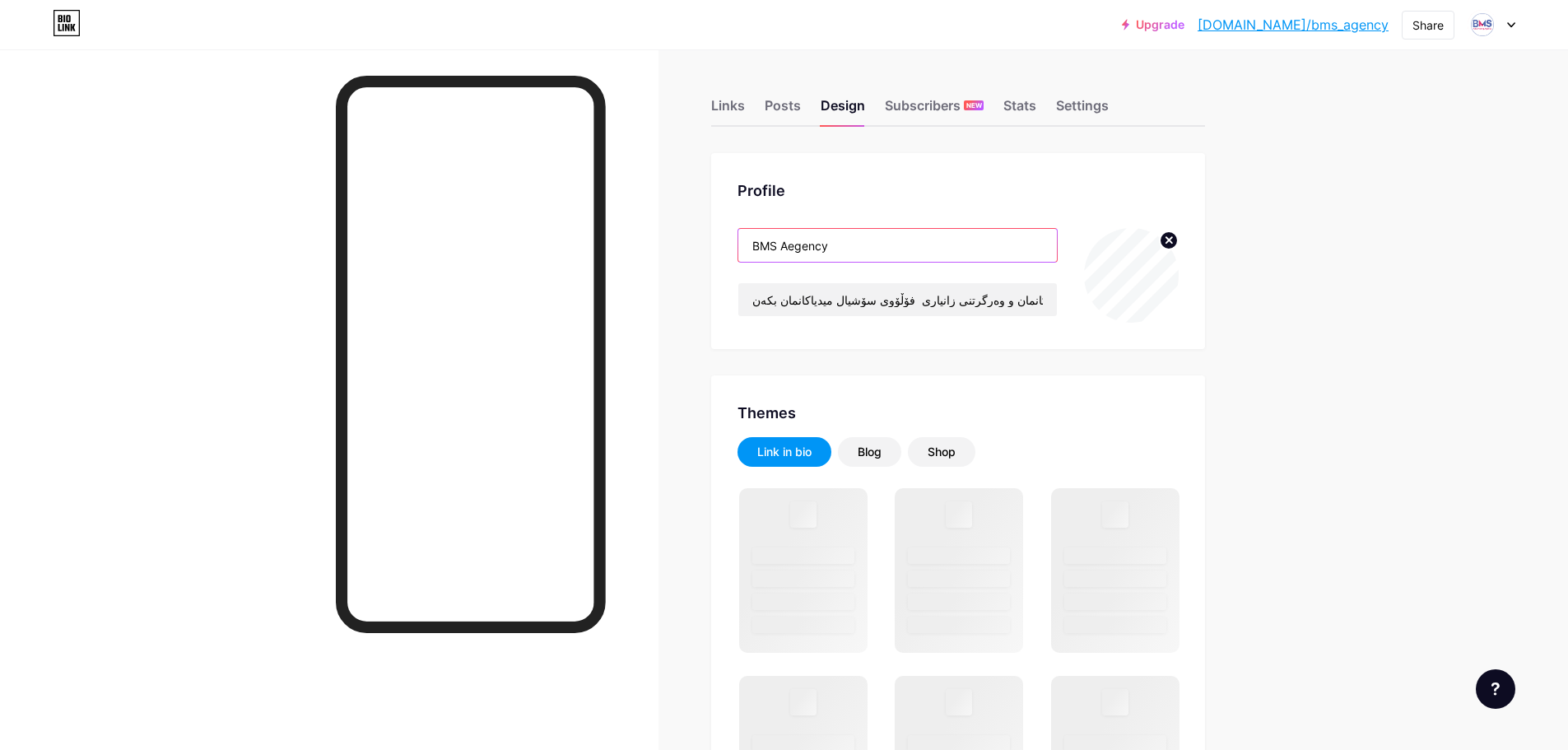
click at [802, 251] on input "BMS Aegency" at bounding box center [897, 245] width 318 height 33
click at [803, 241] on input "BMS Aegency" at bounding box center [897, 245] width 318 height 33
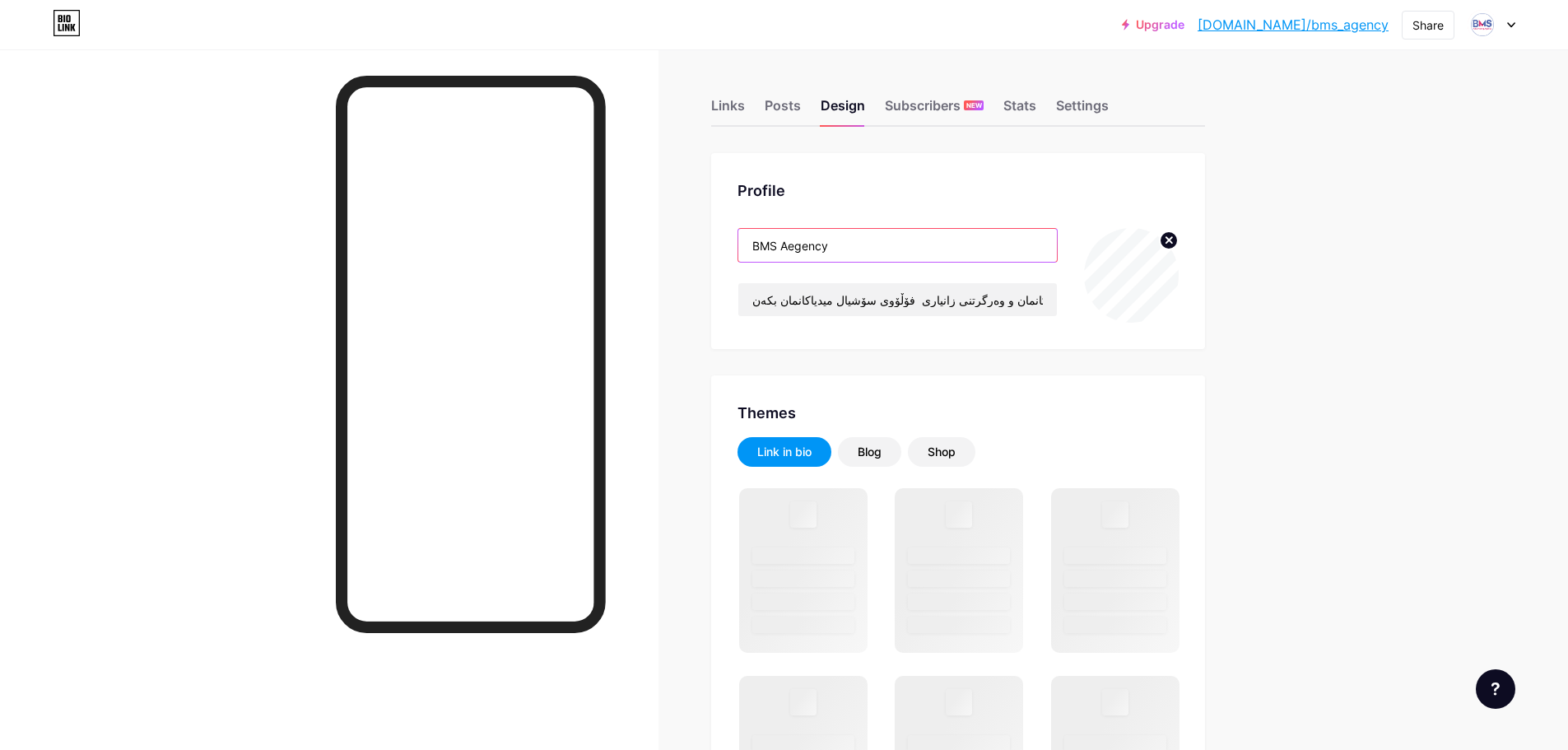
paste input "bms a"
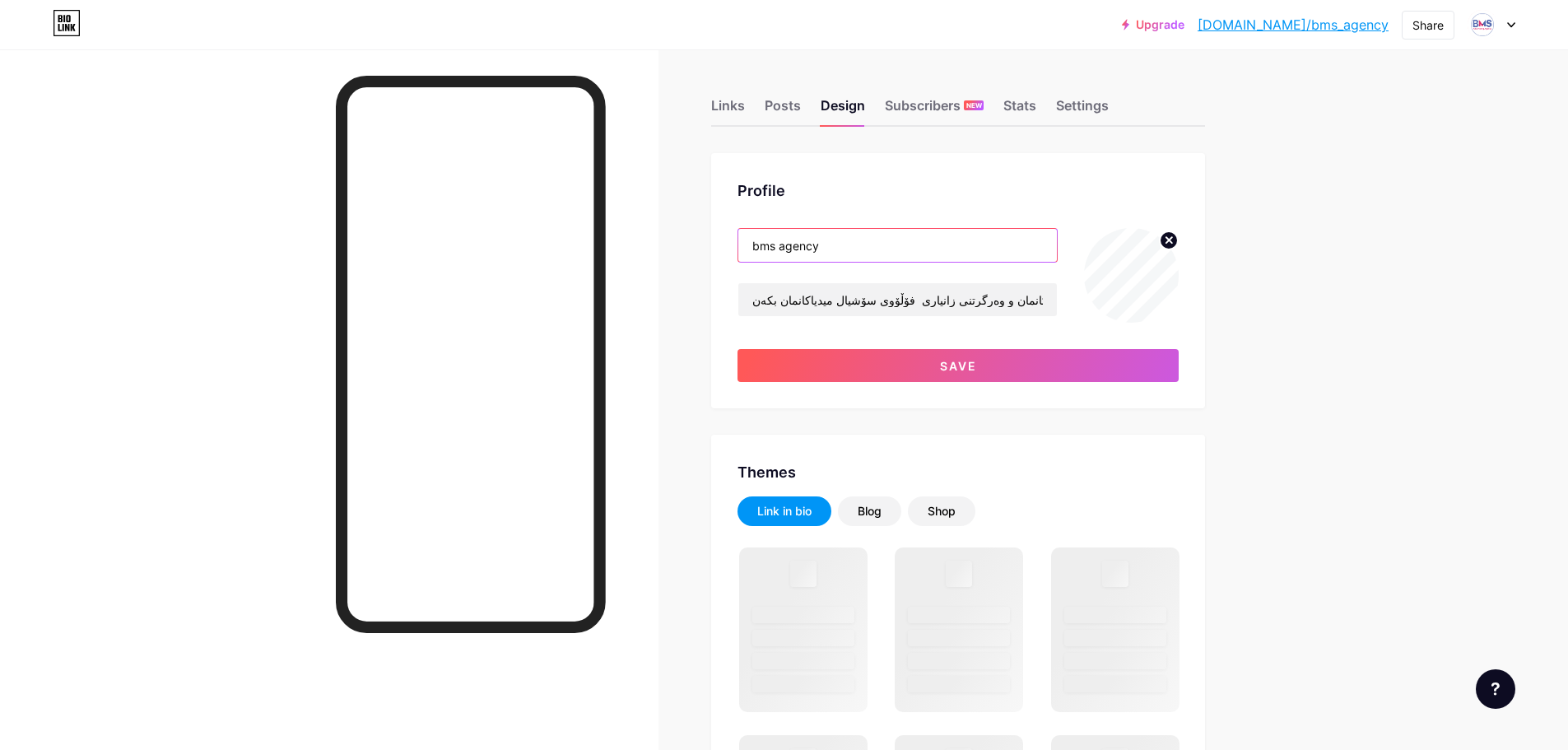
click at [769, 246] on input "bms agency" at bounding box center [897, 245] width 318 height 33
click at [786, 251] on input "BMS agency" at bounding box center [897, 245] width 318 height 33
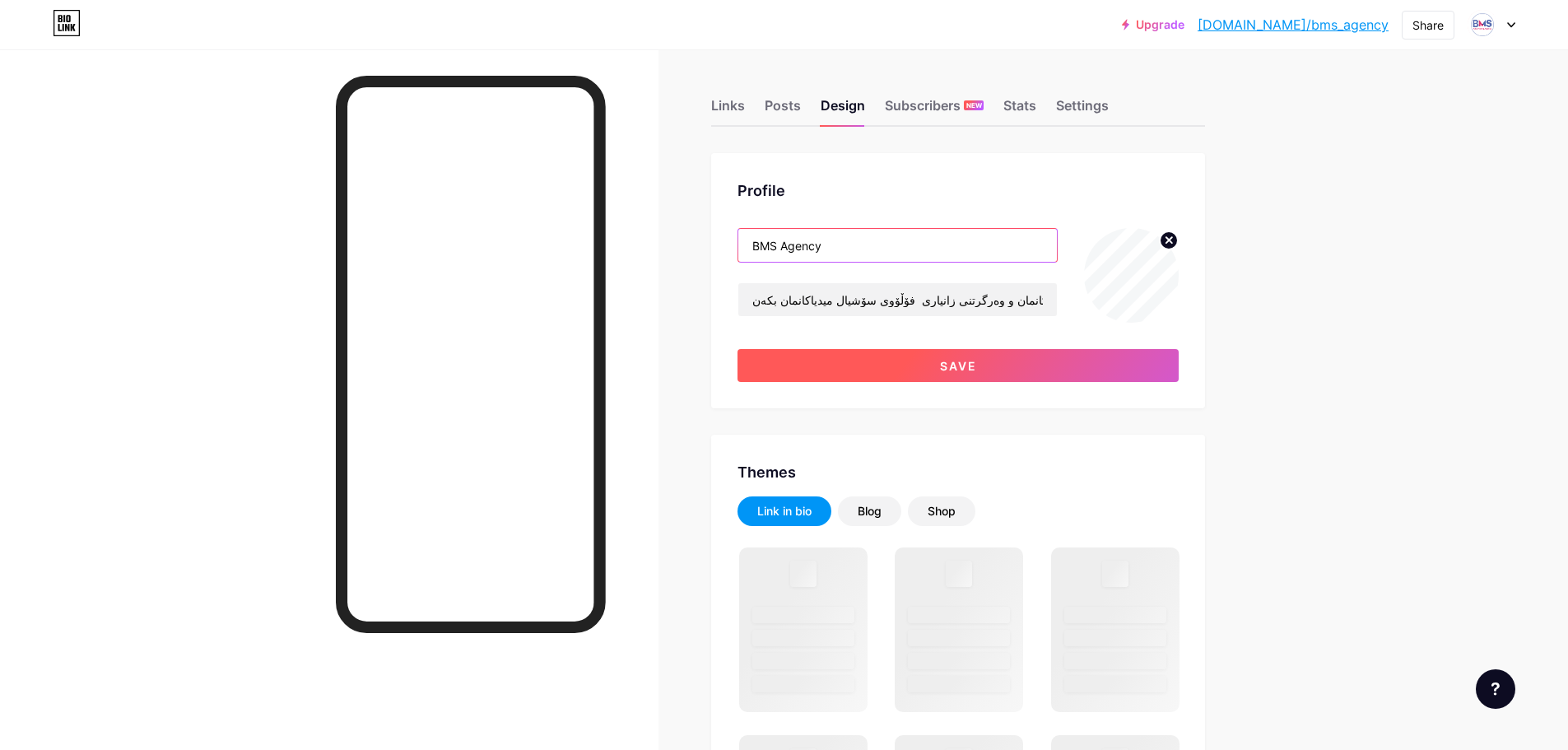
type input "BMS Agency"
click at [822, 364] on button "Save" at bounding box center [958, 366] width 441 height 33
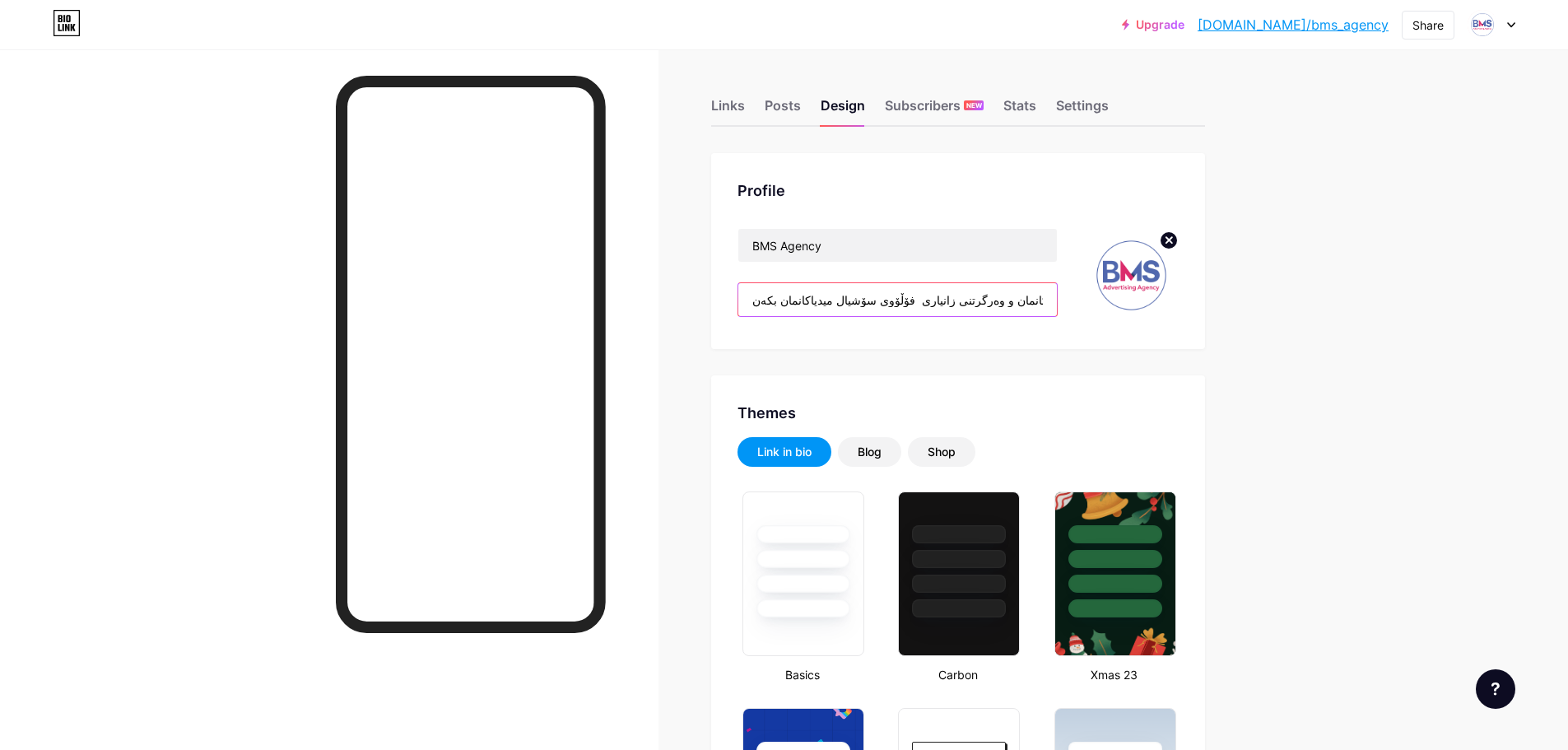
click at [859, 301] on input "بۆ ئاگاداربوون لە کارو چالاکیەکانمان و وەرگرتنی زانیاری فۆڵۆوی سۆشیال میدیاکانم…" at bounding box center [897, 300] width 318 height 33
